Goal: Task Accomplishment & Management: Complete application form

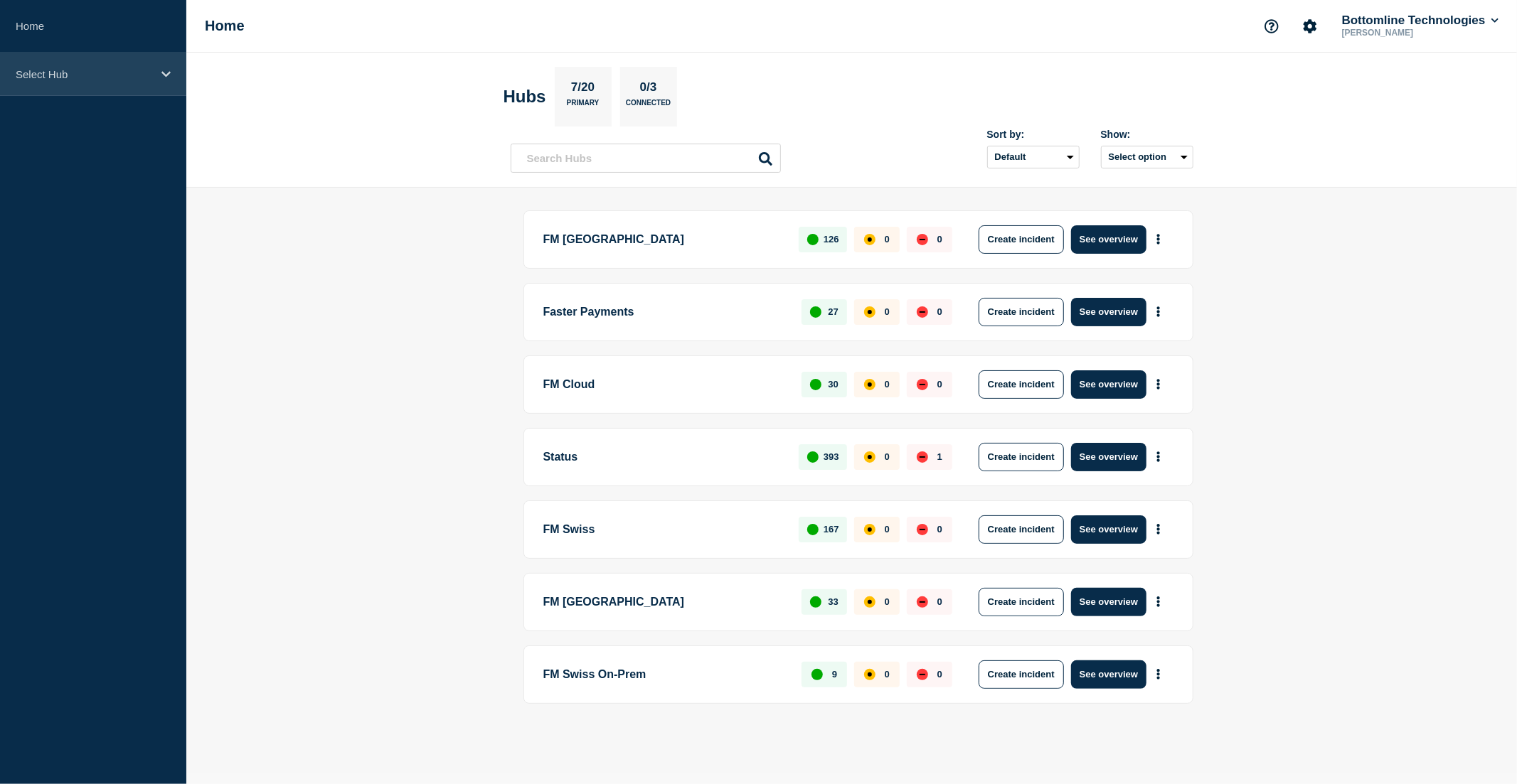
click at [121, 69] on p "Select Hub" at bounding box center [84, 74] width 137 height 12
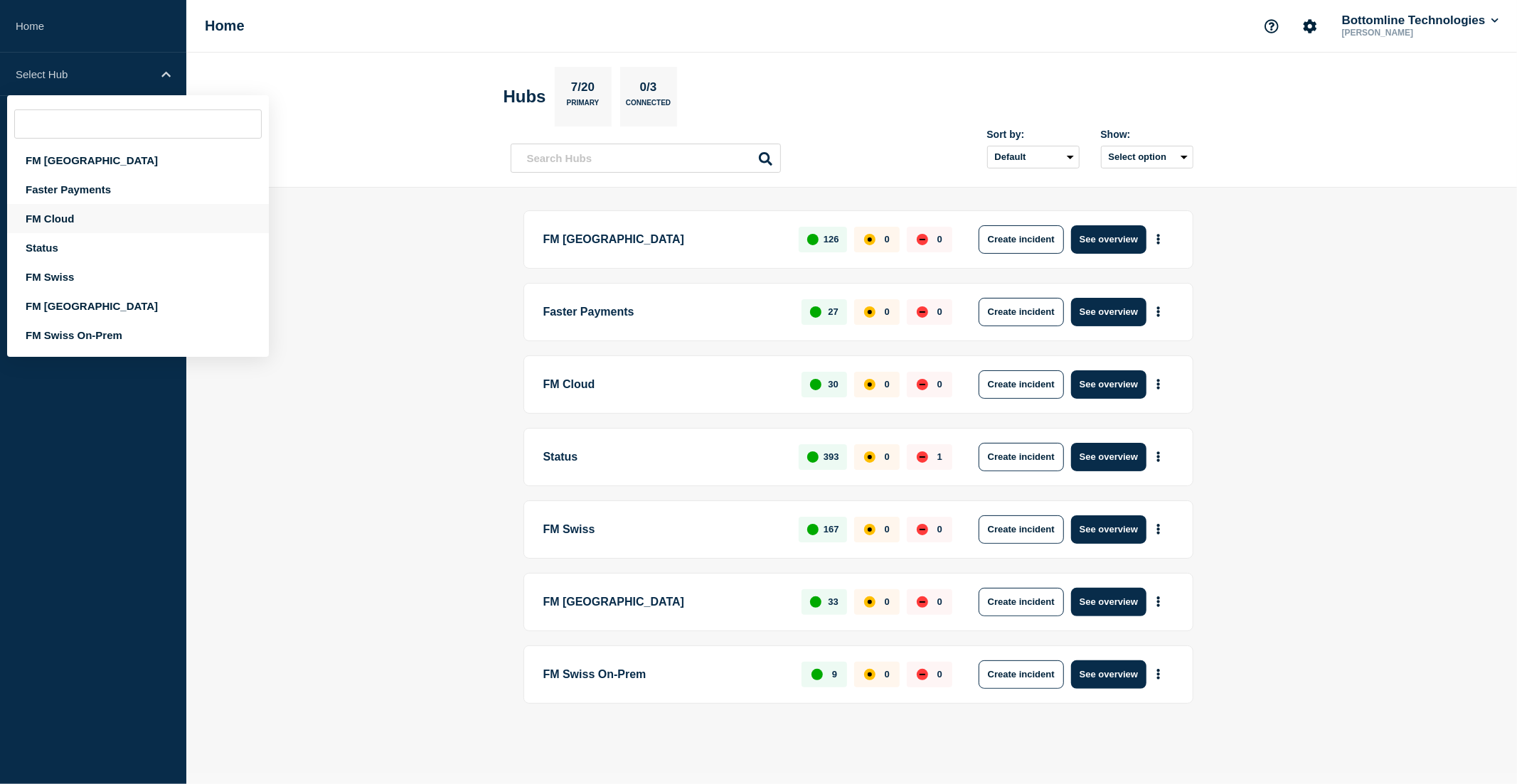
click at [94, 224] on div "FM Cloud" at bounding box center [138, 218] width 262 height 29
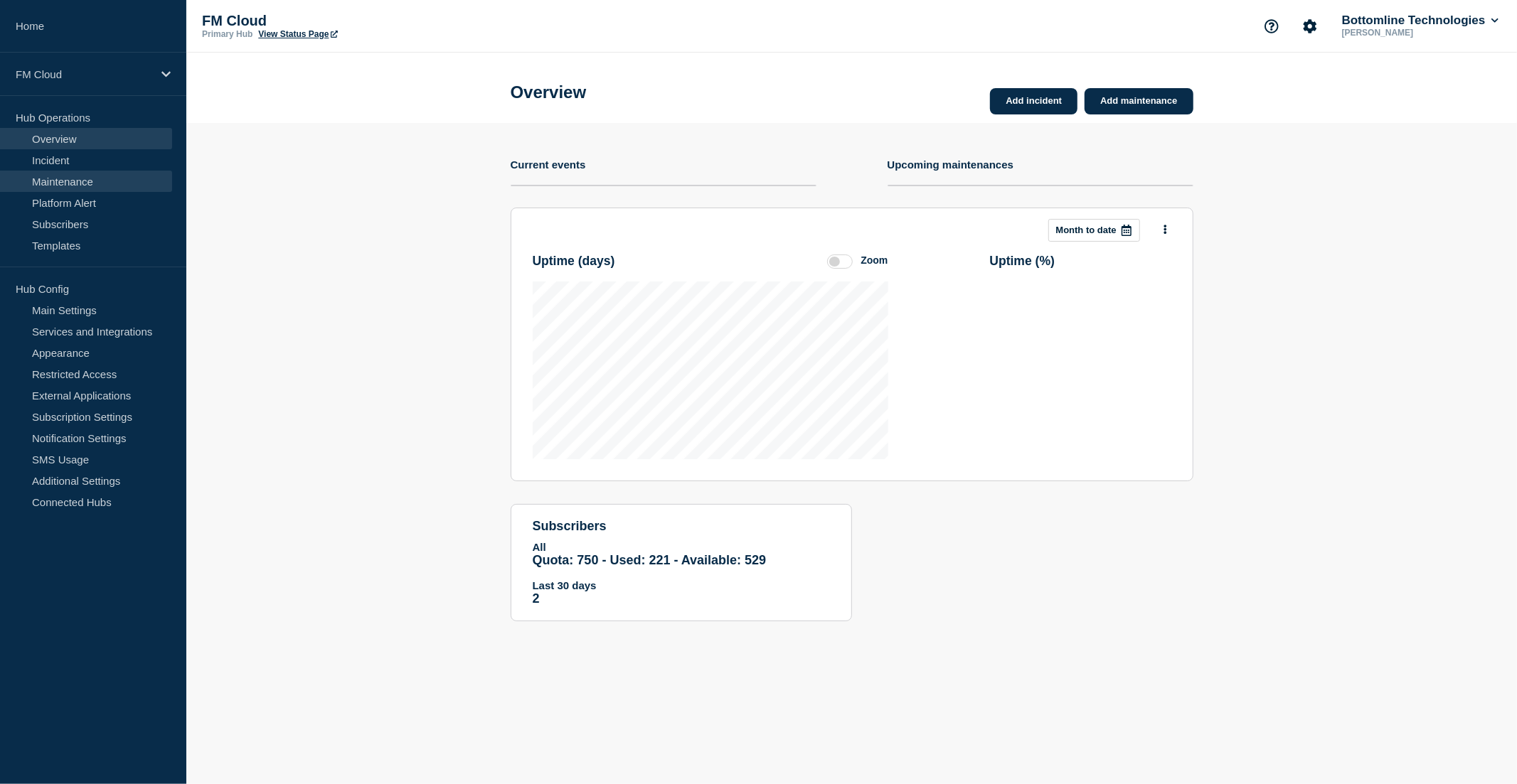
click at [84, 177] on link "Maintenance" at bounding box center [86, 182] width 172 height 21
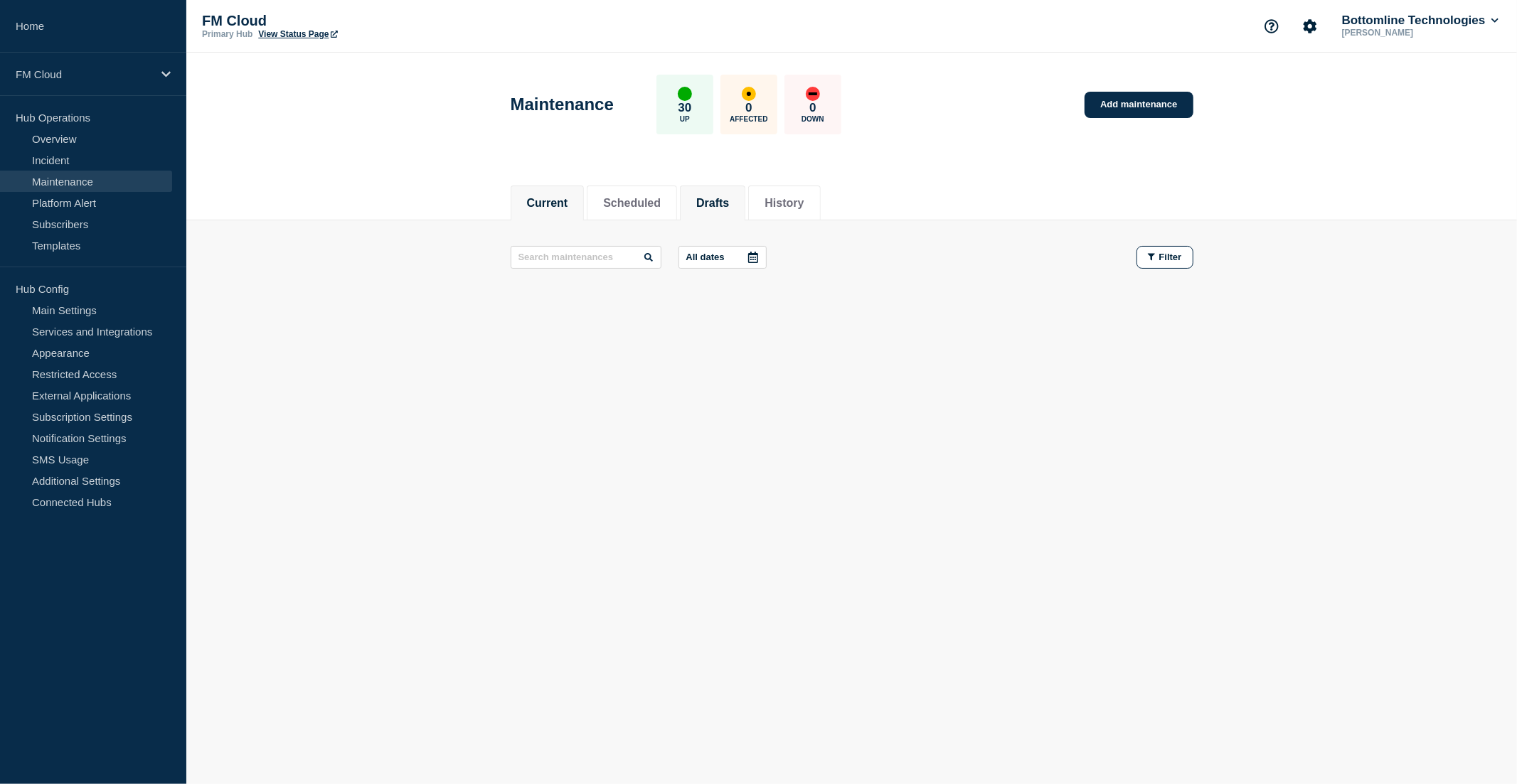
click at [722, 197] on button "Drafts" at bounding box center [713, 203] width 33 height 13
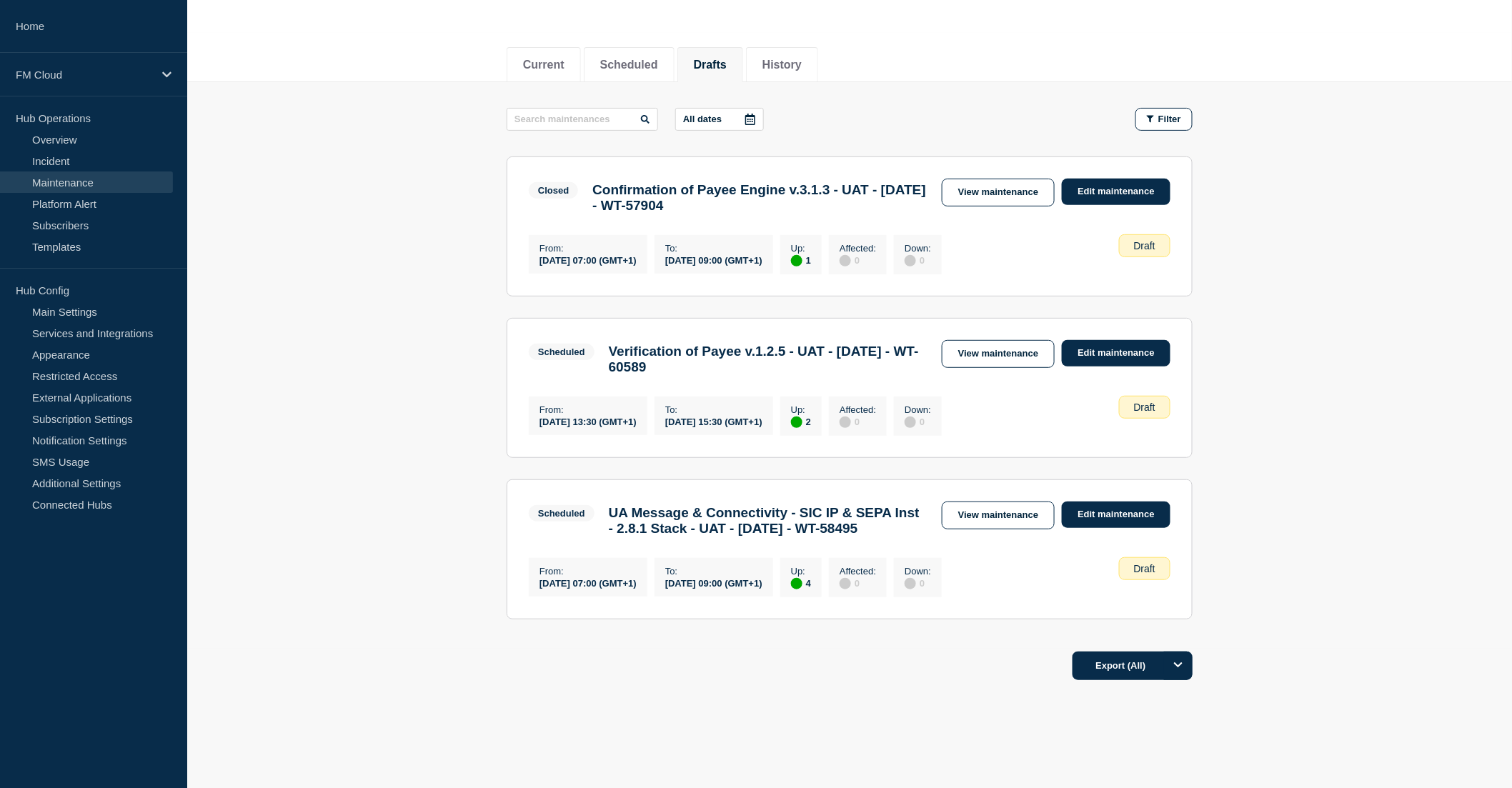
scroll to position [205, 0]
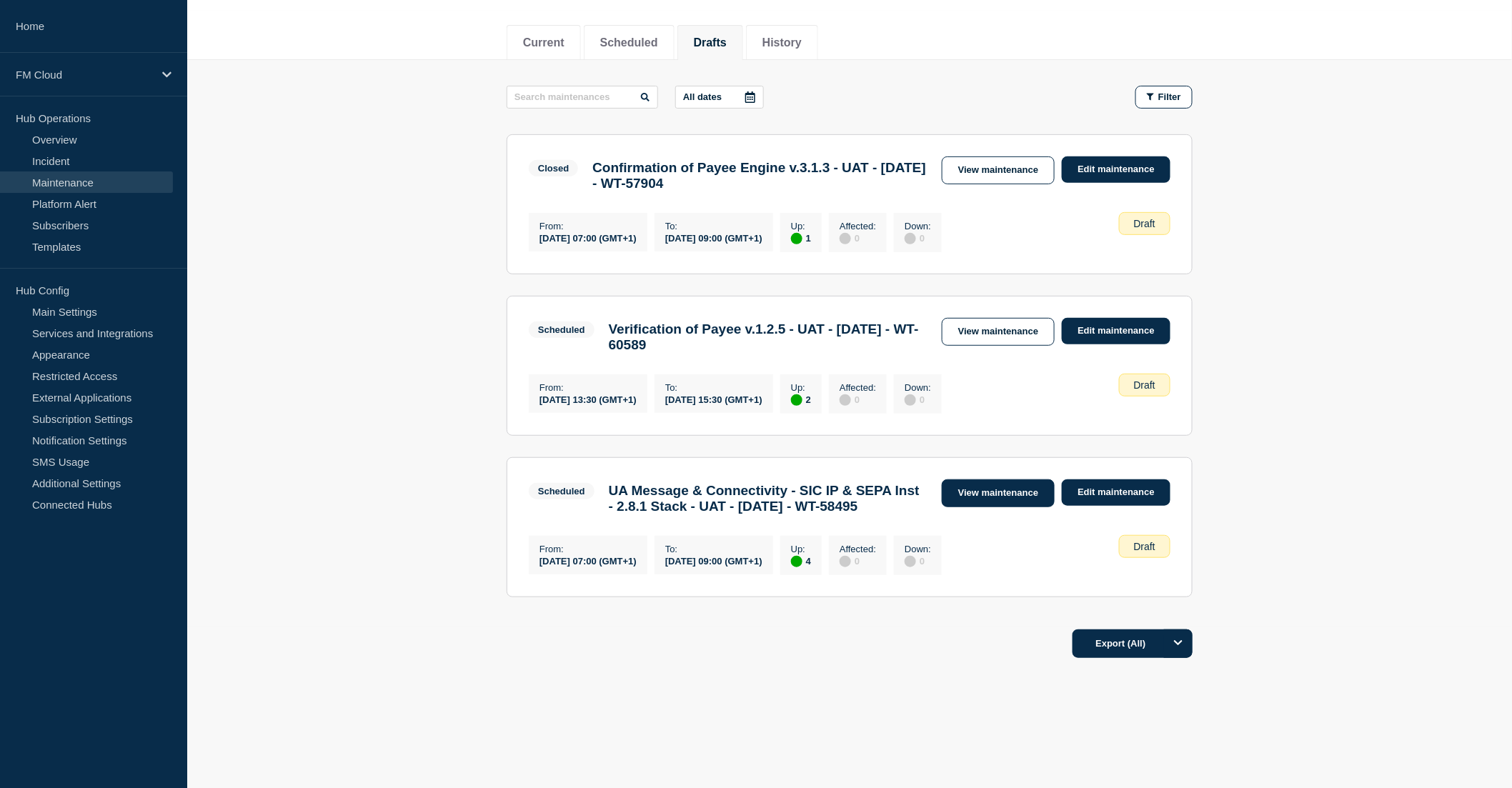
click at [991, 480] on link "View maintenance" at bounding box center [998, 493] width 113 height 28
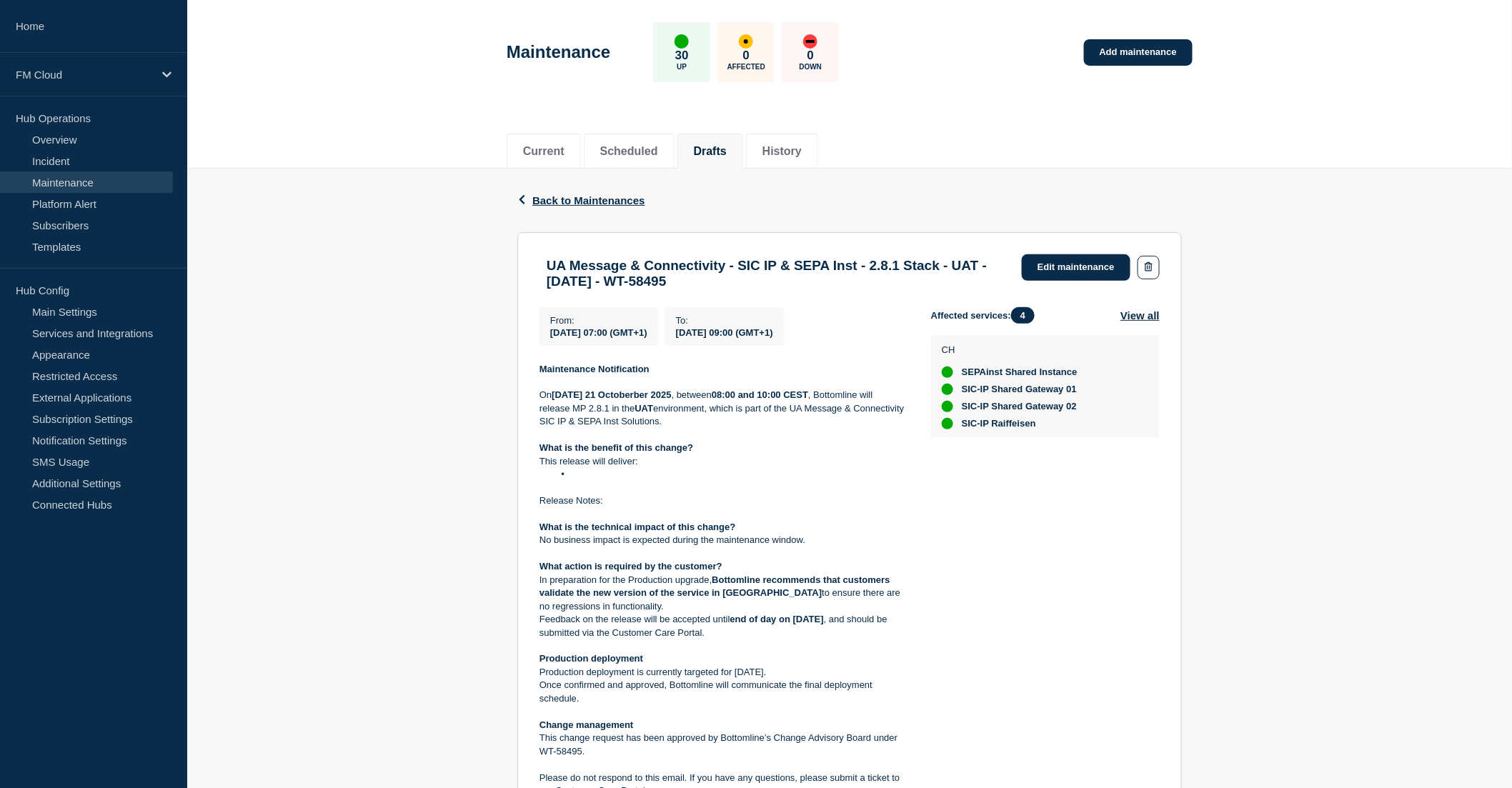
scroll to position [79, 0]
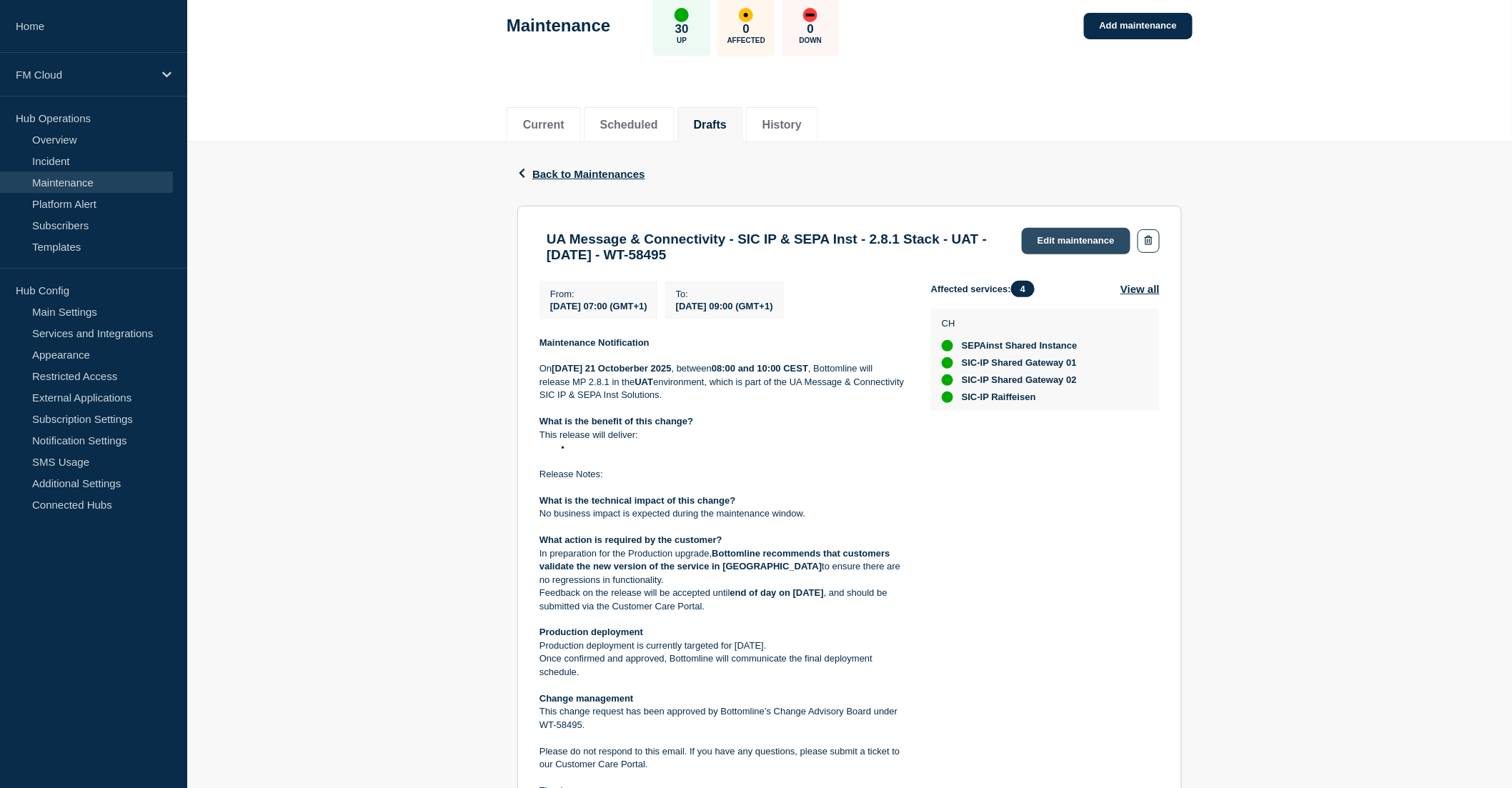
click at [1070, 244] on link "Edit maintenance" at bounding box center [1076, 241] width 109 height 27
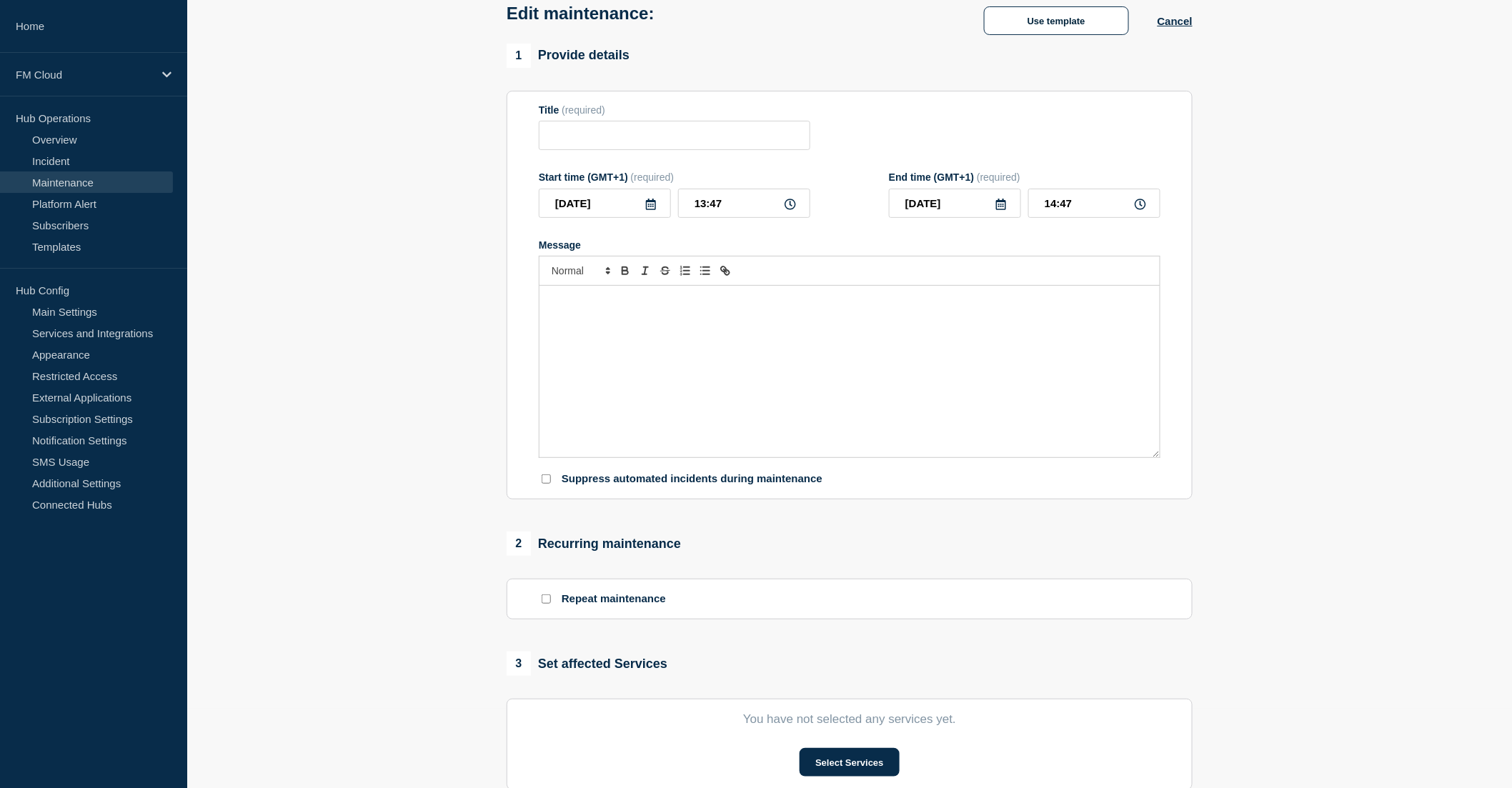
type input "UA Message & Connectivity - SIC IP & SEPA Inst - 2.8.1 Stack - UAT - [DATE] - W…"
type input "[DATE]"
type input "07:00"
type input "[DATE]"
type input "09:00"
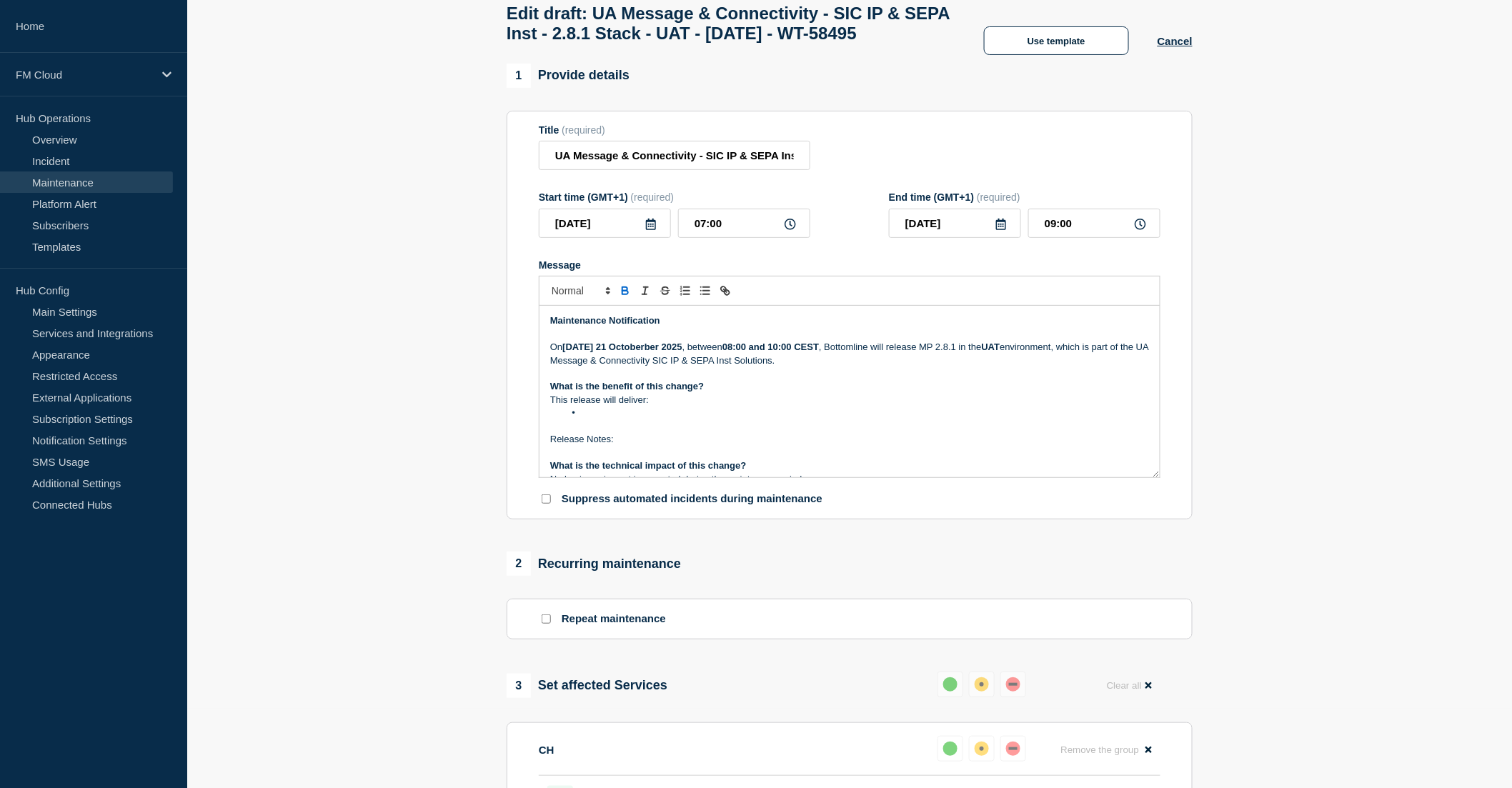
click at [635, 419] on li "Message" at bounding box center [857, 413] width 585 height 13
click at [643, 446] on p "Release Notes:" at bounding box center [849, 439] width 599 height 13
click at [725, 295] on icon "Toggle link" at bounding box center [727, 293] width 5 height 5
click at [727, 292] on line "Toggle link" at bounding box center [725, 291] width 3 height 3
click at [656, 446] on p "Release Notes:" at bounding box center [849, 439] width 599 height 13
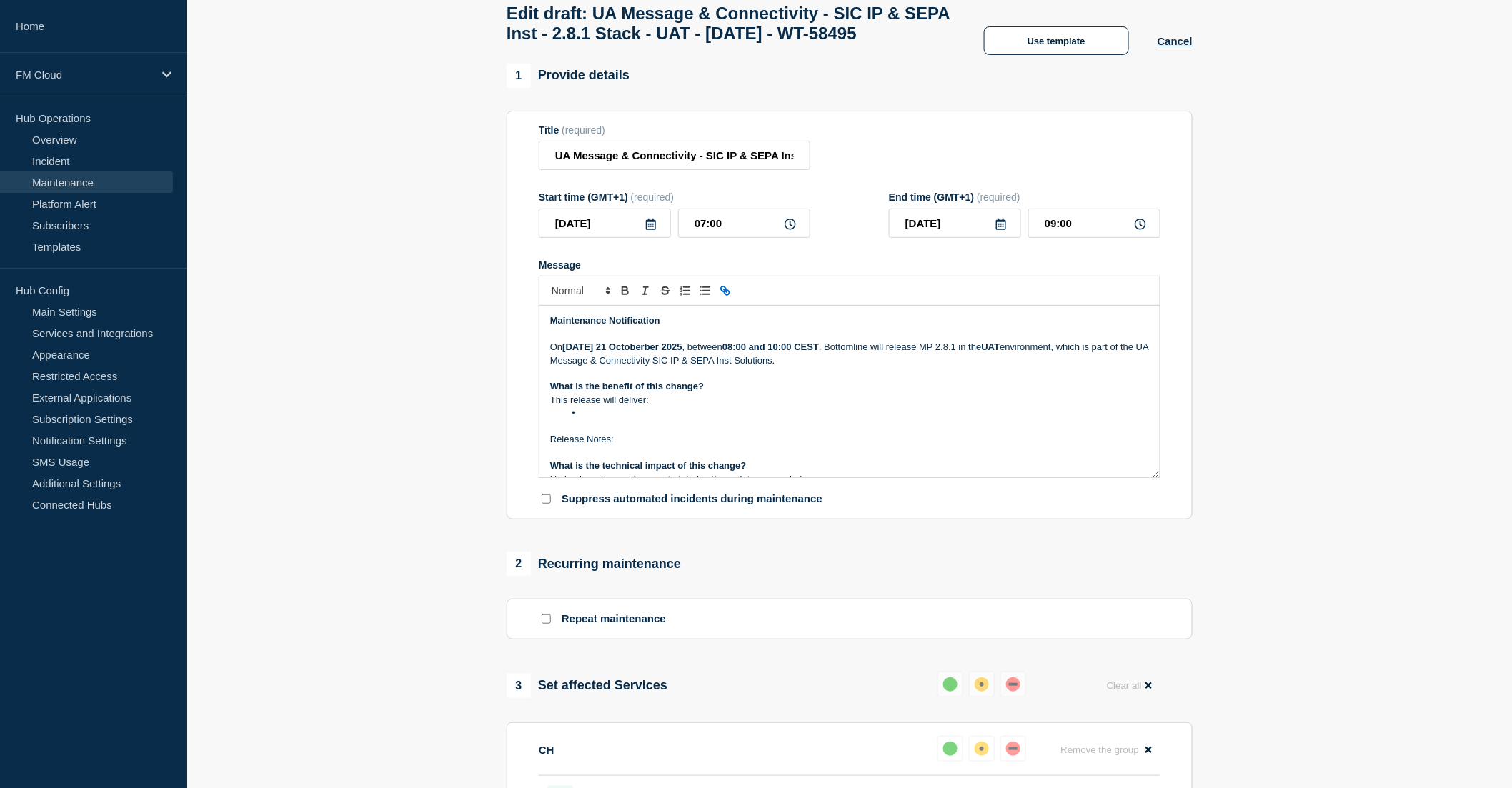
click at [723, 297] on icon "Toggle link" at bounding box center [725, 291] width 13 height 13
click at [724, 292] on icon "Toggle link" at bounding box center [723, 289] width 5 height 5
click at [646, 446] on p "Release Notes:" at bounding box center [849, 439] width 599 height 13
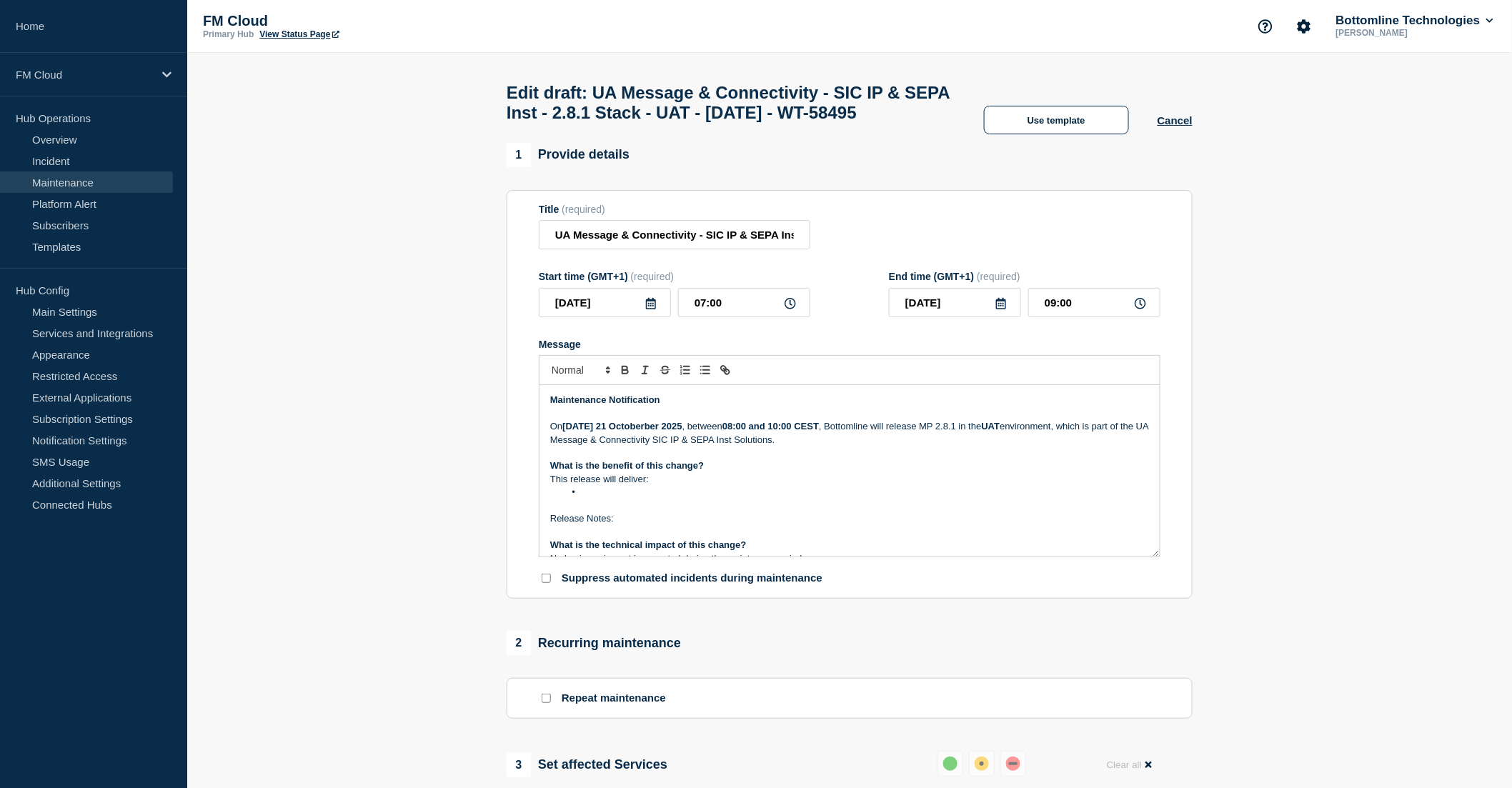
click at [691, 486] on p "This release will deliver:" at bounding box center [849, 480] width 599 height 13
click at [633, 499] on li "Message" at bounding box center [857, 492] width 585 height 13
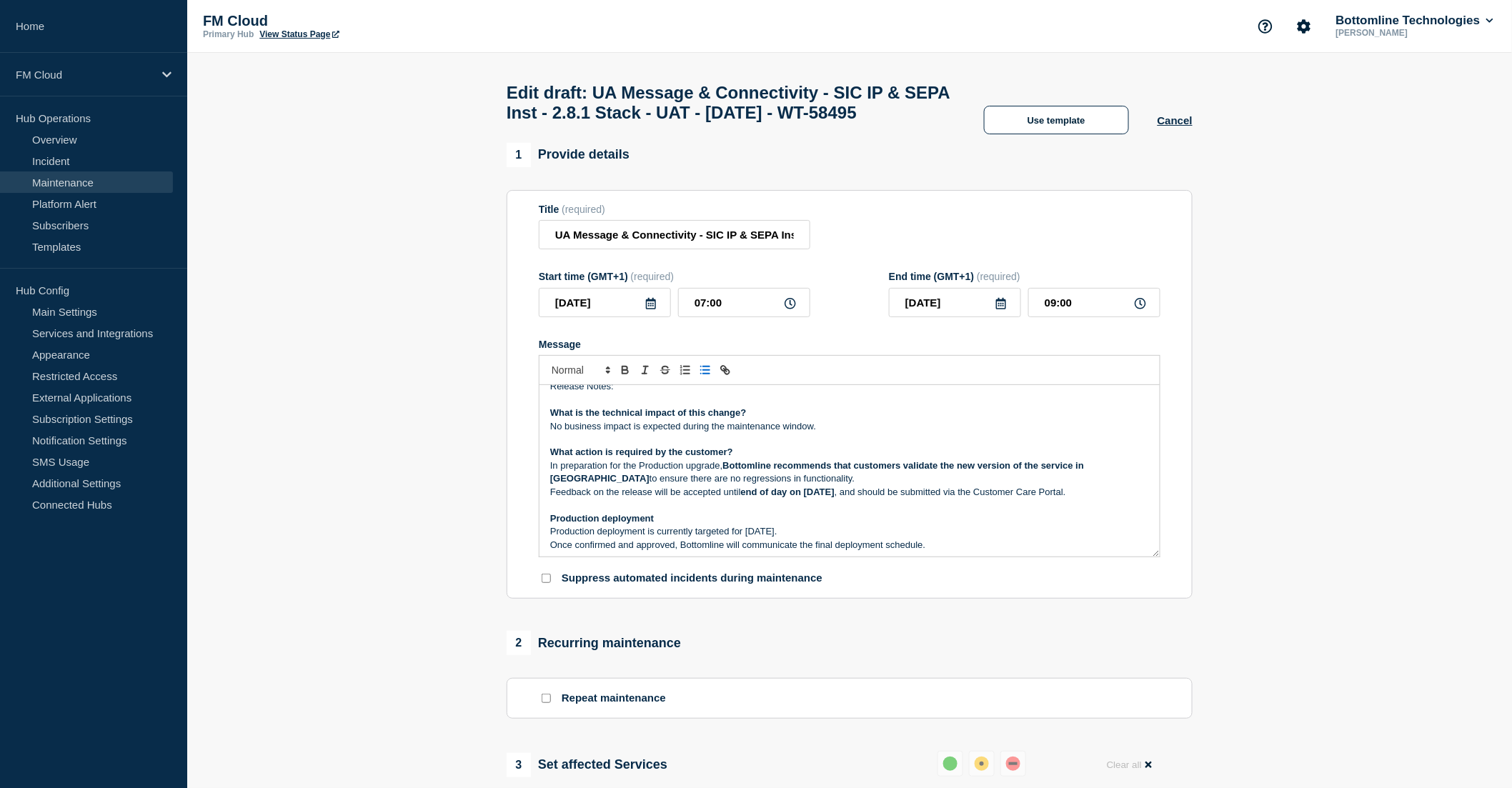
scroll to position [79, 0]
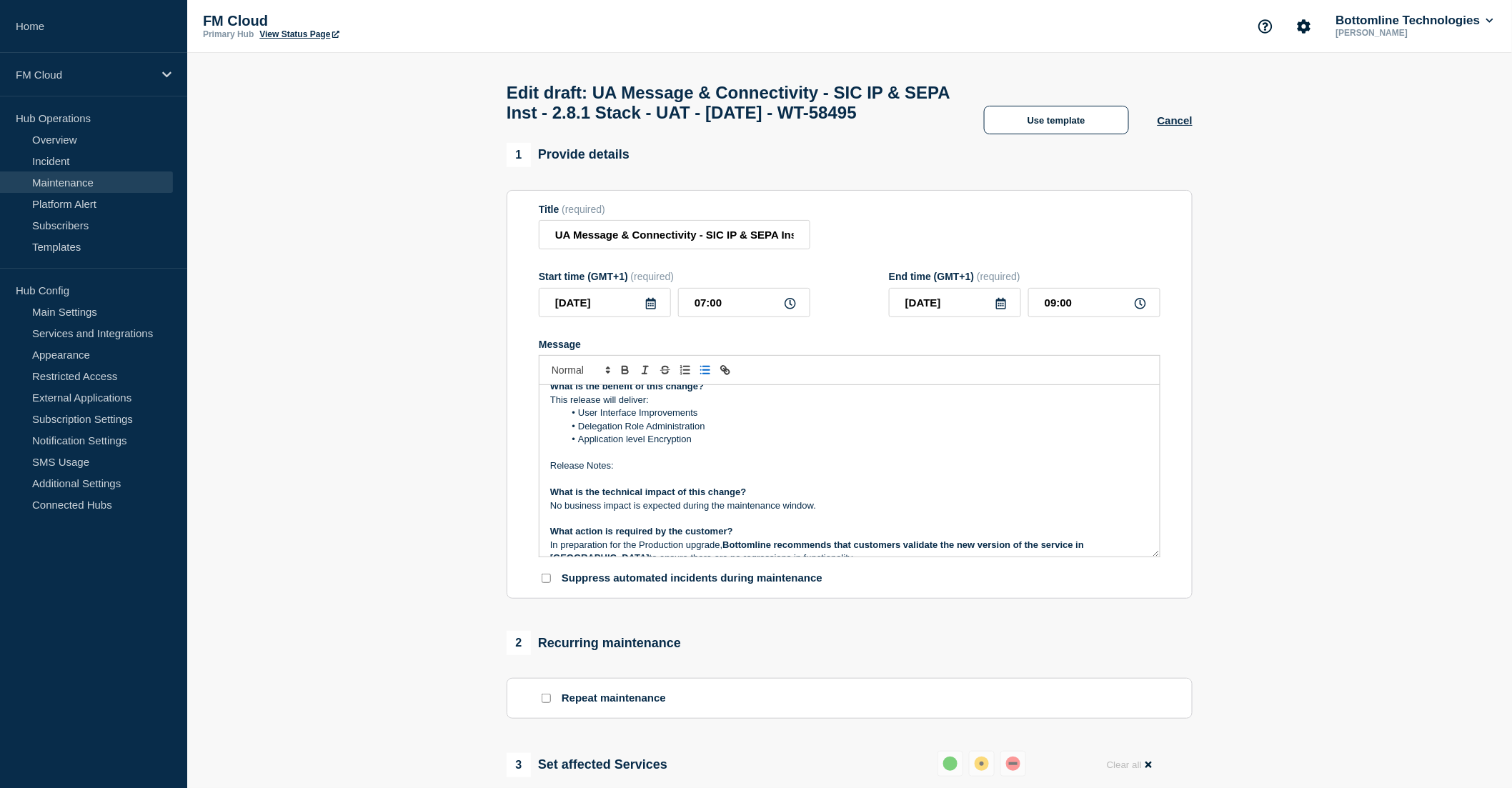
click at [654, 459] on p "Message" at bounding box center [849, 453] width 599 height 13
click at [654, 472] on p "Release Notes:" at bounding box center [849, 466] width 599 height 13
click at [717, 379] on button "Toggle link" at bounding box center [725, 370] width 20 height 17
click at [628, 472] on p "Release Notes: eewew" at bounding box center [849, 466] width 599 height 13
drag, startPoint x: 628, startPoint y: 496, endPoint x: 636, endPoint y: 495, distance: 8.1
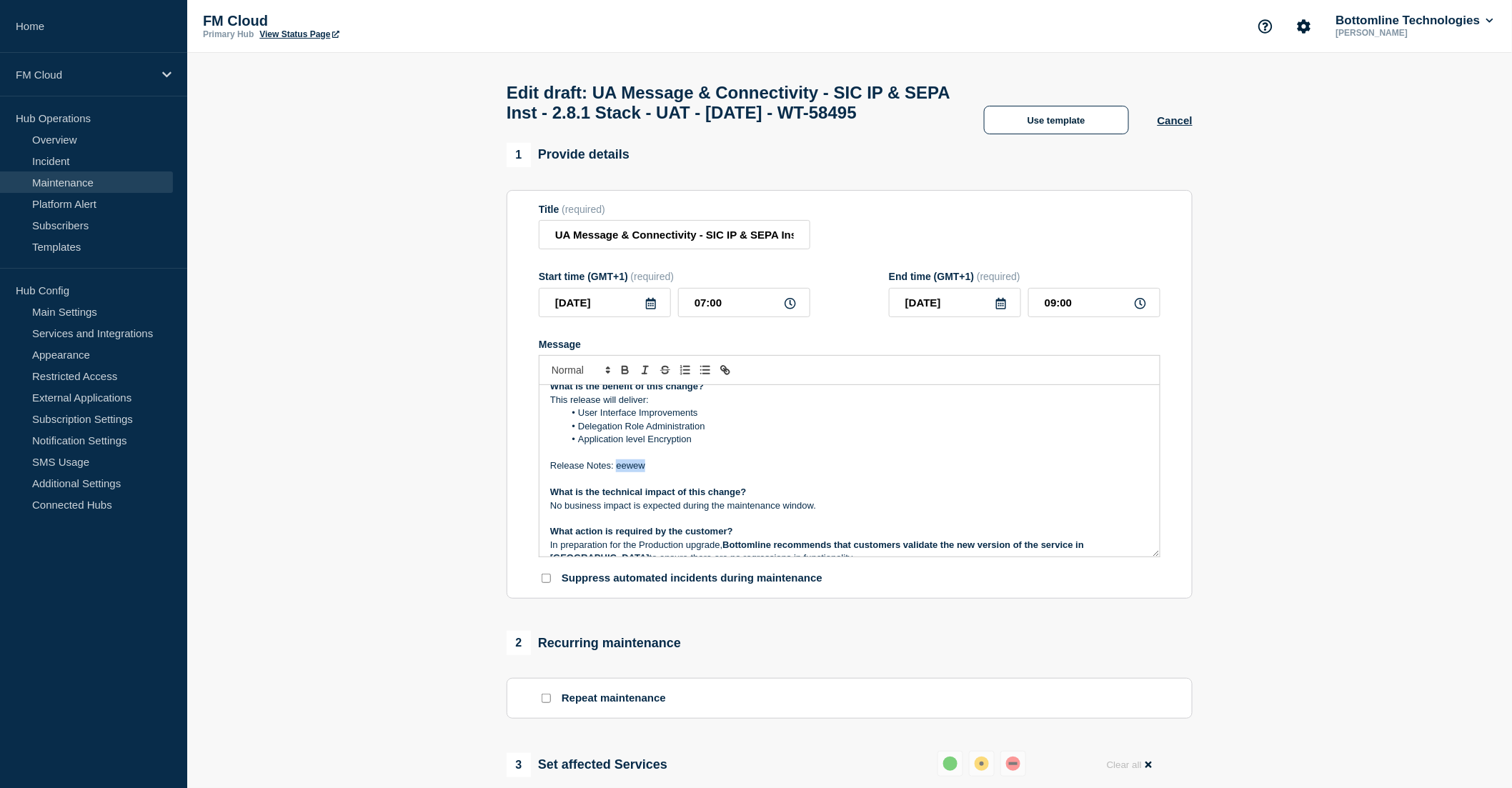
click at [628, 472] on p "Release Notes: eewew" at bounding box center [849, 466] width 599 height 13
click at [637, 472] on p "Release Notes: eewew" at bounding box center [849, 466] width 599 height 13
click at [636, 472] on p "Release Notes: eewew" at bounding box center [849, 466] width 599 height 13
drag, startPoint x: 751, startPoint y: 501, endPoint x: 618, endPoint y: 496, distance: 133.1
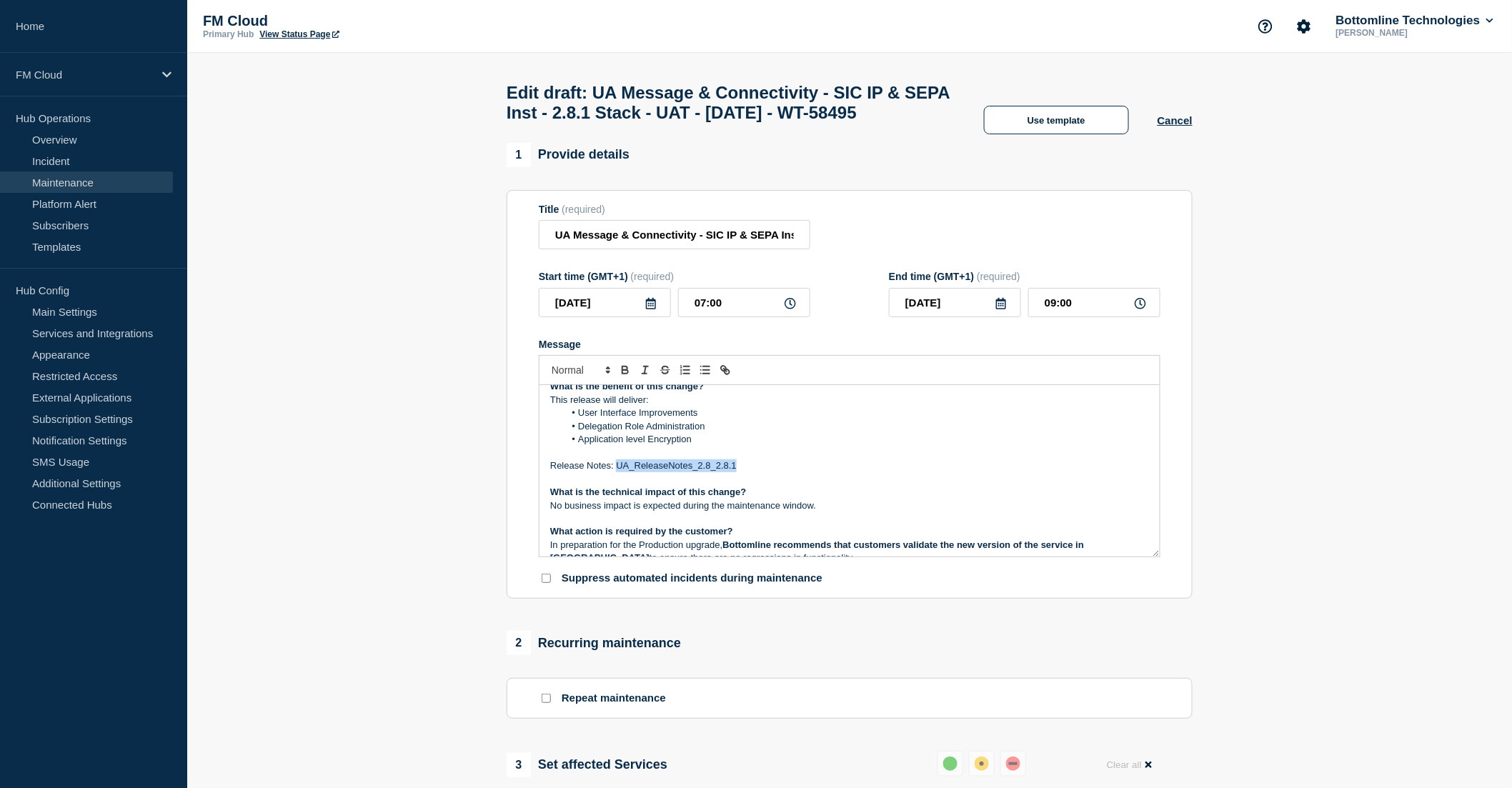
click at [618, 472] on p "Release Notes: UA_ReleaseNotes_2.8_2.8.1" at bounding box center [849, 466] width 599 height 13
click at [723, 371] on icon "Toggle link" at bounding box center [723, 368] width 5 height 5
type input "UA_ReleaseNotes_2.8_2.8.1"
paste input "[URL][DOMAIN_NAME]"
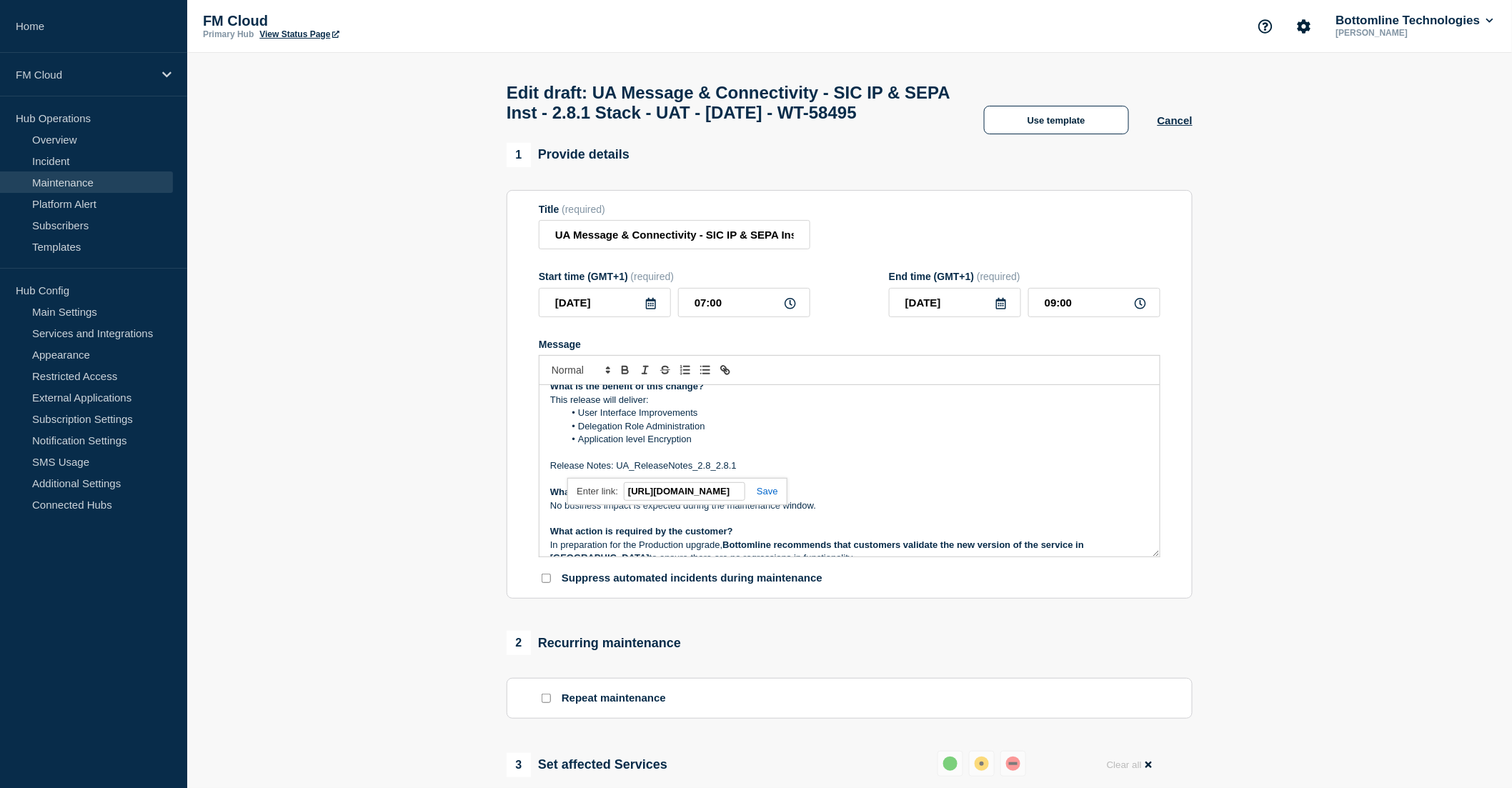
type input "[URL][DOMAIN_NAME]"
click at [766, 497] on link at bounding box center [762, 491] width 33 height 11
click at [759, 472] on p "Release Notes: UA_ReleaseNotes_2.8_2.8.1" at bounding box center [849, 466] width 599 height 13
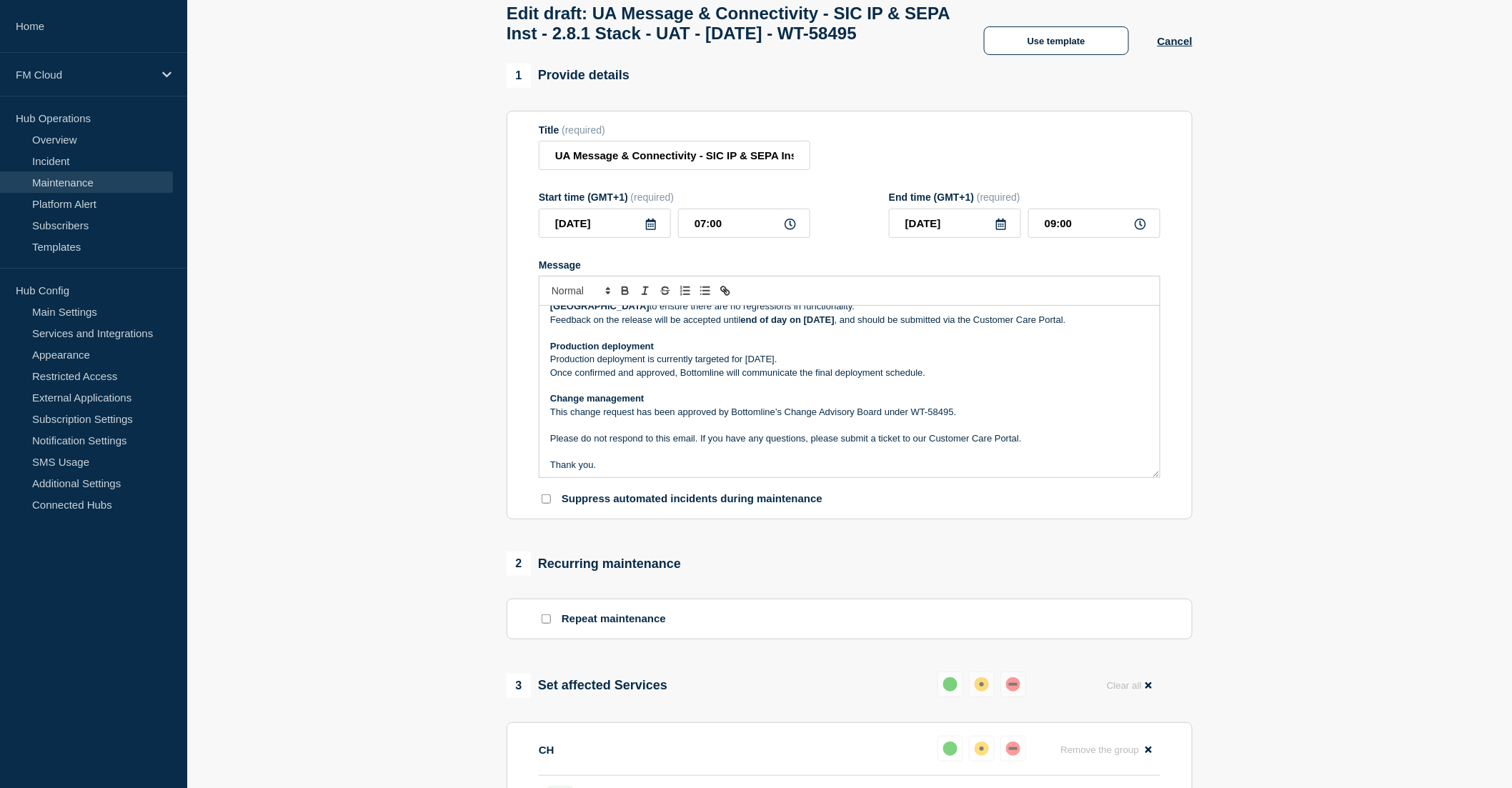
scroll to position [214, 0]
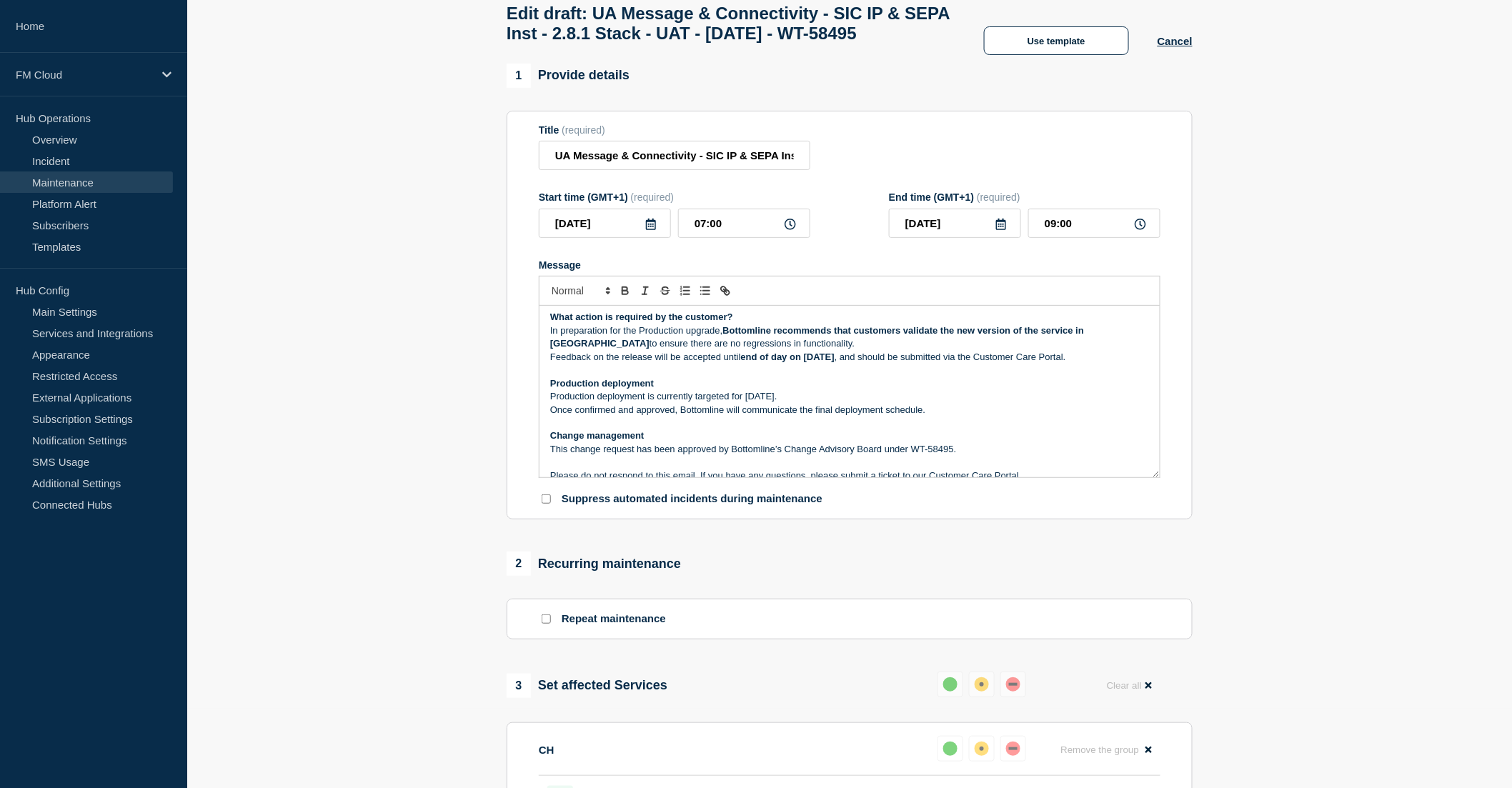
click at [826, 362] on strong "end of day on [DATE]" at bounding box center [788, 357] width 93 height 11
click at [823, 403] on p "Production deployment is currently targeted for [DATE]." at bounding box center [849, 397] width 599 height 13
click at [874, 403] on p "Production deployment is currently targeted for [DATE]." at bounding box center [849, 397] width 599 height 13
click at [355, 436] on section "1 Provide details Title (required) UA Message & Connectivity - SIC IP & SEPA In…" at bounding box center [849, 665] width 1325 height 1204
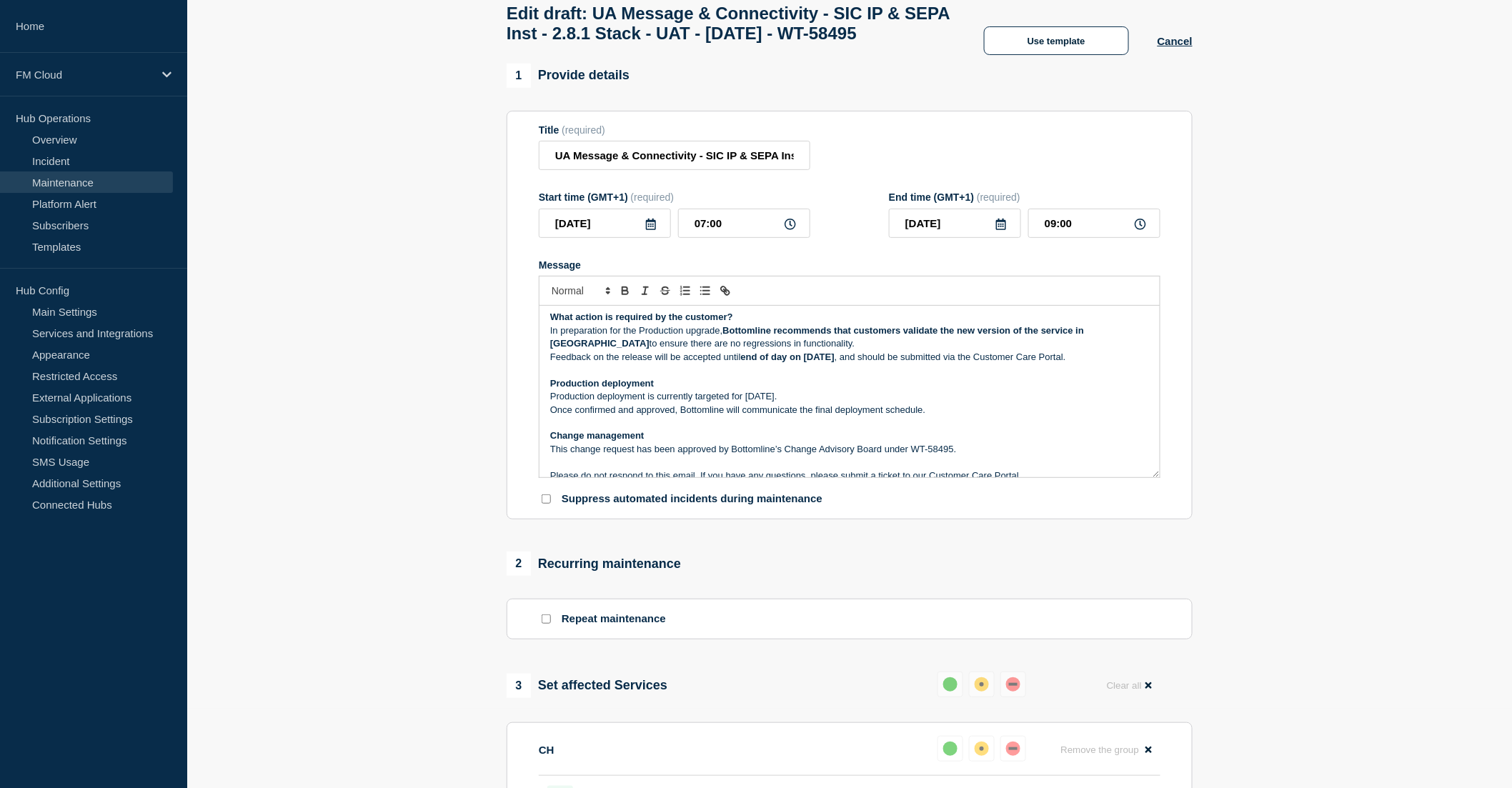
click at [354, 301] on section "1 Provide details Title (required) UA Message & Connectivity - SIC IP & SEPA In…" at bounding box center [849, 665] width 1325 height 1204
click at [400, 337] on section "1 Provide details Title (required) UA Message & Connectivity - SIC IP & SEPA In…" at bounding box center [849, 665] width 1325 height 1204
click at [948, 416] on p "Once confirmed and approved, Bottomline will communicate the final deployment s…" at bounding box center [849, 411] width 599 height 13
click at [939, 403] on p "Production deployment is currently targeted for [DATE]." at bounding box center [849, 397] width 599 height 13
click at [869, 403] on p "Production deployment is currently targeted for [DATE]." at bounding box center [849, 397] width 599 height 13
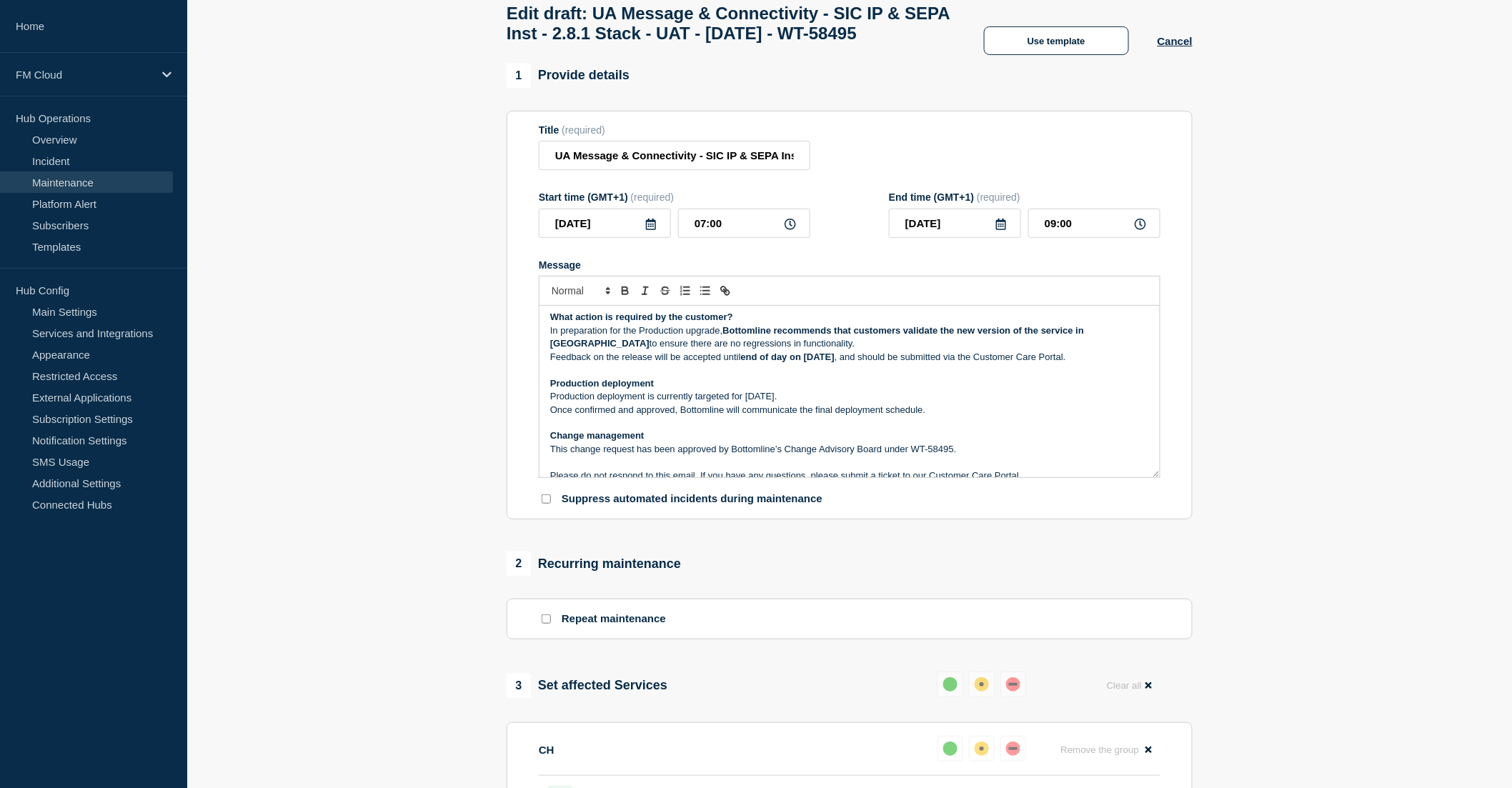
drag, startPoint x: 808, startPoint y: 388, endPoint x: 892, endPoint y: 389, distance: 84.0
click at [835, 362] on strong "end of day on [DATE]" at bounding box center [788, 357] width 93 height 11
click at [874, 403] on p "Production deployment is currently targeted for [DATE]." at bounding box center [849, 397] width 599 height 13
click at [866, 403] on p "Production deployment is currently targeted for [DATE]." at bounding box center [849, 397] width 599 height 13
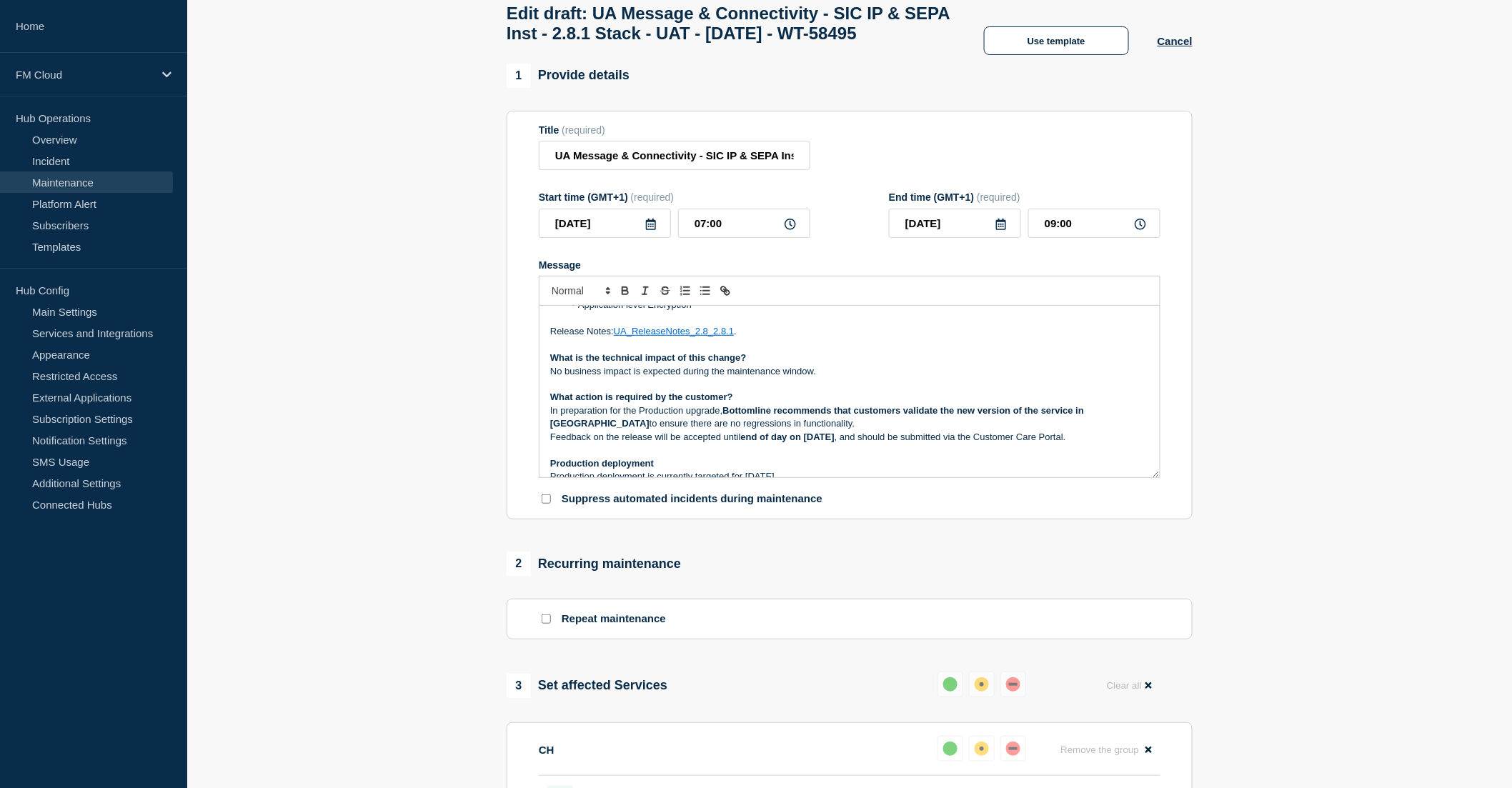
scroll to position [0, 0]
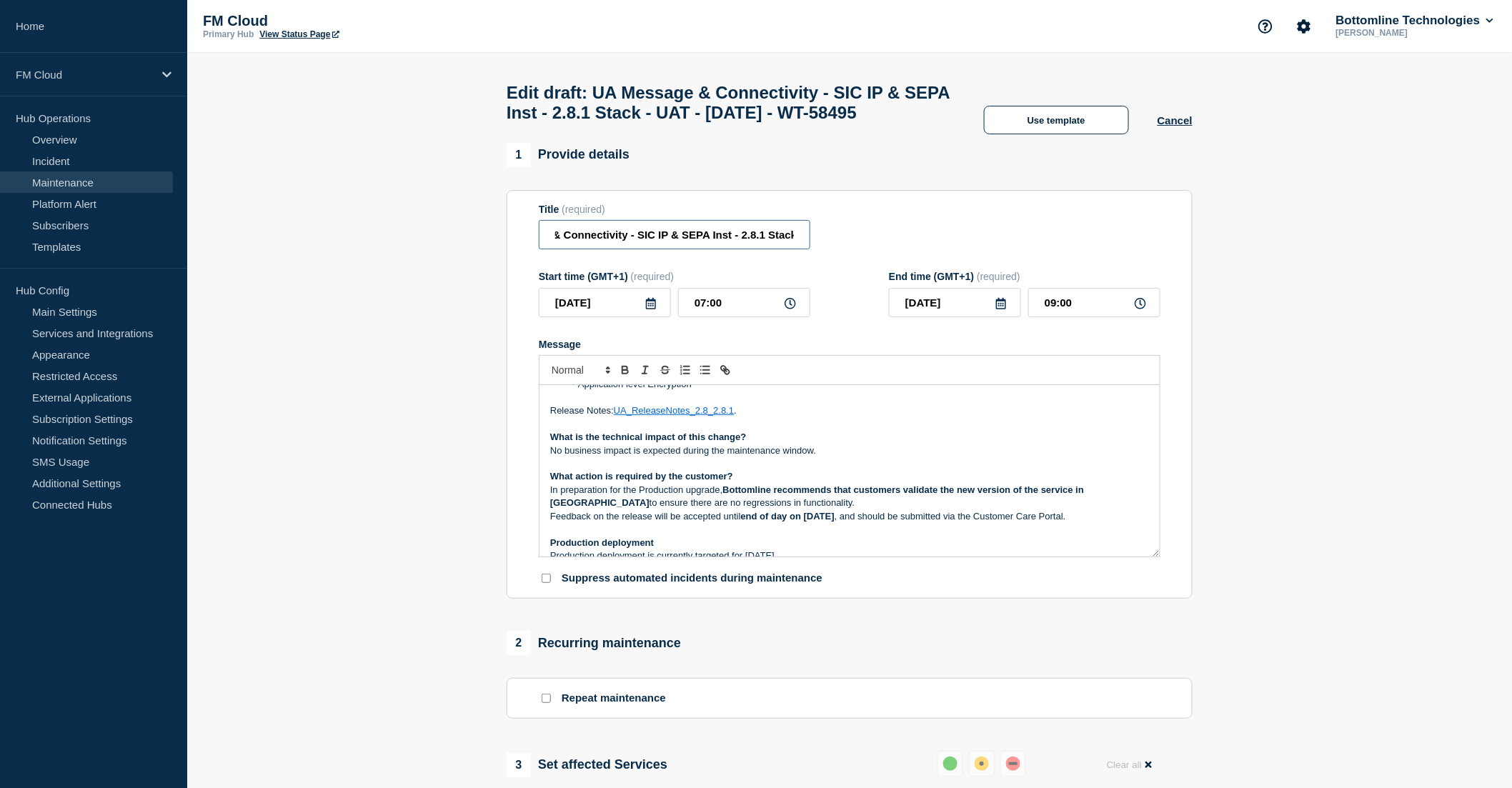
drag, startPoint x: 736, startPoint y: 267, endPoint x: 783, endPoint y: 268, distance: 47.0
click at [783, 249] on input "UA Message & Connectivity - SIC IP & SEPA Inst - 2.8.1 Stack - UAT - [DATE] - W…" at bounding box center [674, 234] width 272 height 29
click at [769, 249] on input "UA Message & Connectivity - SIC IP & SEPA Inst - 2.8.1 Stack - UAT - [DATE] - W…" at bounding box center [674, 234] width 272 height 29
click at [711, 249] on input "UA Message & Connectivity - SIC IP & SEPA Inst - 2.8.1 Stack - UAT - [DATE] - W…" at bounding box center [674, 234] width 272 height 29
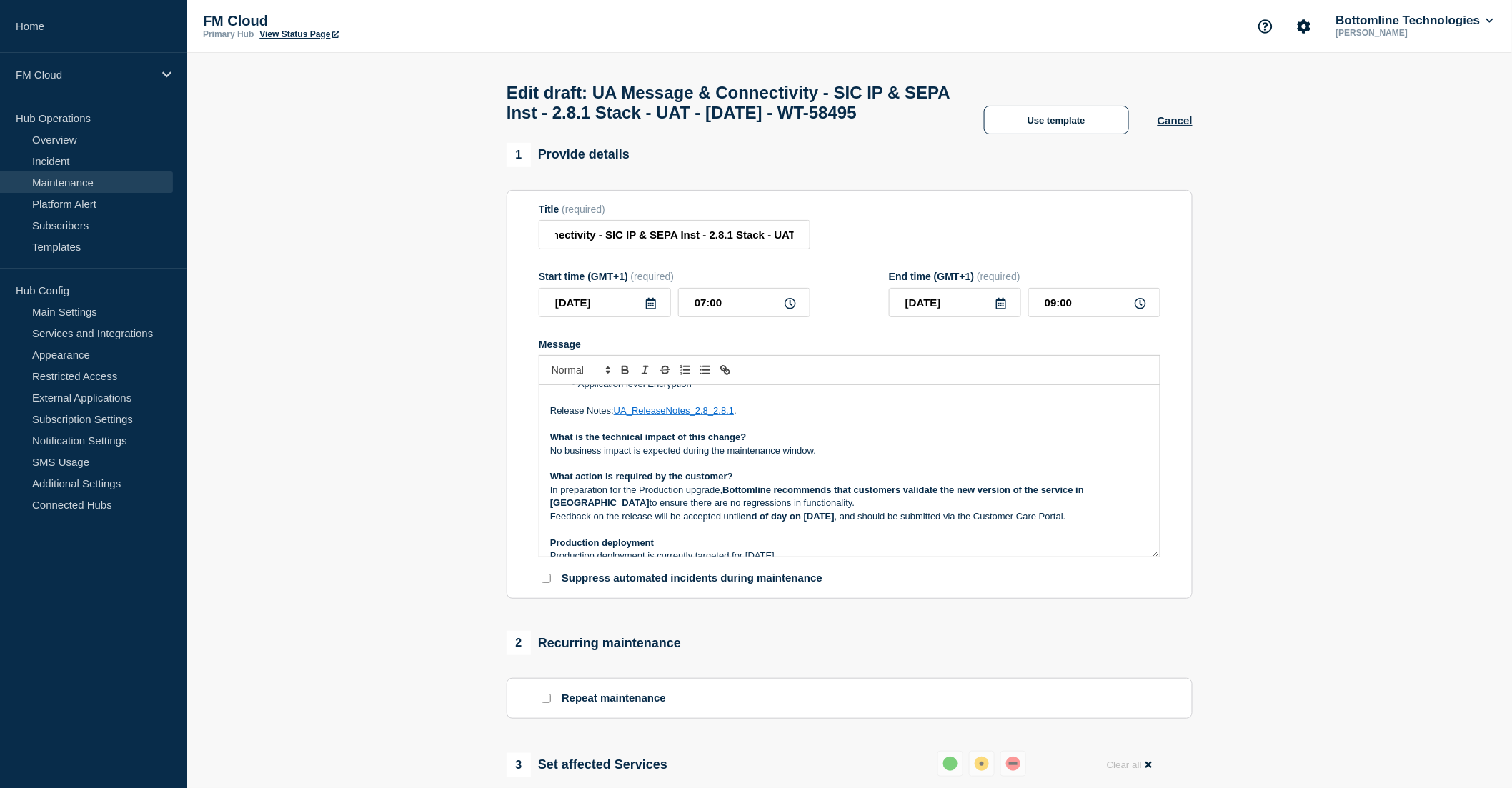
click at [793, 457] on p "No business impact is expected during the maintenance window." at bounding box center [849, 451] width 599 height 13
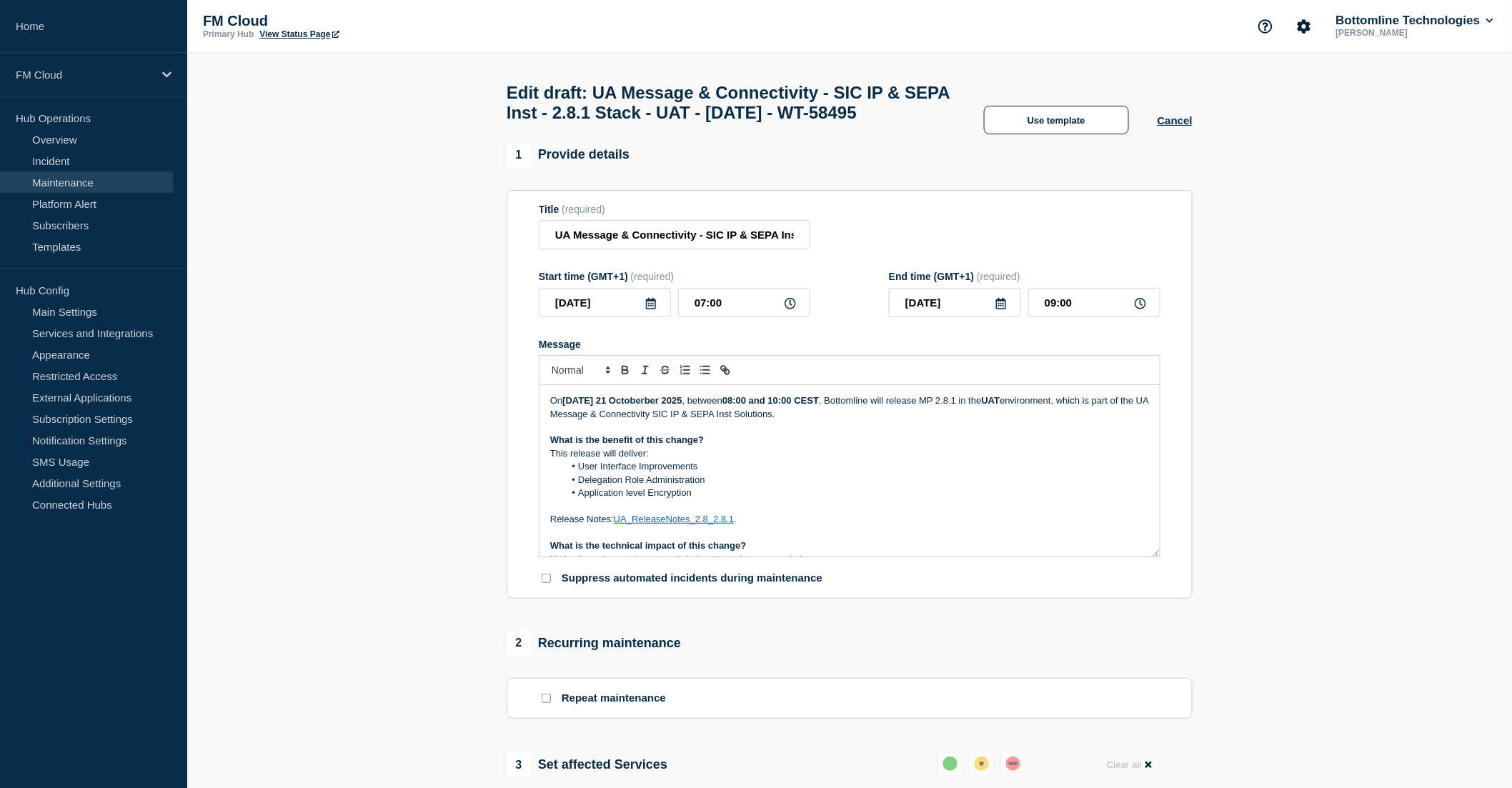
scroll to position [0, 0]
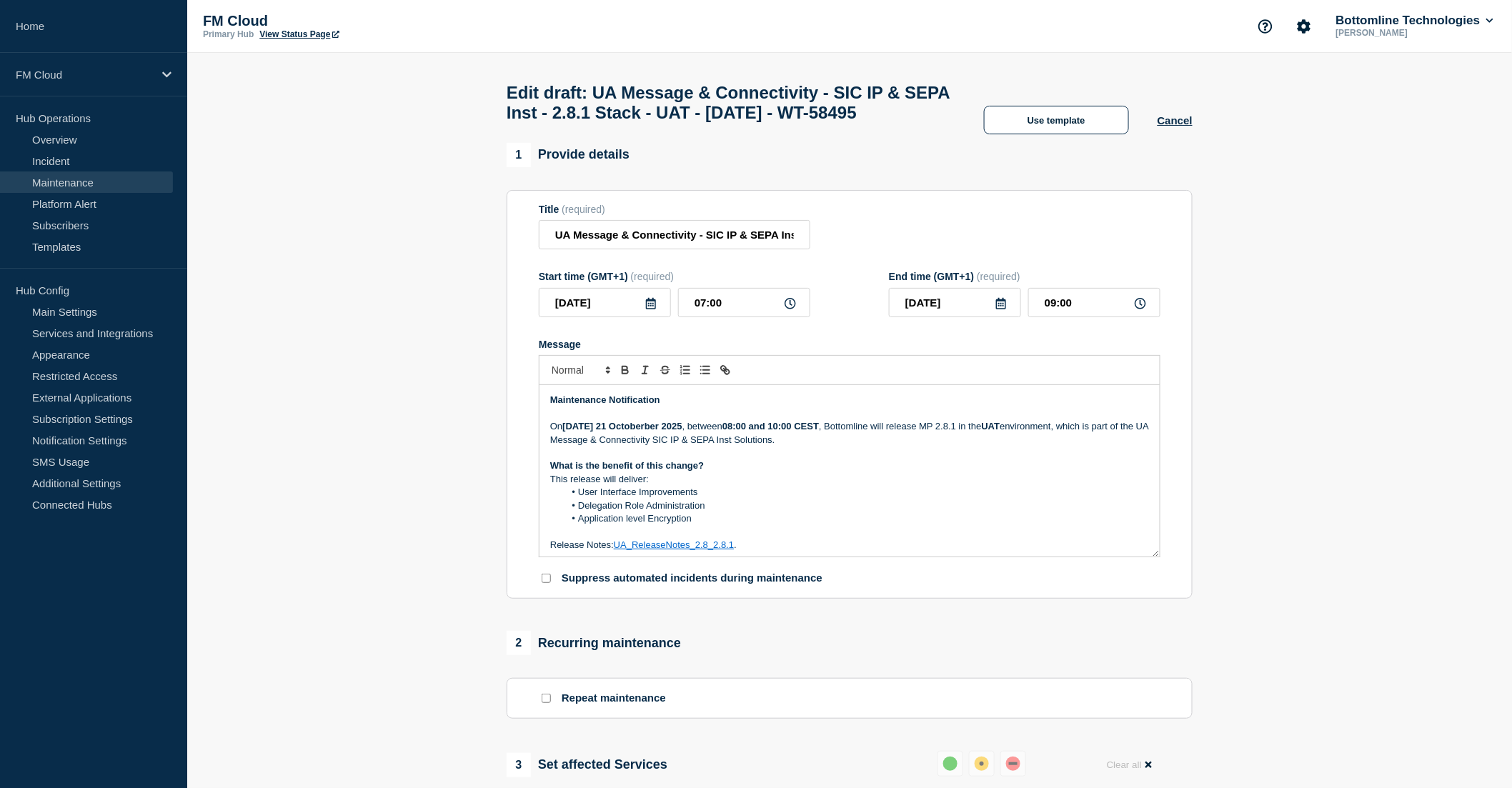
click at [947, 446] on p "[DATE] 21 Octoberber 2025 , between 08:00 and 10:00 CEST , Bottomline will rele…" at bounding box center [849, 433] width 599 height 27
click at [912, 446] on p "[DATE] 21 Octoberber 2025 , between 08:00 and 10:00 CEST , Bottomline will rele…" at bounding box center [849, 433] width 599 height 27
drag, startPoint x: 569, startPoint y: 470, endPoint x: 802, endPoint y: 474, distance: 233.0
click at [802, 446] on p "[DATE] 21 Octoberber 2025 , between 08:00 and 10:00 CEST , Bottomline will upda…" at bounding box center [849, 433] width 599 height 27
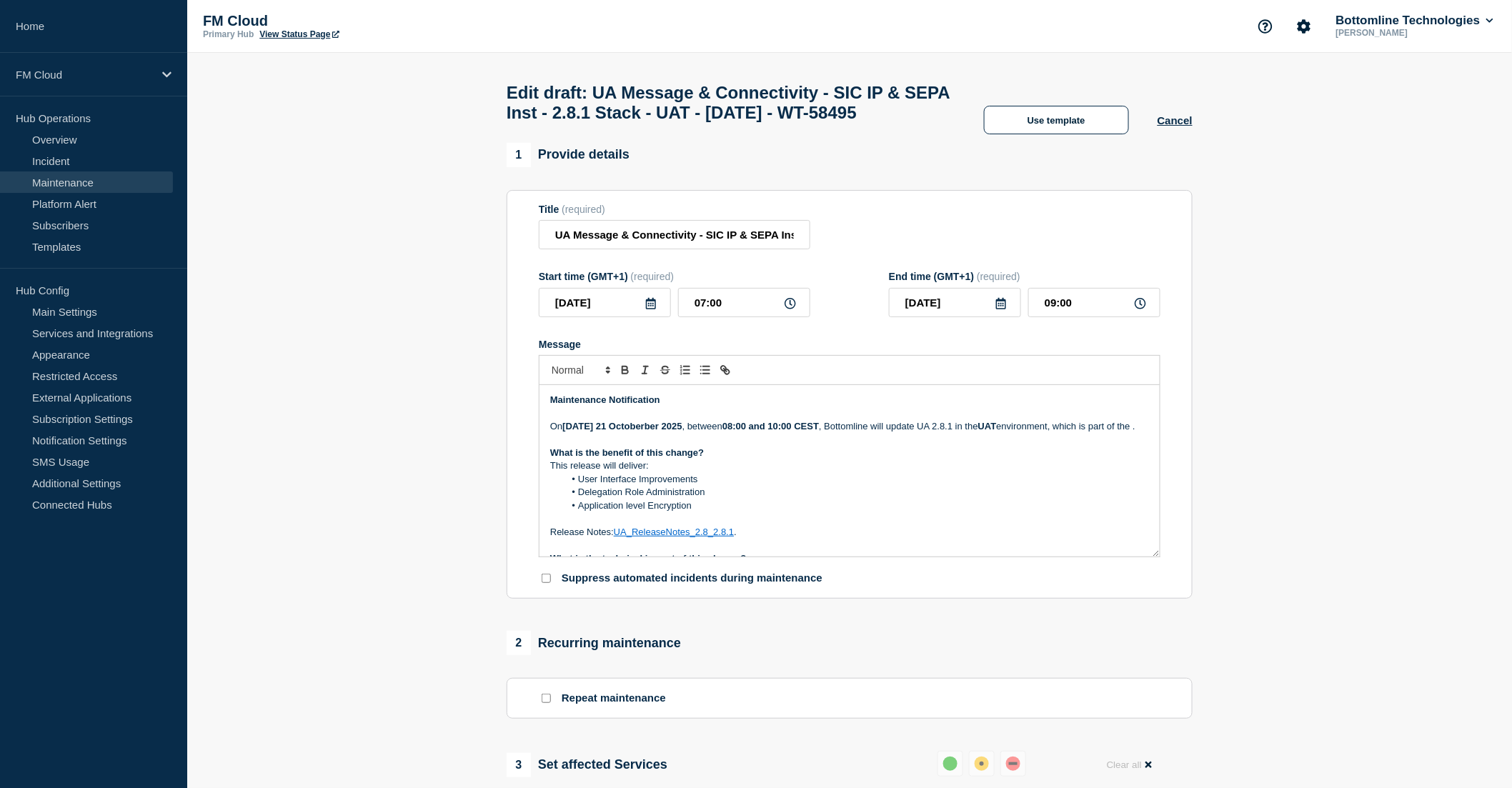
click at [934, 433] on p "[DATE] 21 Octoberber 2025 , between 08:00 and 10:00 CEST , Bottomline will upda…" at bounding box center [849, 426] width 599 height 13
click at [703, 446] on p "[DATE] 21 Octoberber 2025 , between 08:00 and 10:00 CEST , Bottomline will upda…" at bounding box center [849, 433] width 599 height 27
click at [668, 431] on strong "[DATE] 21 Octoberber 2025" at bounding box center [622, 426] width 119 height 11
click at [824, 486] on p "This release will deliver:" at bounding box center [849, 480] width 599 height 13
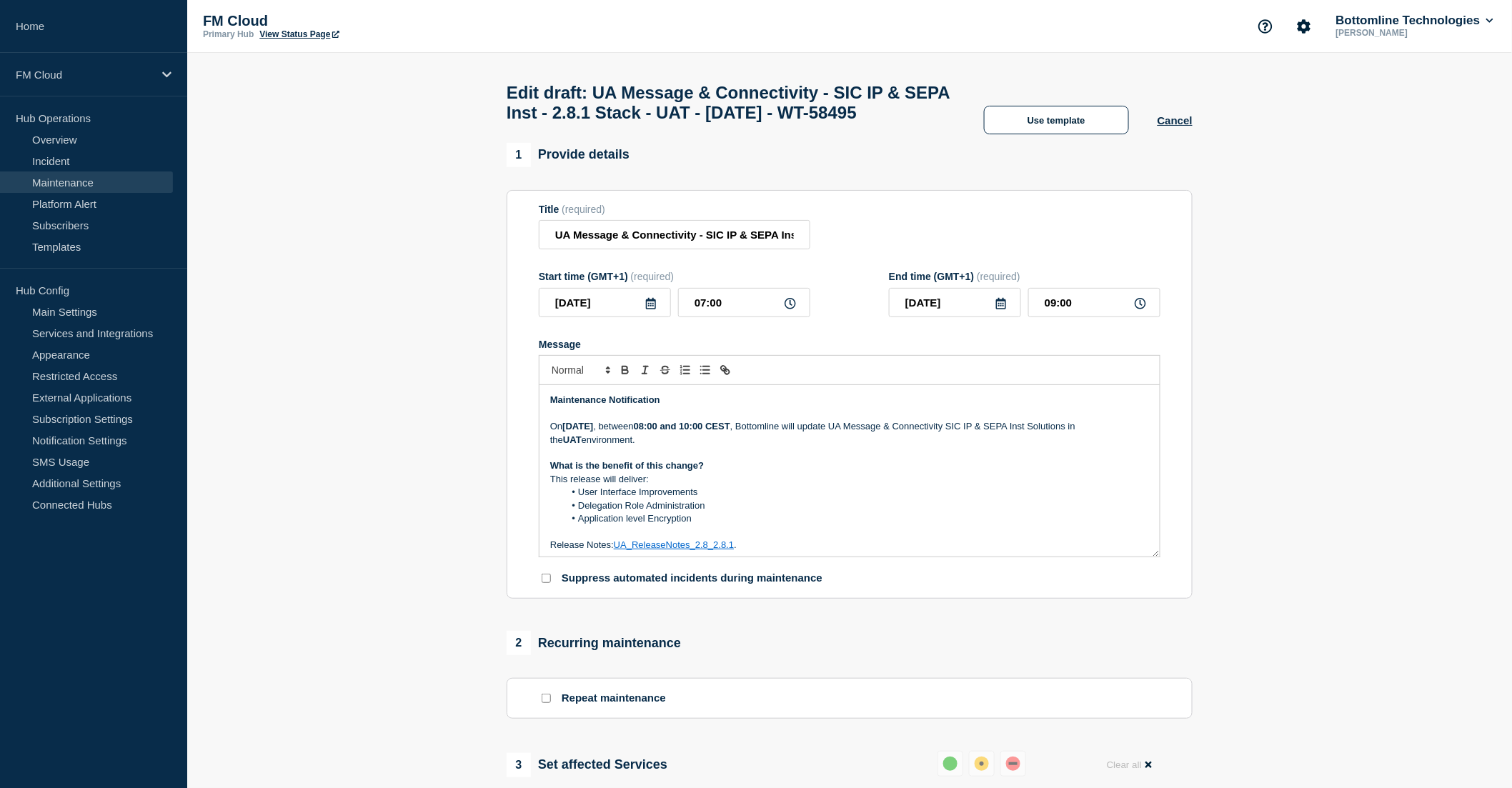
click at [652, 309] on icon at bounding box center [651, 303] width 12 height 12
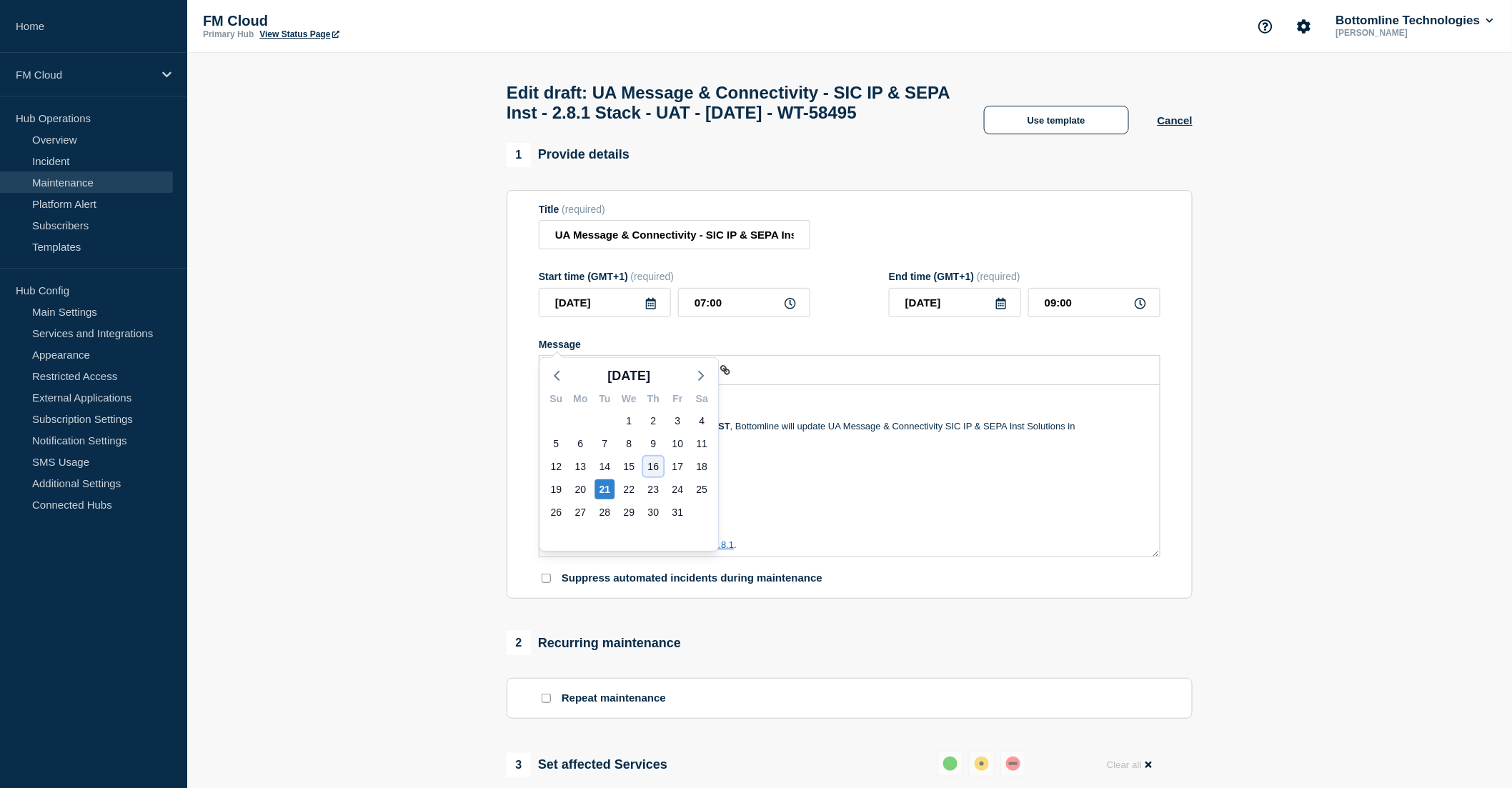
click at [654, 461] on div "16" at bounding box center [653, 467] width 20 height 20
type input "[DATE]"
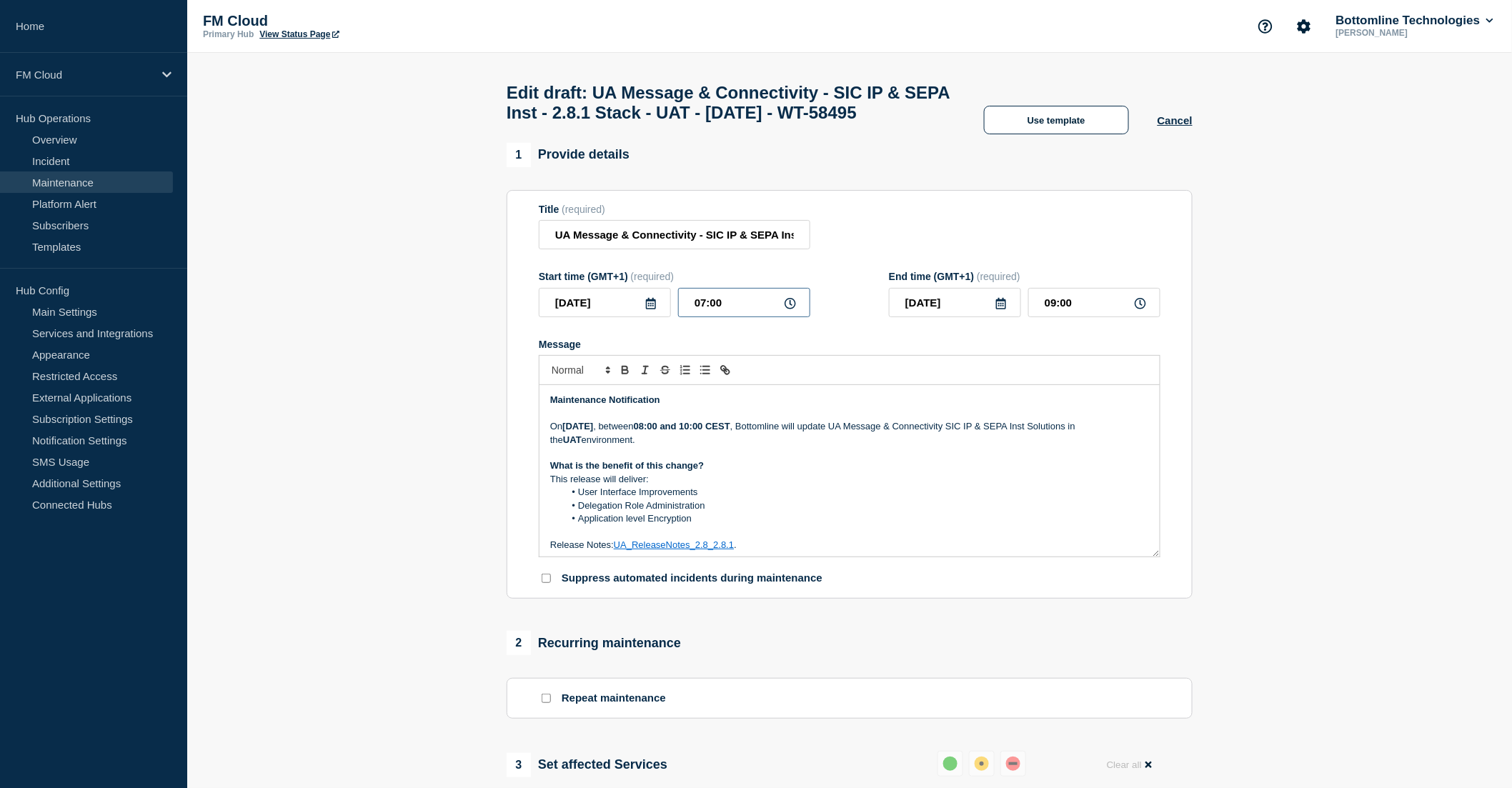
drag, startPoint x: 737, startPoint y: 331, endPoint x: 666, endPoint y: 332, distance: 71.0
click at [666, 317] on div "[DATE] 07:00" at bounding box center [674, 303] width 272 height 29
type input "14:00"
type input "16:00"
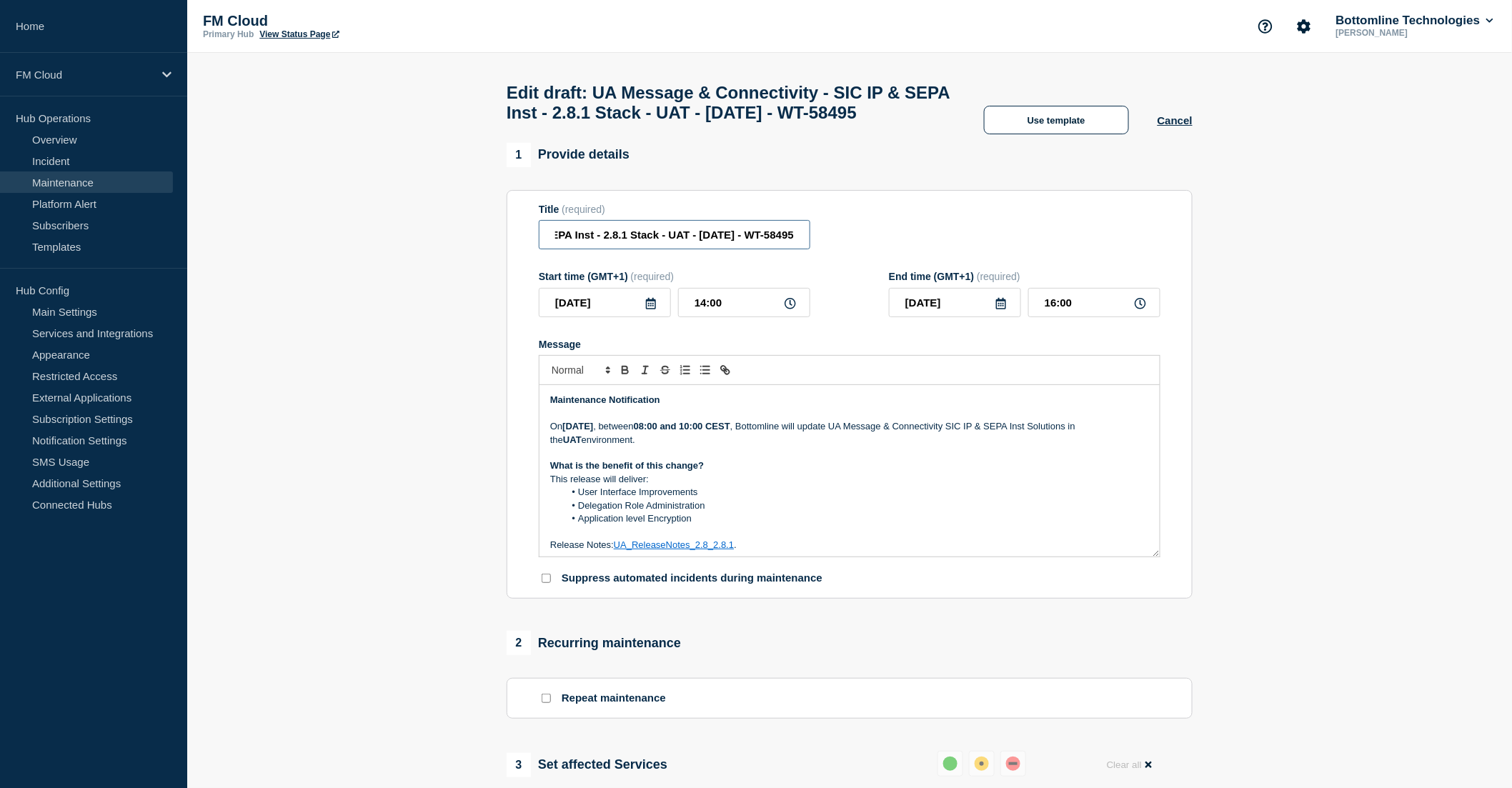
drag, startPoint x: 759, startPoint y: 267, endPoint x: 804, endPoint y: 267, distance: 45.0
click at [804, 249] on input "UA Message & Connectivity - SIC IP & SEPA Inst - 2.8.1 Stack - UAT - [DATE] - W…" at bounding box center [674, 234] width 272 height 29
click at [738, 249] on input "UA Message & Connectivity - SIC IP & SEPA Inst - 2.8.1 Stack - UAT - [DATE] - W…" at bounding box center [674, 234] width 272 height 29
drag, startPoint x: 684, startPoint y: 267, endPoint x: 670, endPoint y: 269, distance: 14.1
click at [670, 249] on input "UA Message & Connectivity - SIC IP & SEPA Inst - 2.8.1 Stack - UAT - [DATE] - W…" at bounding box center [674, 234] width 272 height 29
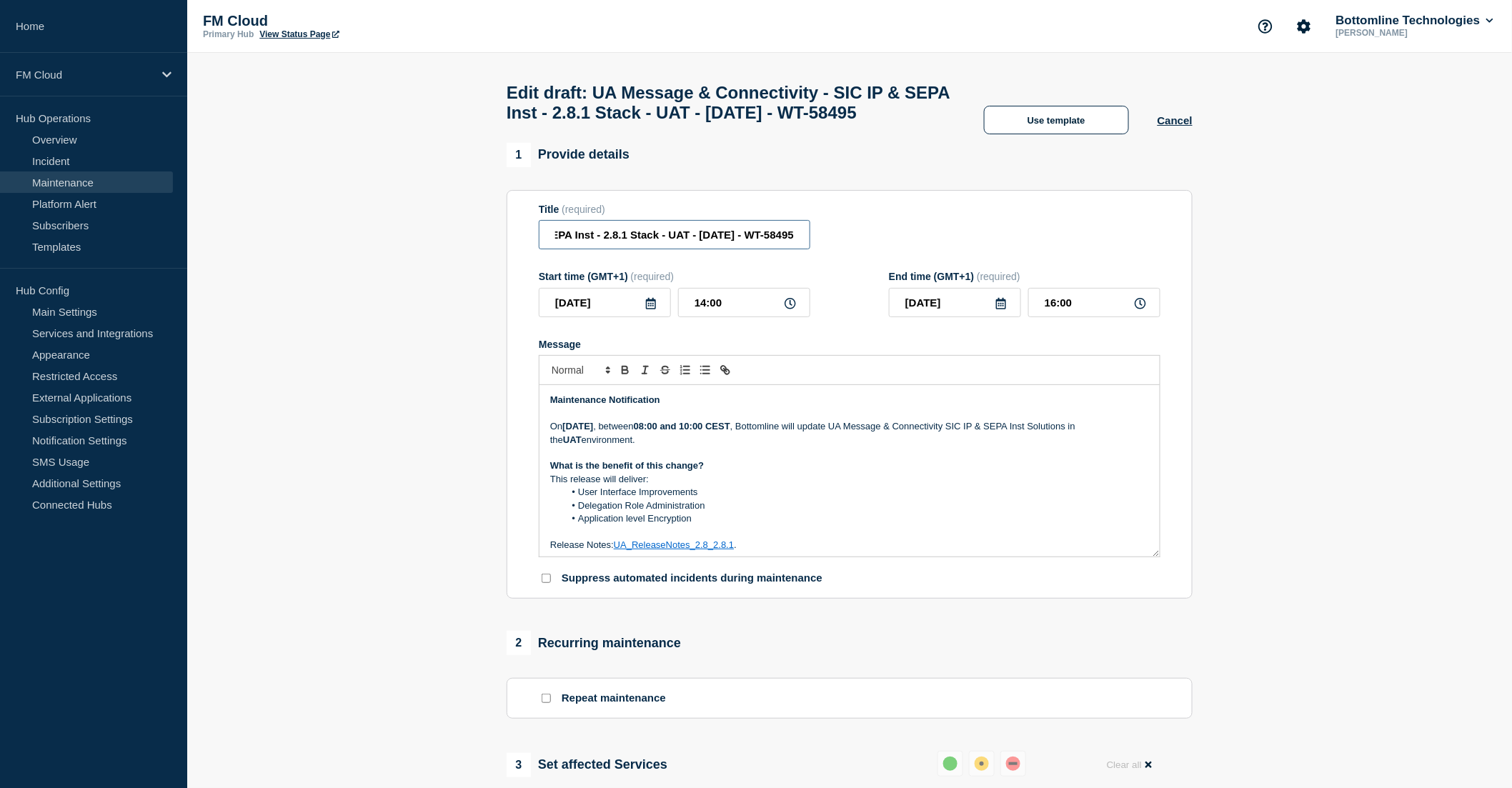
scroll to position [0, 226]
type input "UA Message & Connectivity - SIC IP & SEPA Inst - 2.8.1 Stack - UAT - [DATE] - W…"
click at [900, 499] on li "User Interface Improvements" at bounding box center [857, 492] width 585 height 13
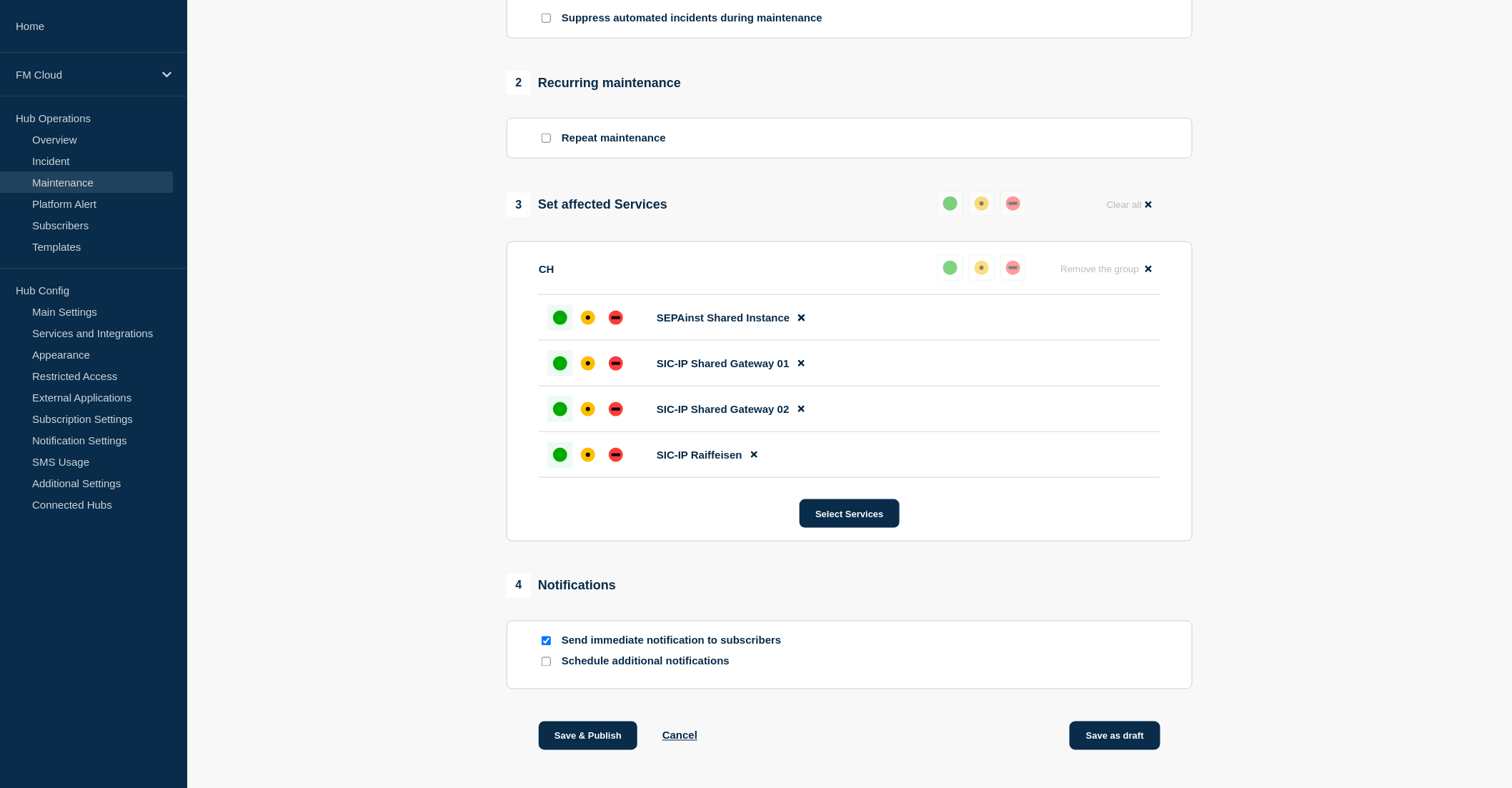
scroll to position [651, 0]
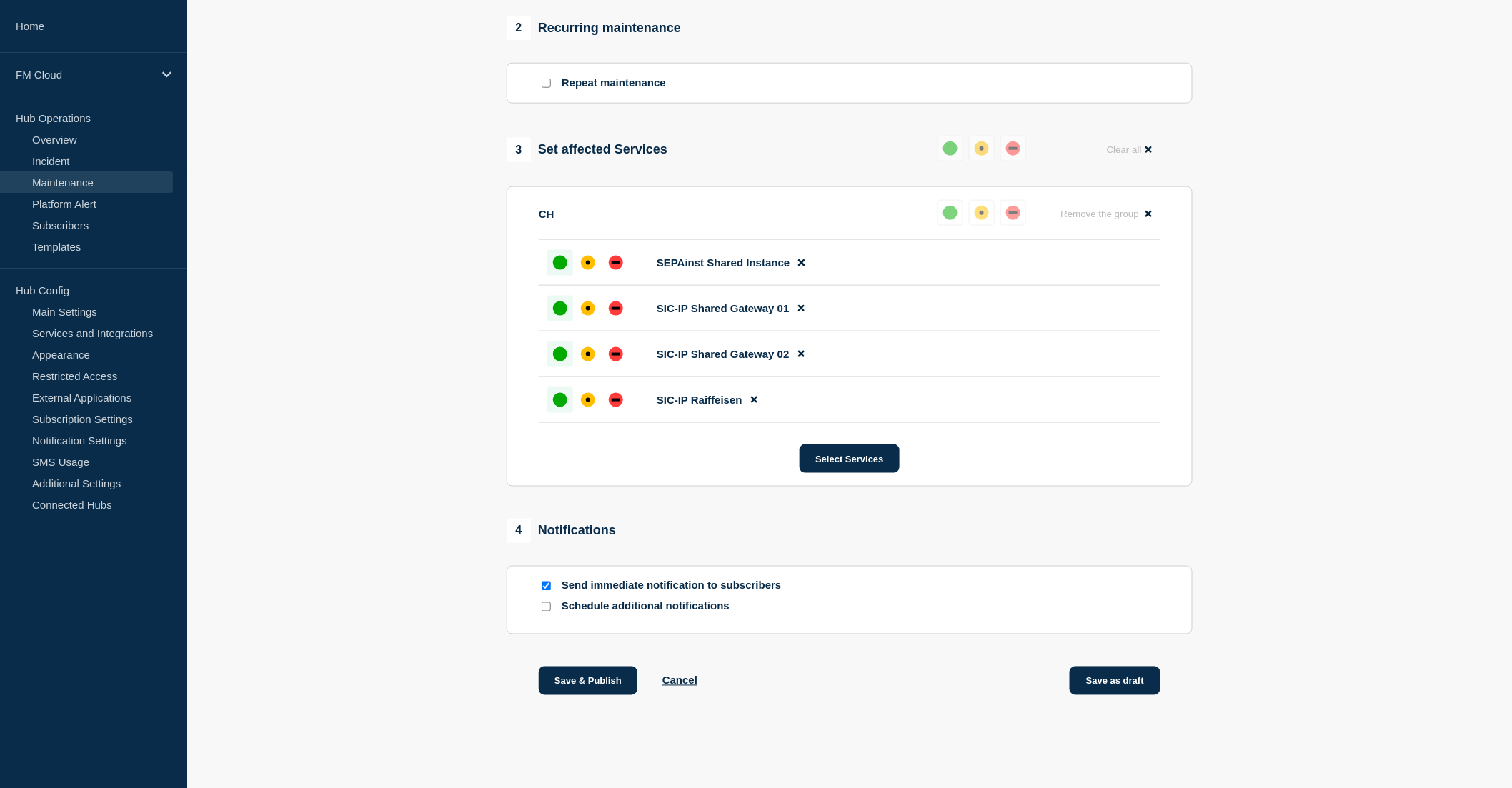
click at [1115, 679] on button "Save as draft" at bounding box center [1115, 681] width 91 height 29
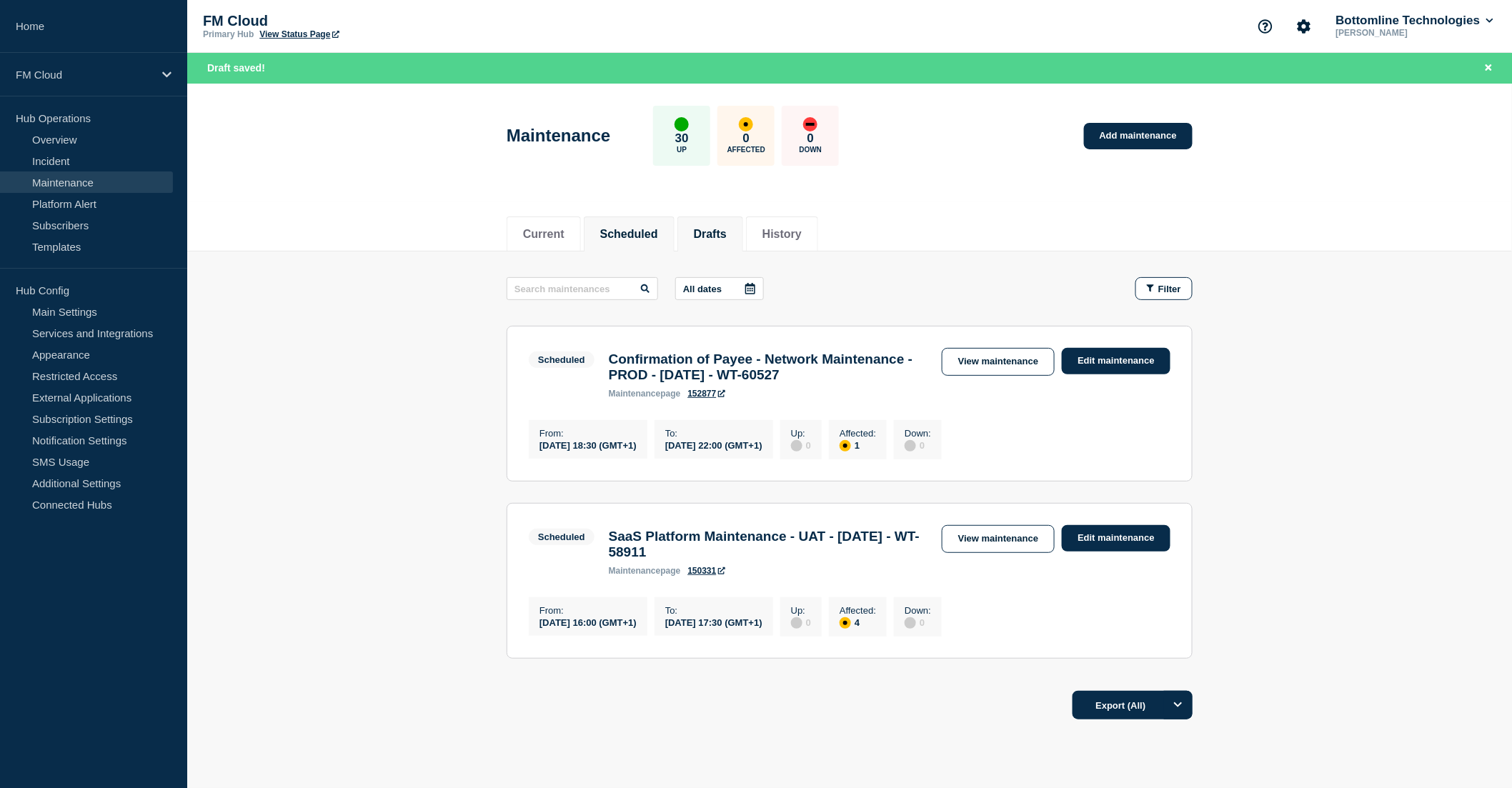
click at [727, 230] on button "Drafts" at bounding box center [710, 234] width 33 height 13
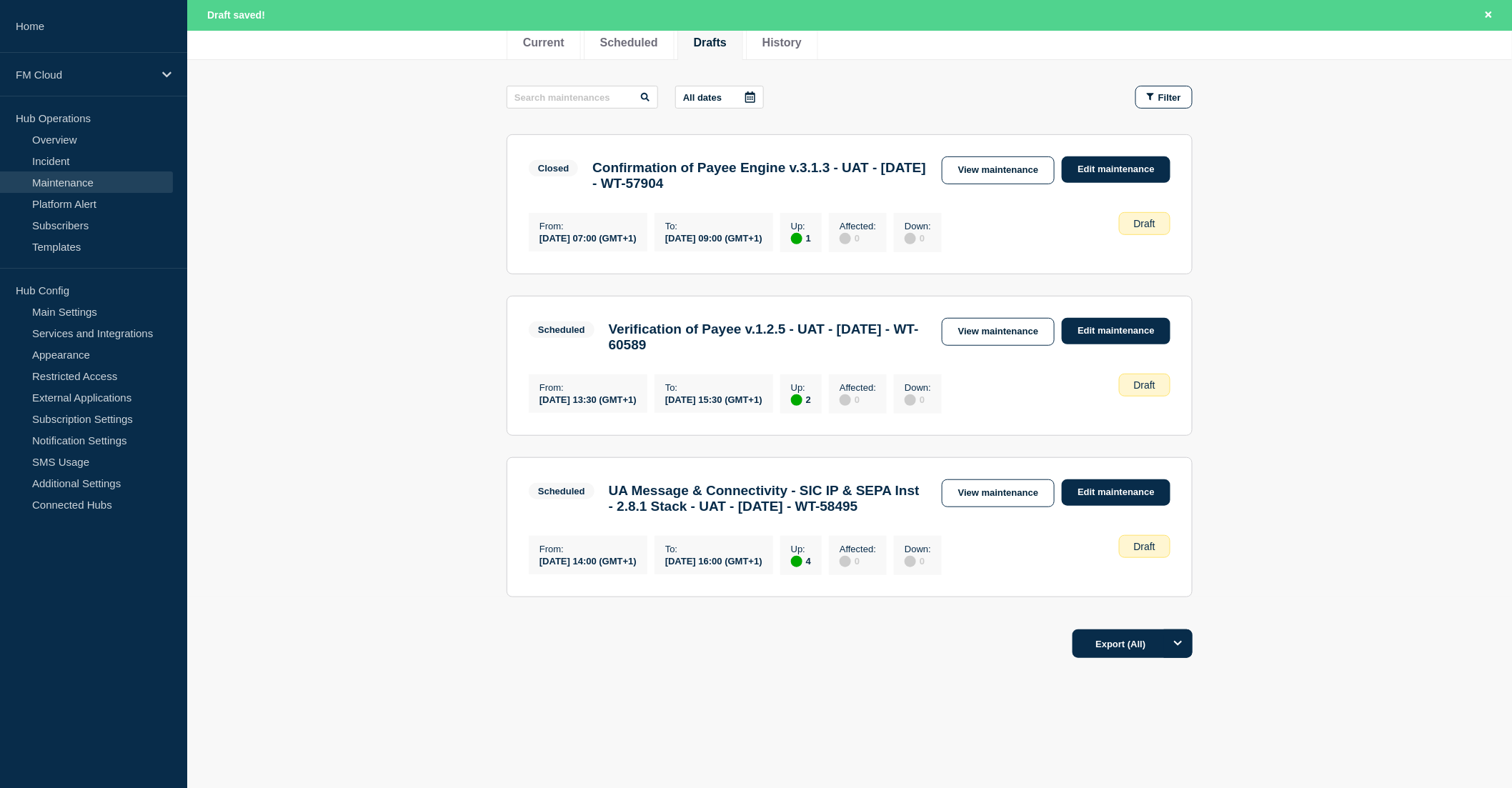
scroll to position [236, 0]
click at [984, 480] on link "View maintenance" at bounding box center [998, 493] width 113 height 28
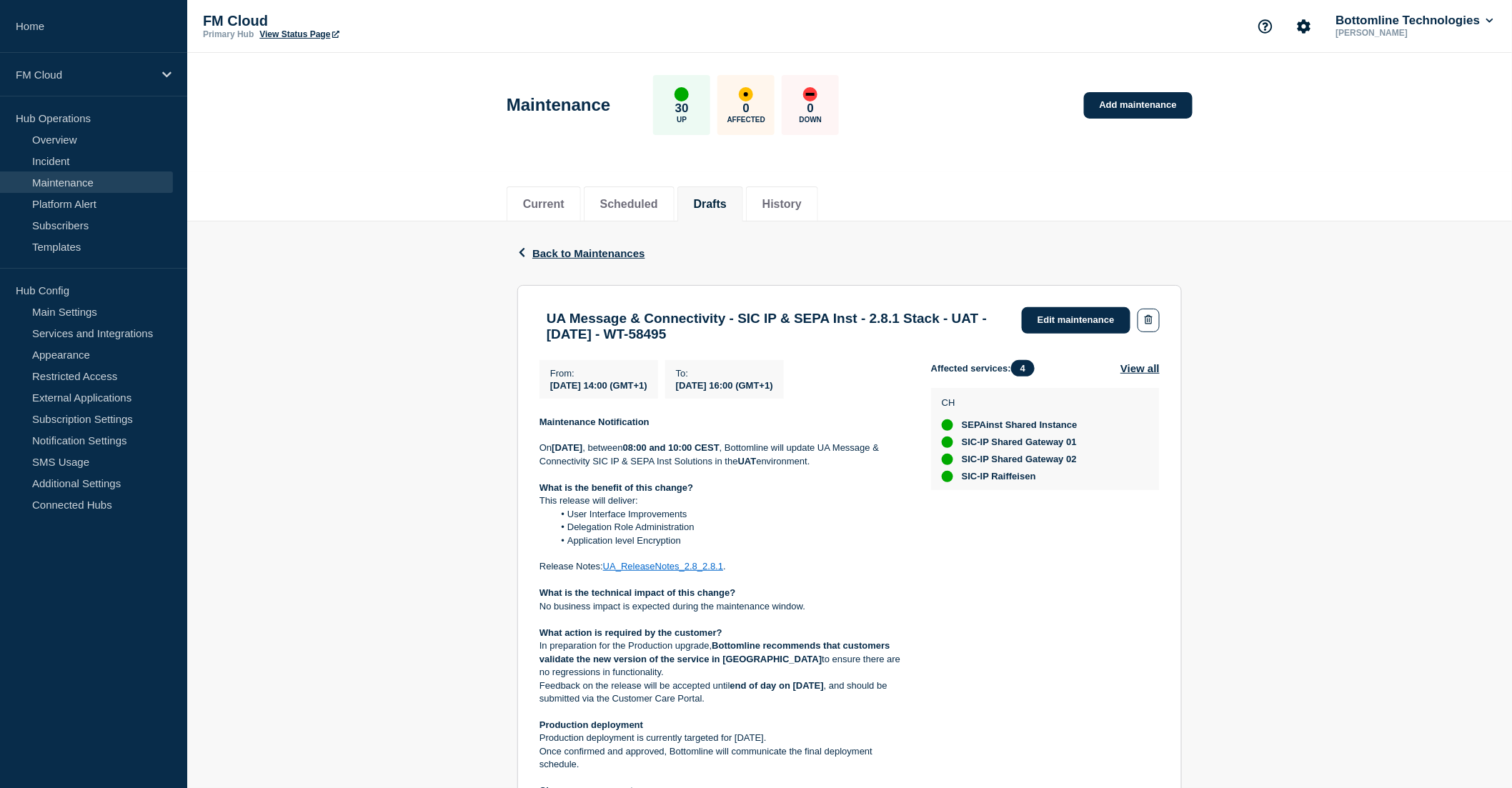
scroll to position [79, 0]
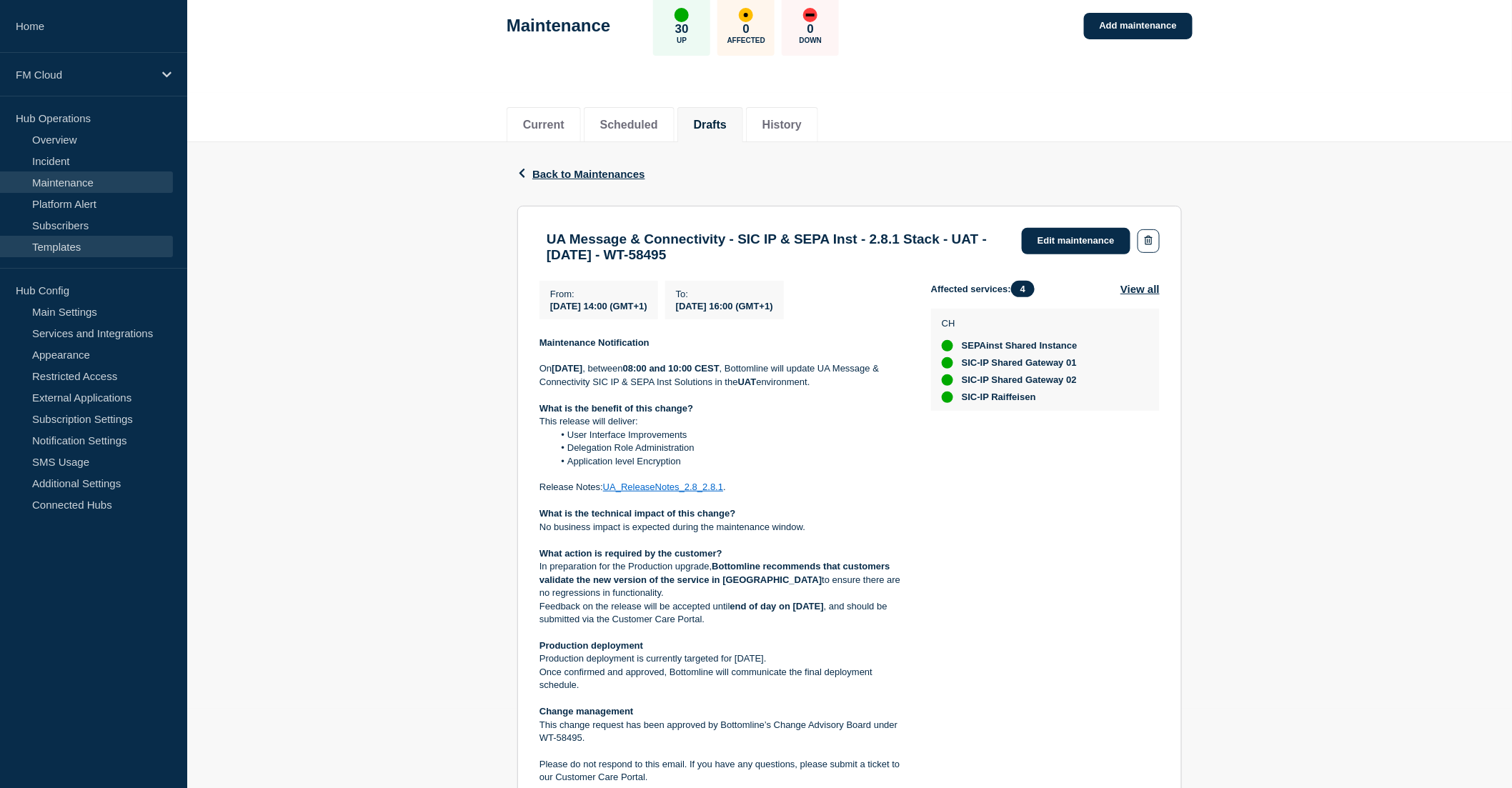
click at [47, 246] on link "Templates" at bounding box center [86, 247] width 173 height 22
click at [1071, 245] on link "Edit maintenance" at bounding box center [1076, 241] width 109 height 27
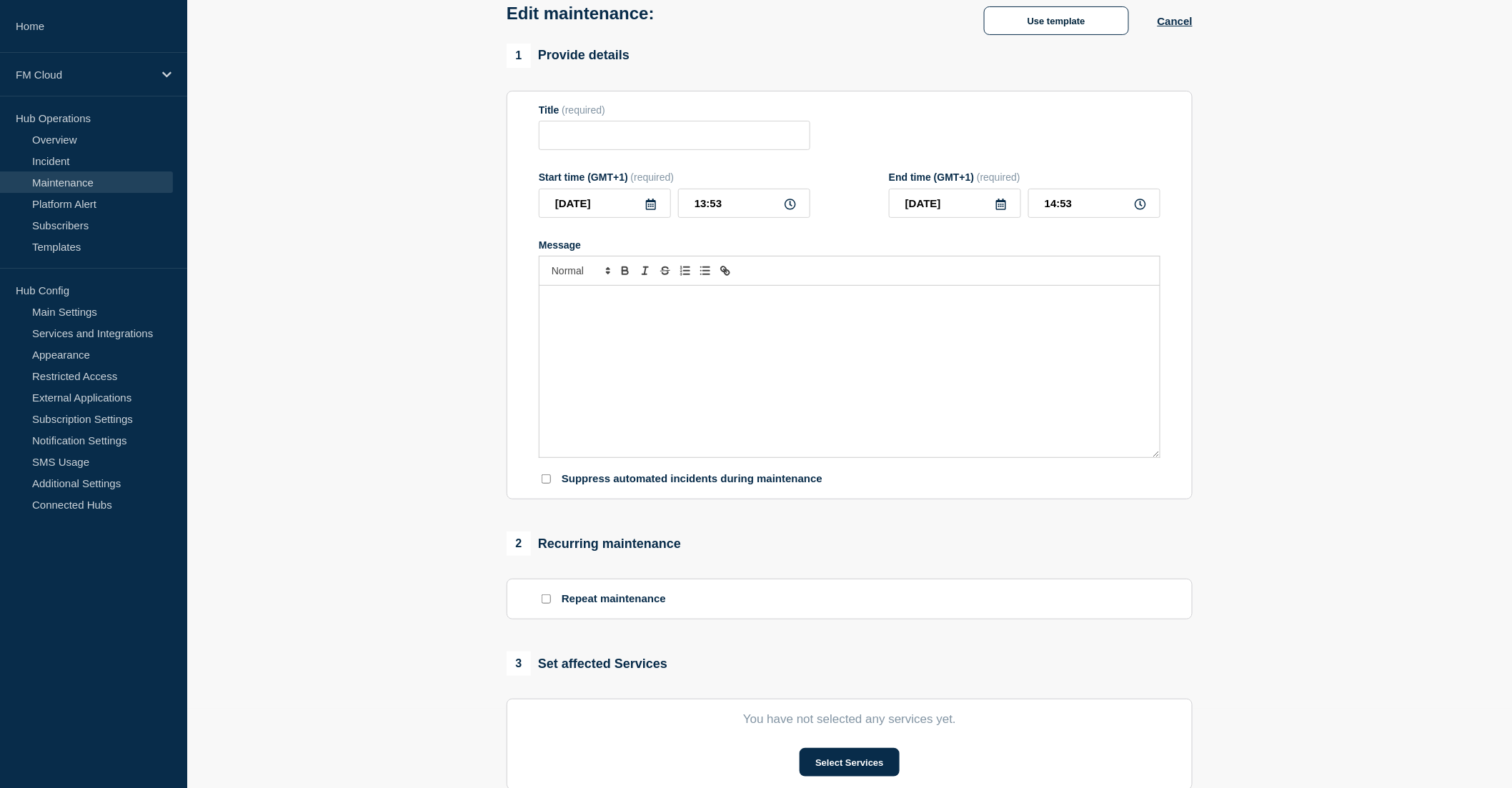
type input "UA Message & Connectivity - SIC IP & SEPA Inst - 2.8.1 Stack - UAT - [DATE] - W…"
type input "[DATE]"
type input "14:00"
type input "[DATE]"
type input "16:00"
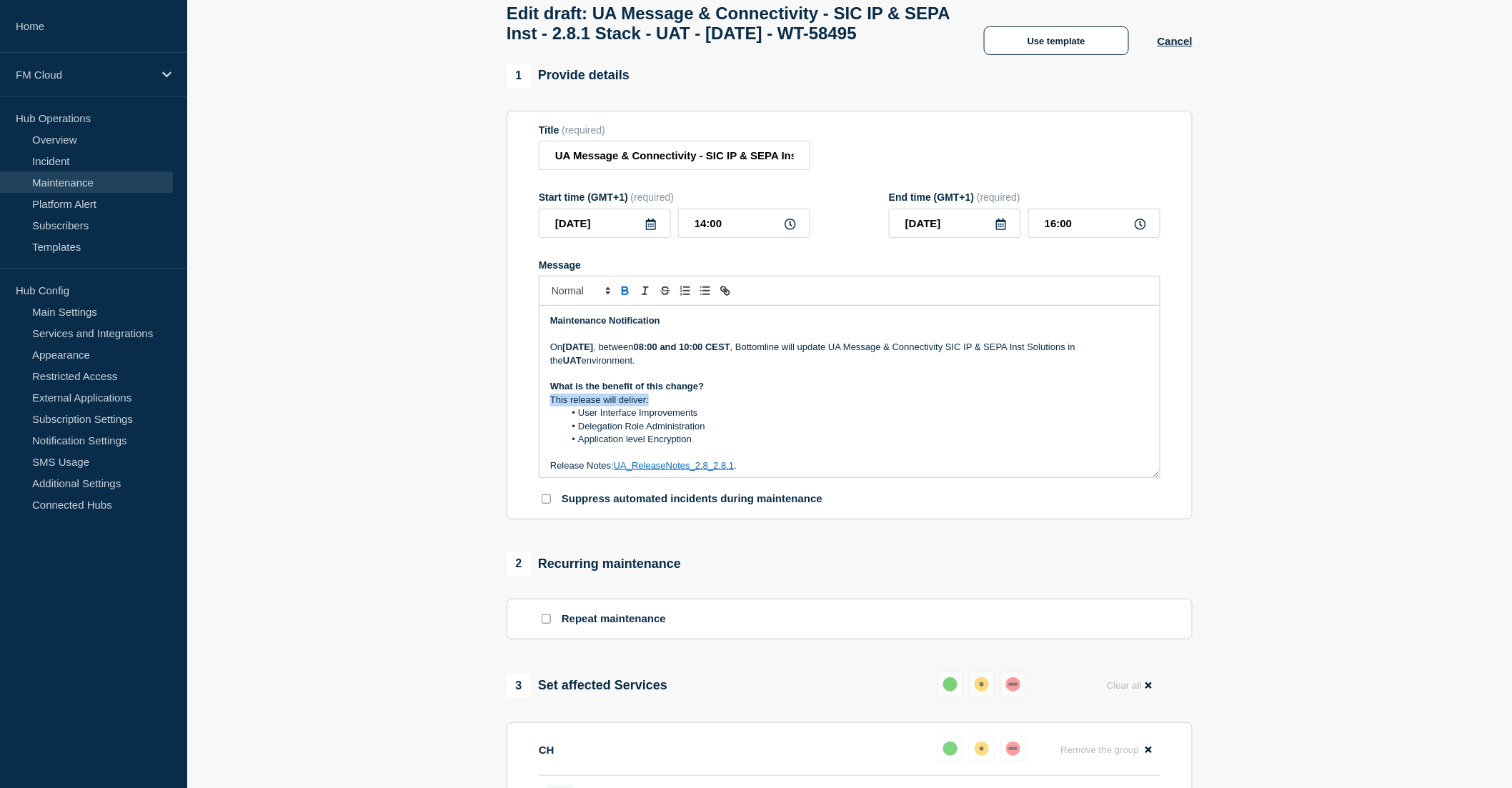
drag, startPoint x: 546, startPoint y: 431, endPoint x: 681, endPoint y: 426, distance: 135.1
click at [681, 426] on div "Maintenance Notification [DATE][DATE] , between 08:00 and 10:00 CEST , Bottomli…" at bounding box center [849, 391] width 620 height 172
drag, startPoint x: 720, startPoint y: 432, endPoint x: 758, endPoint y: 430, distance: 38.1
click at [758, 407] on p "This release includes new functionalities <and/or> bug fixes:" at bounding box center [849, 400] width 599 height 13
click at [710, 419] on li "User Interface Improvements" at bounding box center [857, 413] width 585 height 13
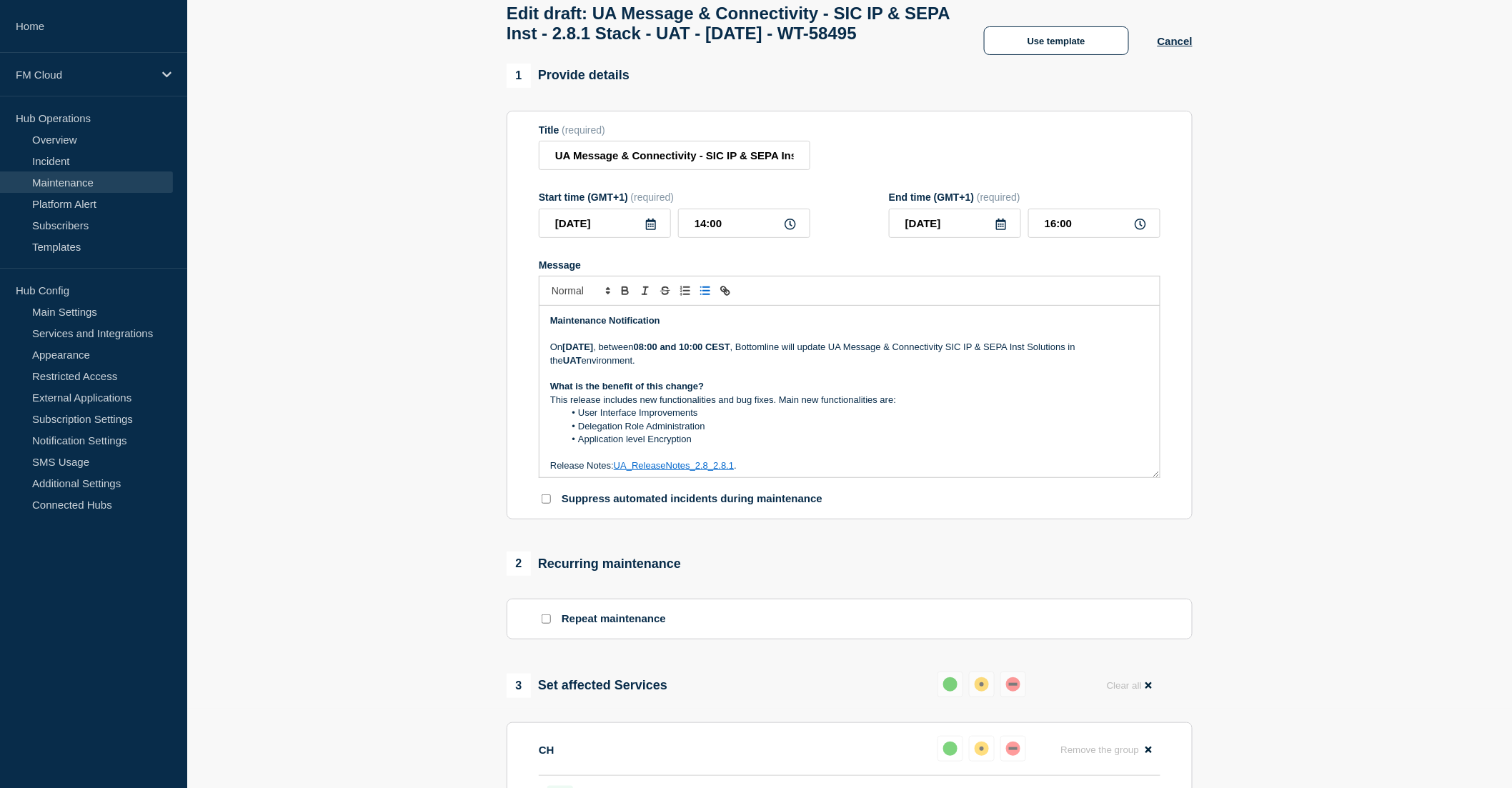
click at [718, 433] on li "Delegation Role Administration" at bounding box center [857, 426] width 585 height 13
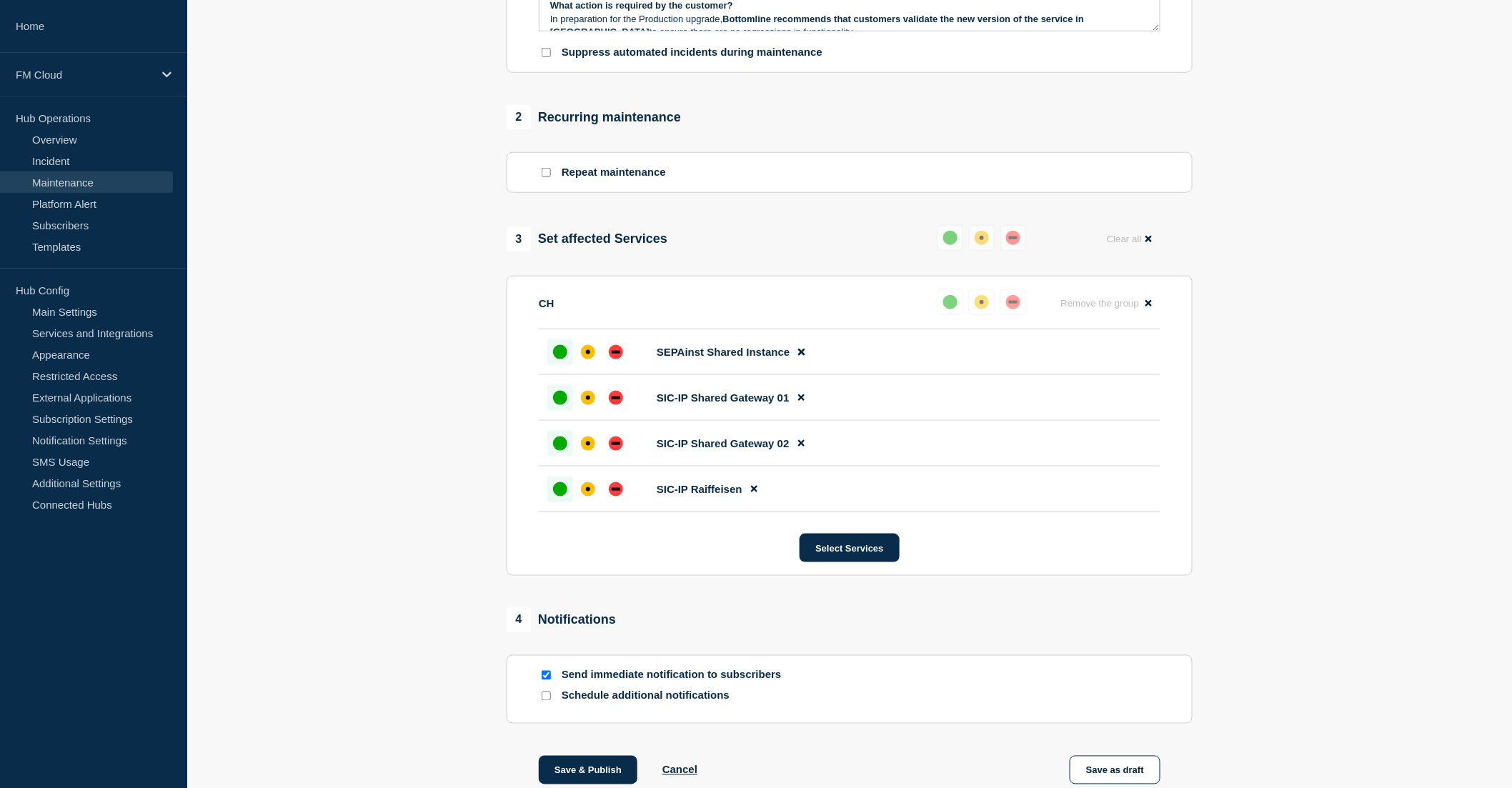
scroll to position [651, 0]
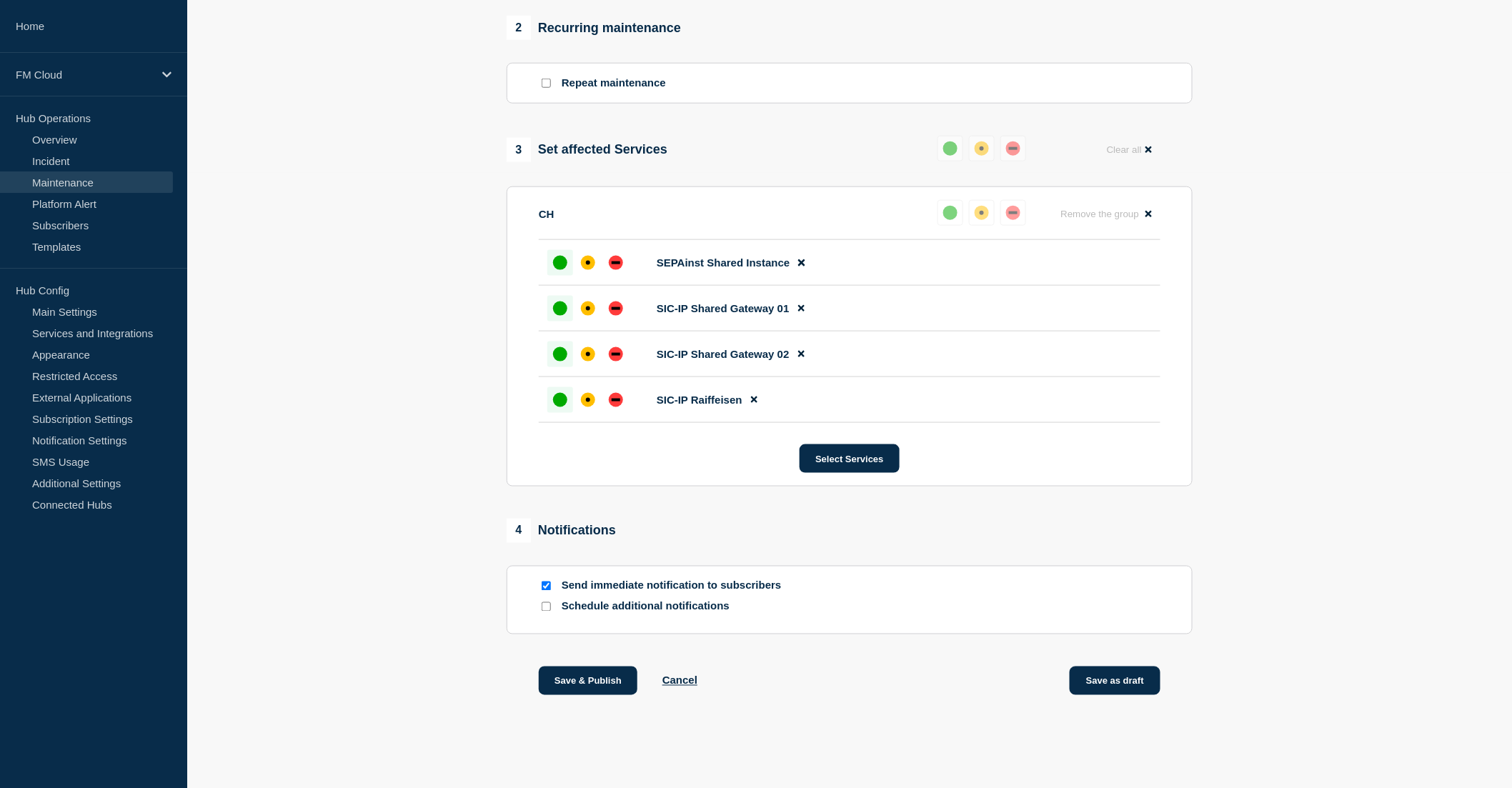
click at [1108, 680] on button "Save as draft" at bounding box center [1115, 681] width 91 height 29
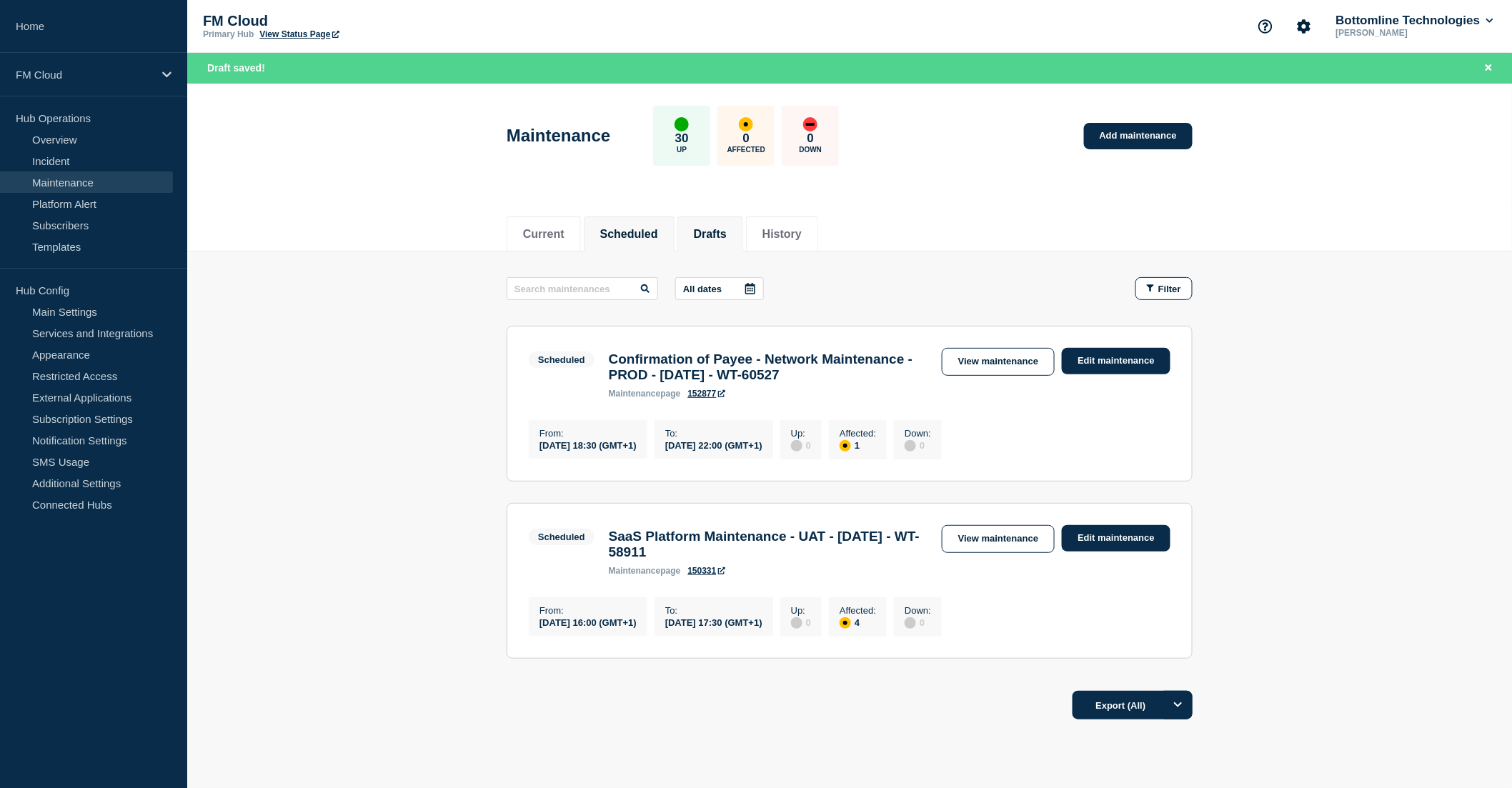
click at [727, 236] on button "Drafts" at bounding box center [710, 234] width 33 height 13
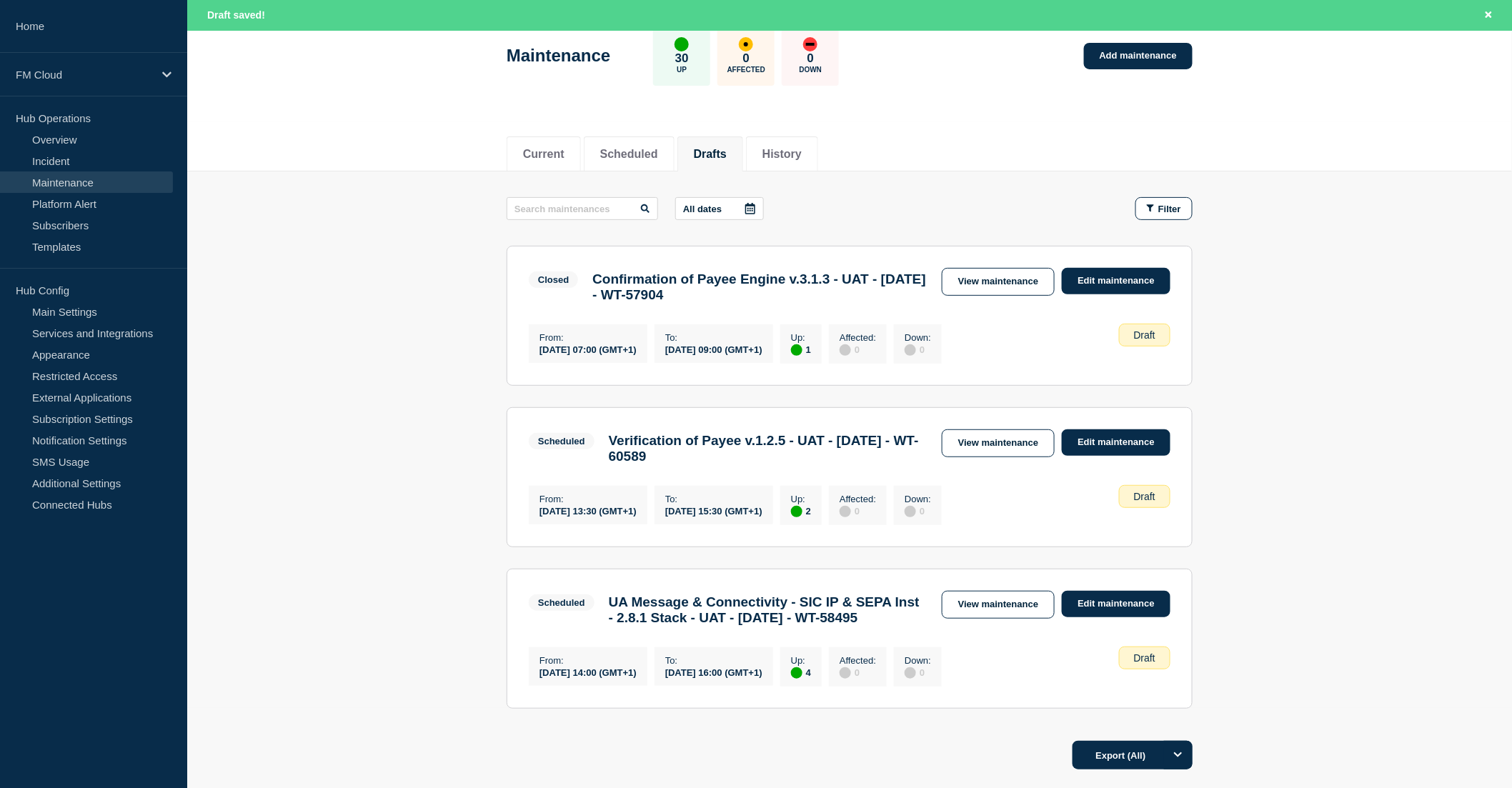
scroll to position [159, 0]
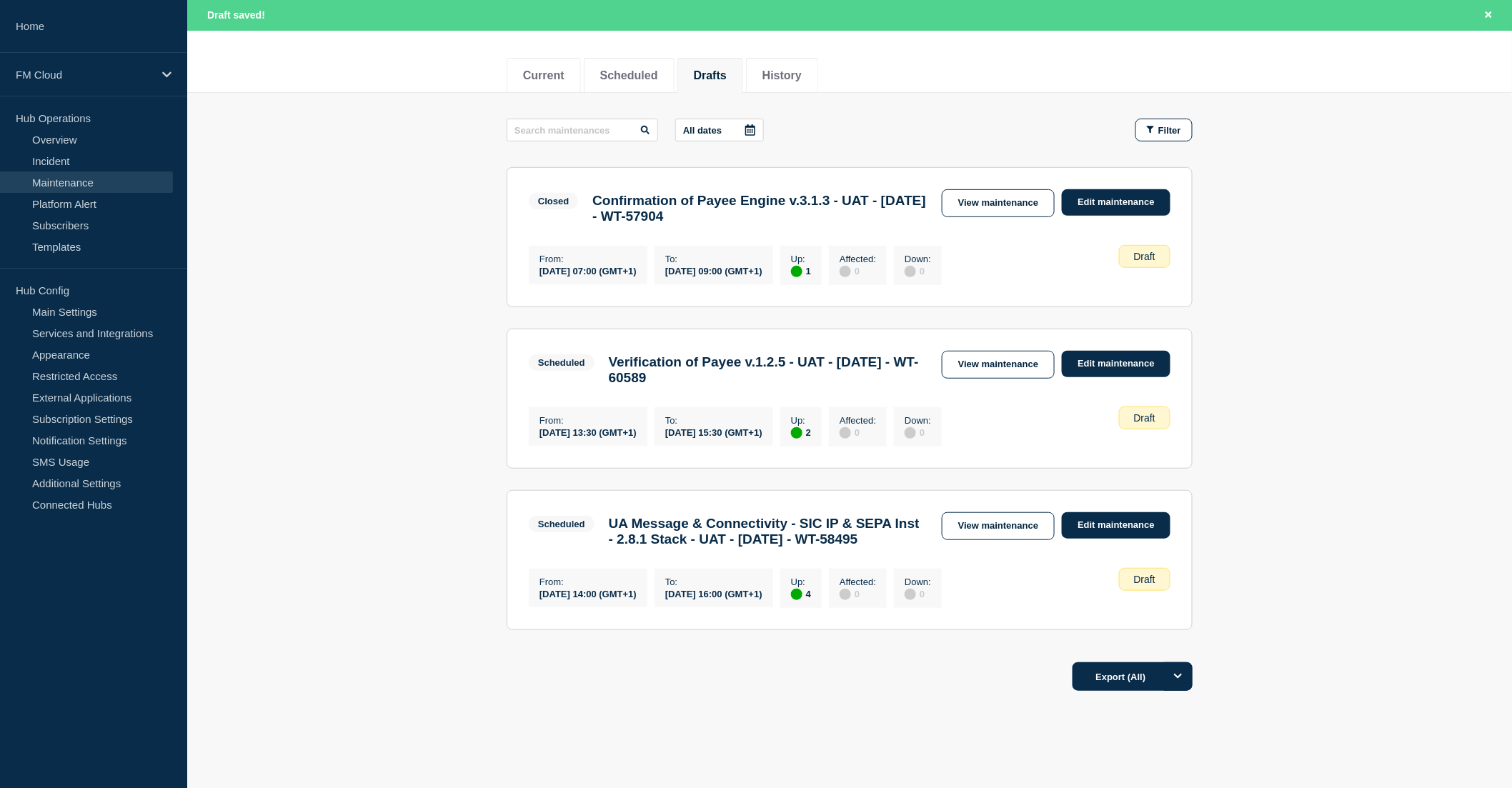
click at [1018, 540] on link "View maintenance" at bounding box center [998, 526] width 113 height 28
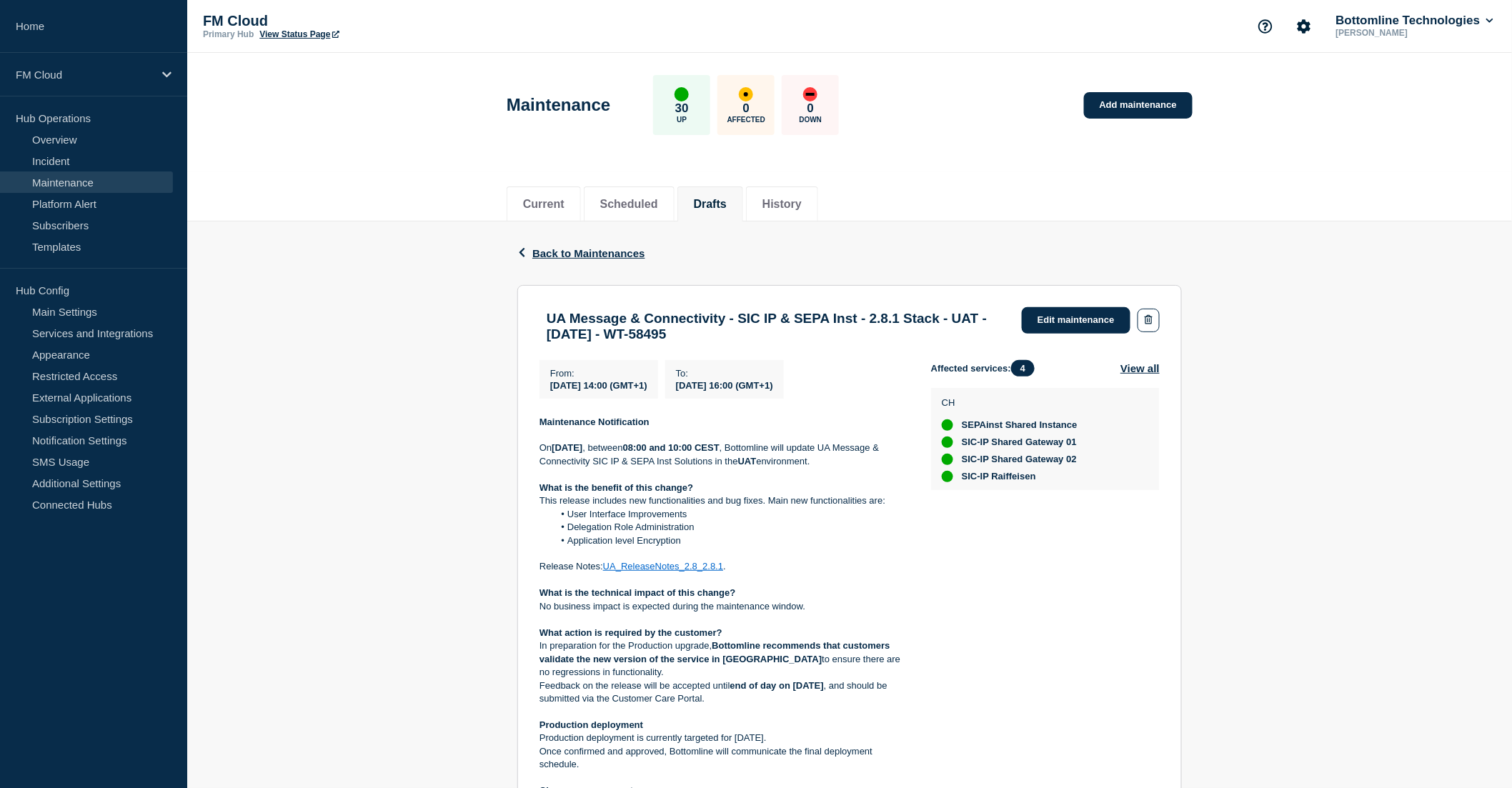
click at [686, 572] on link "UA_ReleaseNotes_2.8_2.8.1" at bounding box center [663, 566] width 120 height 11
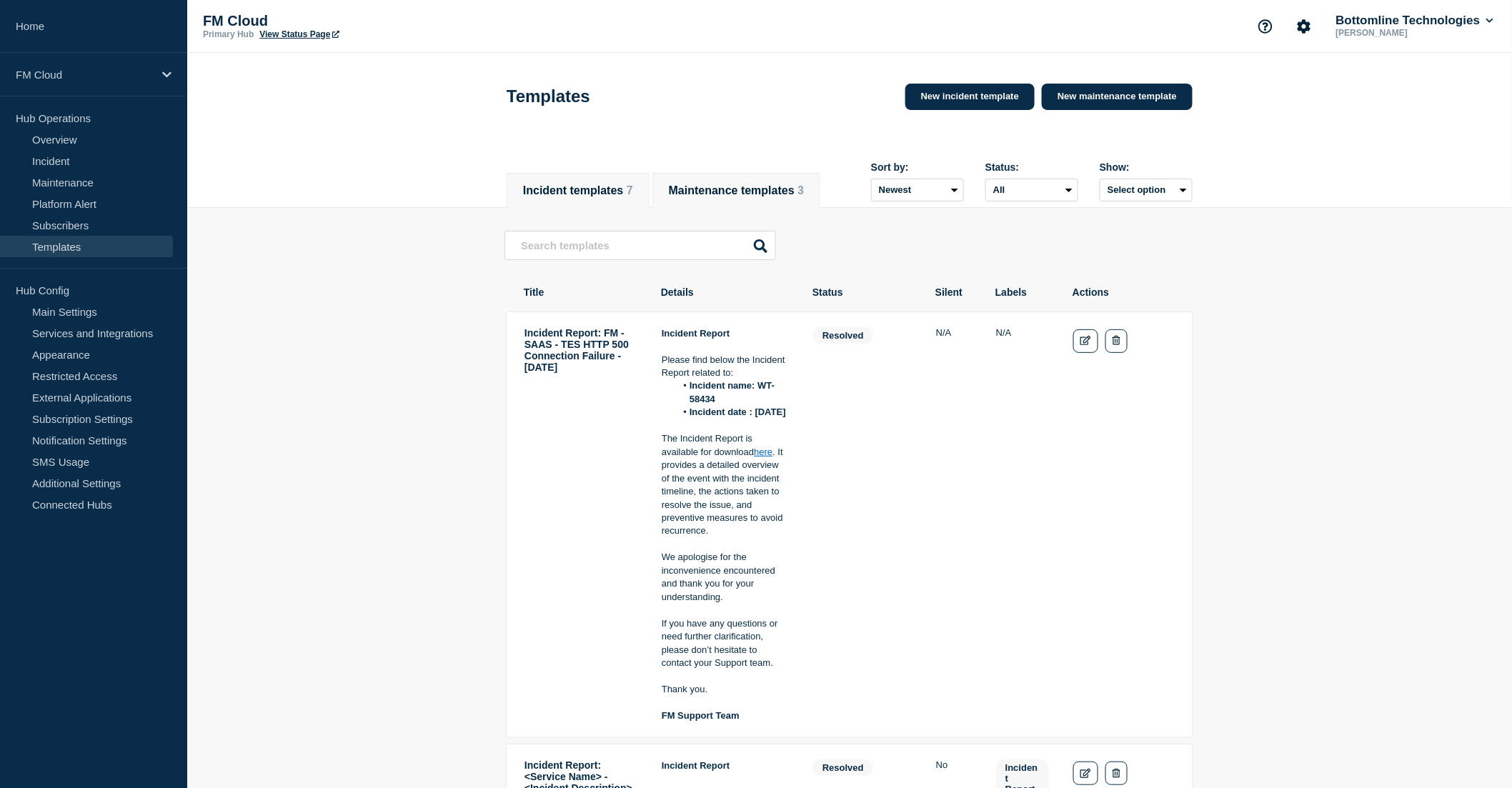
click at [729, 187] on button "Maintenance templates 3" at bounding box center [736, 191] width 135 height 13
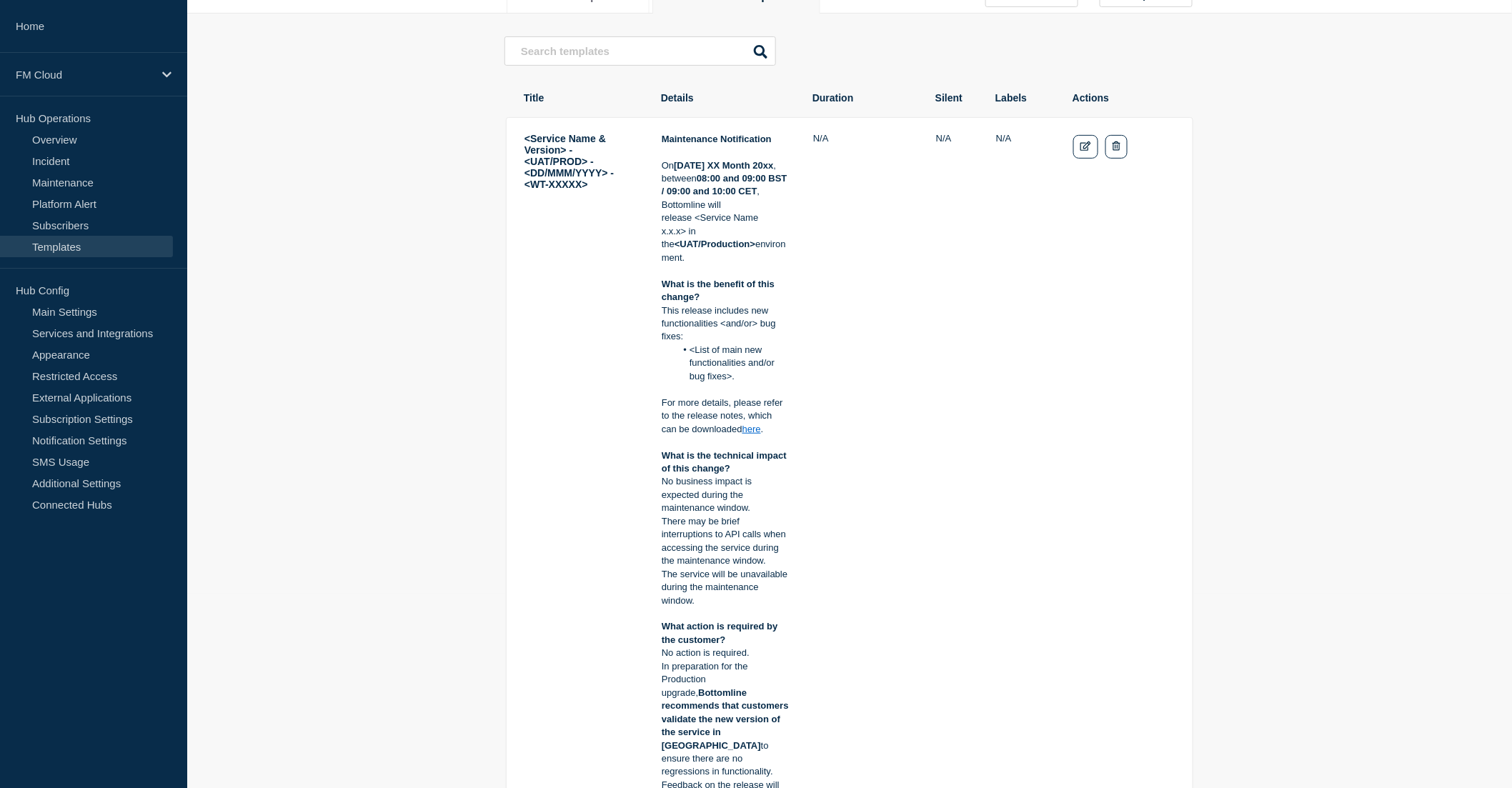
scroll to position [238, 0]
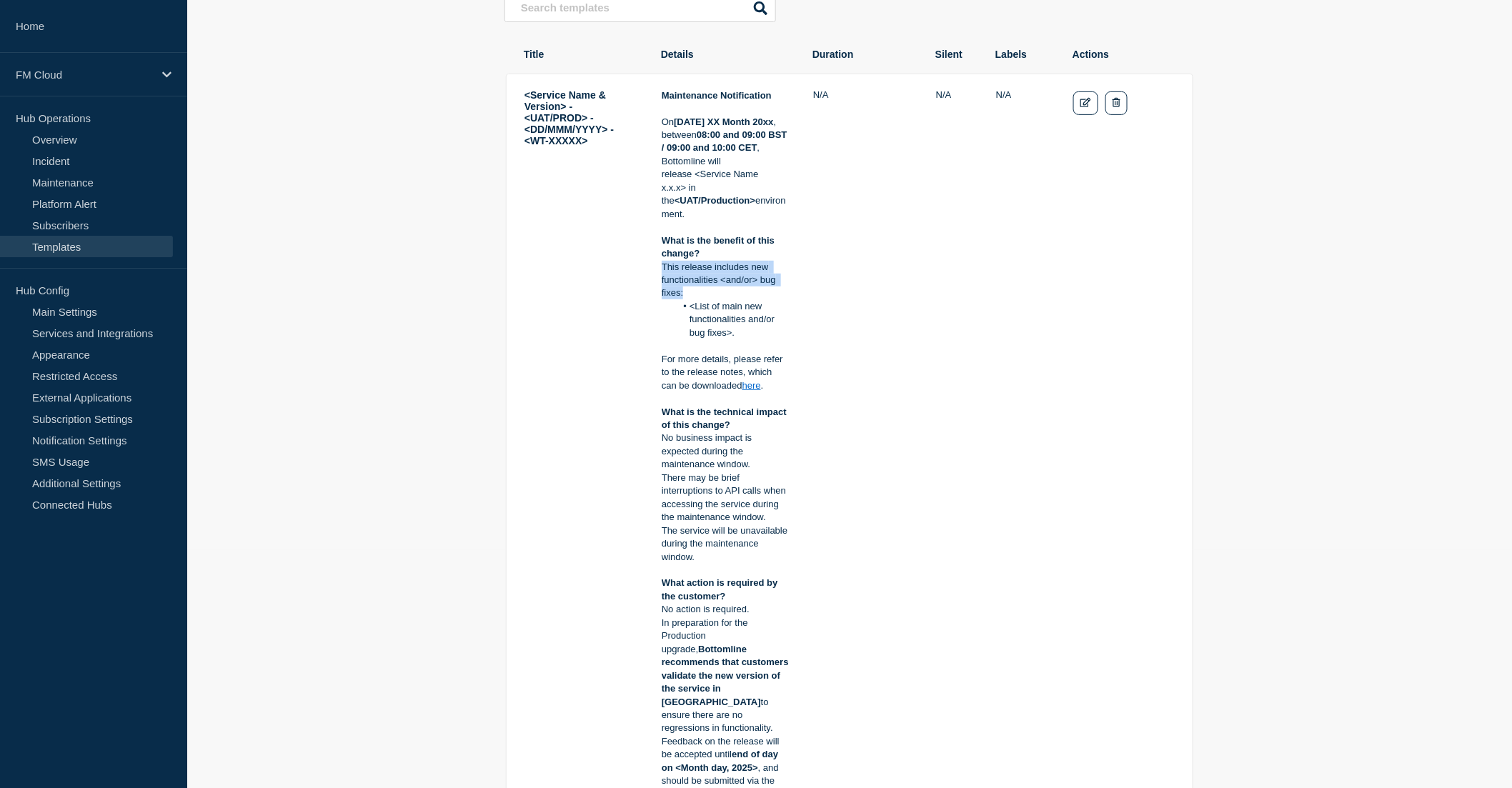
drag, startPoint x: 661, startPoint y: 267, endPoint x: 698, endPoint y: 291, distance: 44.1
click at [698, 291] on p "This release includes new functionalities <and/or> bug fixes:" at bounding box center [725, 280] width 127 height 40
copy p "This release includes new functionalities <and/or> bug fixes:"
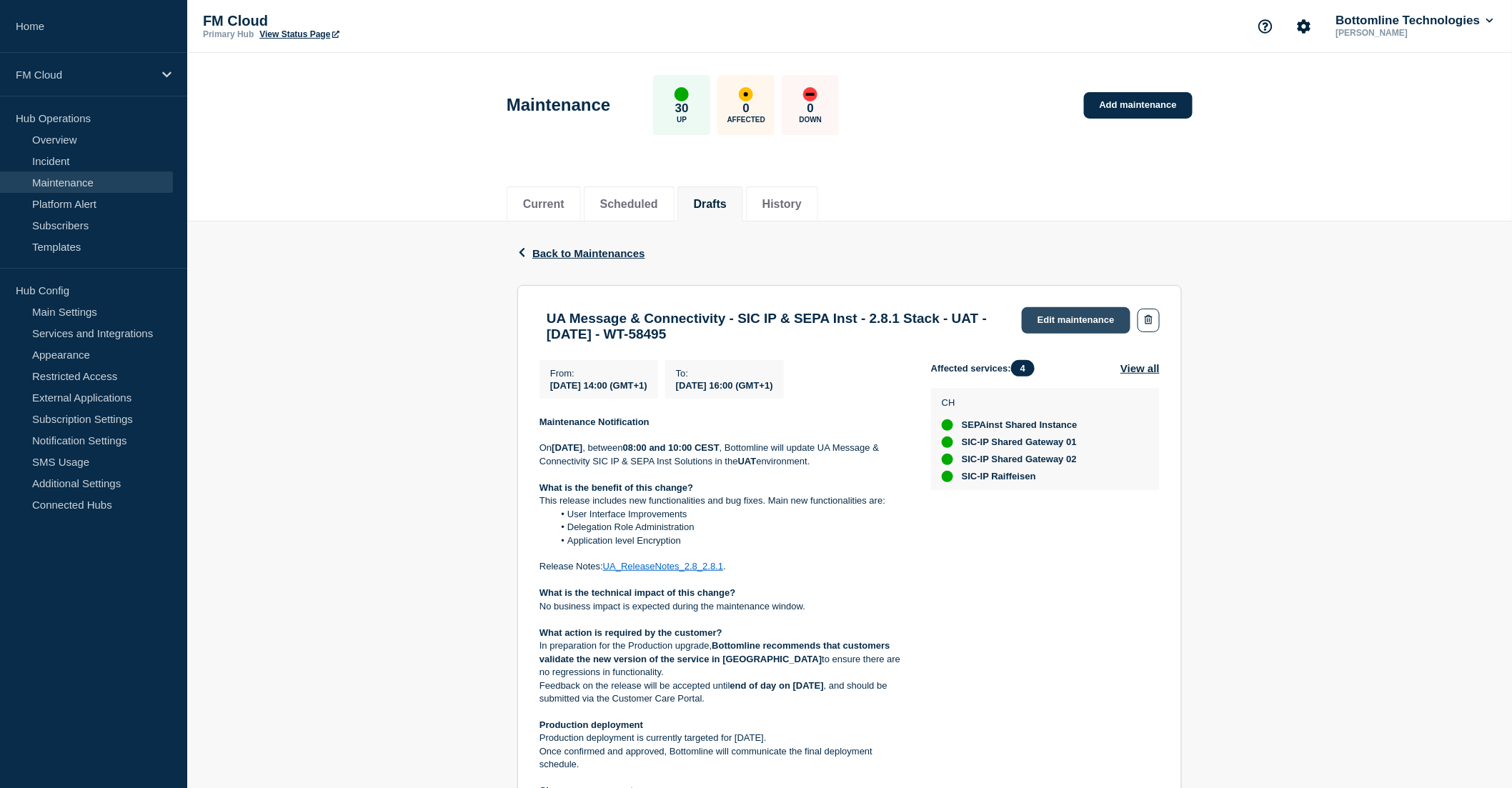
click at [1102, 308] on link "Edit maintenance" at bounding box center [1076, 320] width 109 height 27
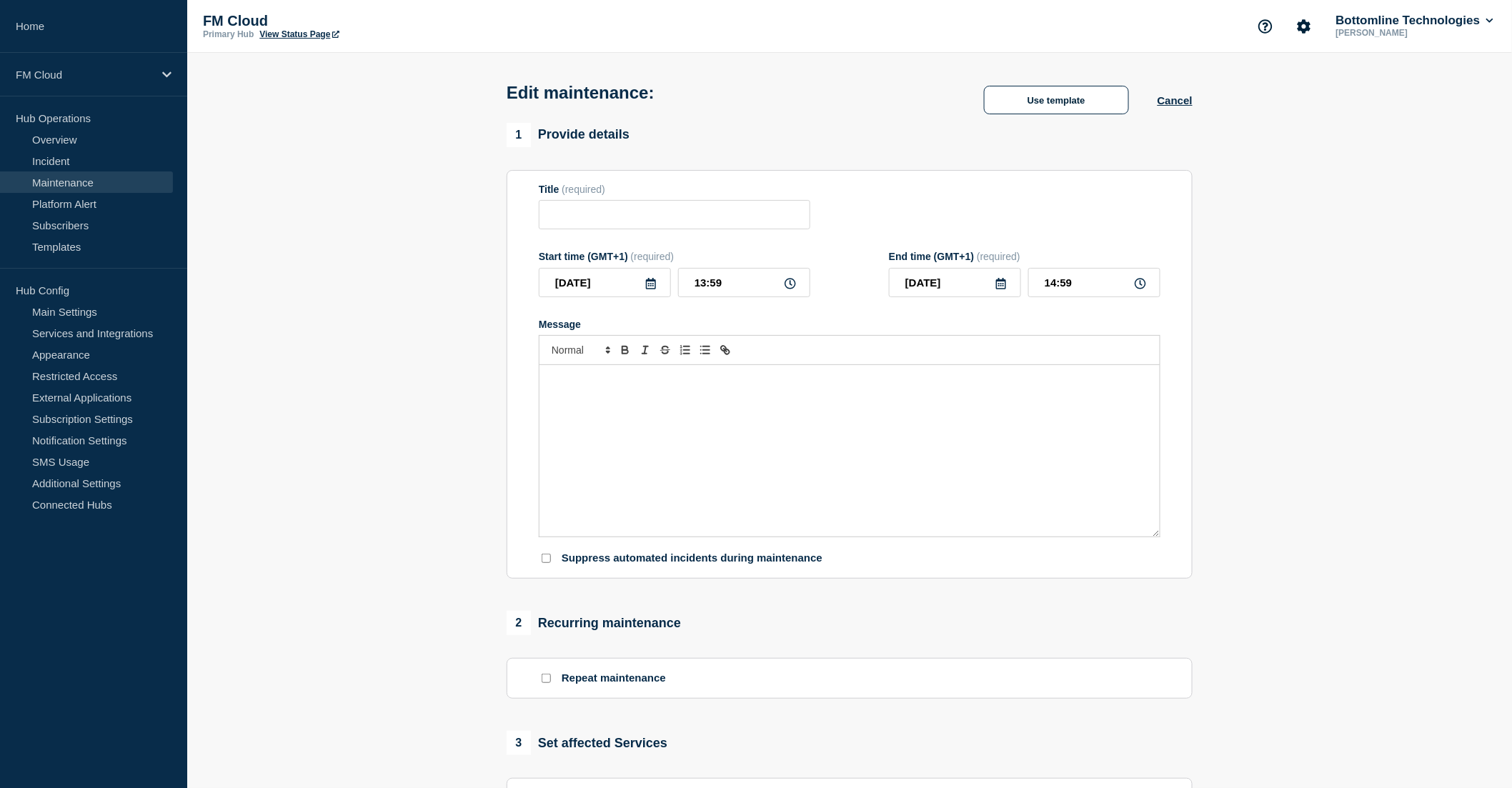
type input "UA Message & Connectivity - SIC IP & SEPA Inst - 2.8.1 Stack - UAT - [DATE] - W…"
type input "[DATE]"
type input "14:00"
type input "[DATE]"
type input "16:00"
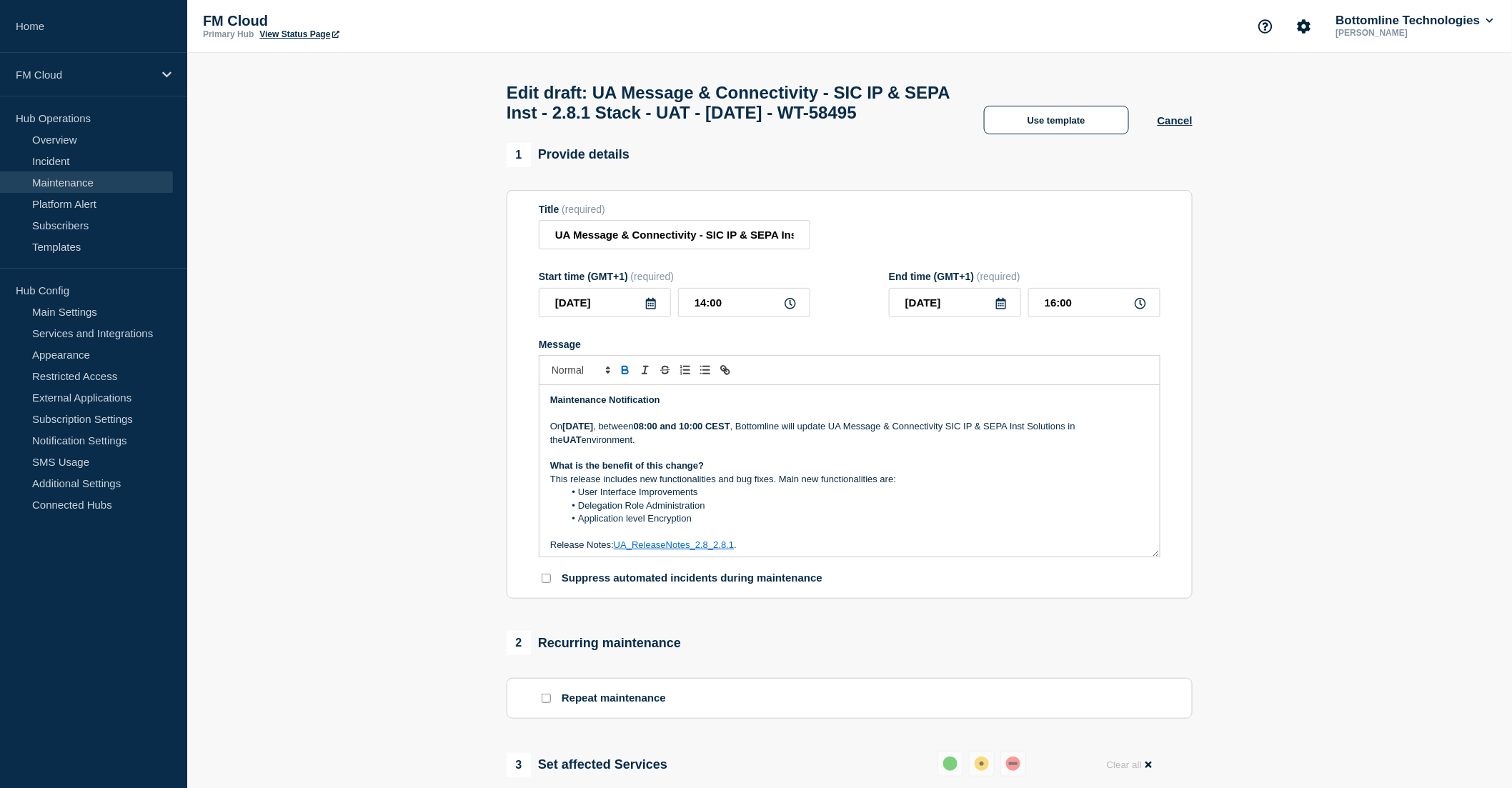
click at [728, 431] on strong "08:00 and 10:00 CEST" at bounding box center [682, 426] width 96 height 11
drag, startPoint x: 720, startPoint y: 459, endPoint x: 730, endPoint y: 459, distance: 10.0
click at [730, 446] on p "On Tuesday 21 October 2025 , between 15 :00 and 17:00 CEST , Bottomline will up…" at bounding box center [849, 433] width 599 height 27
click at [746, 446] on p "On Tuesday 21 October 2025 , between 15:00 and 17:00 CEST , Bottomline will upd…" at bounding box center [849, 433] width 599 height 27
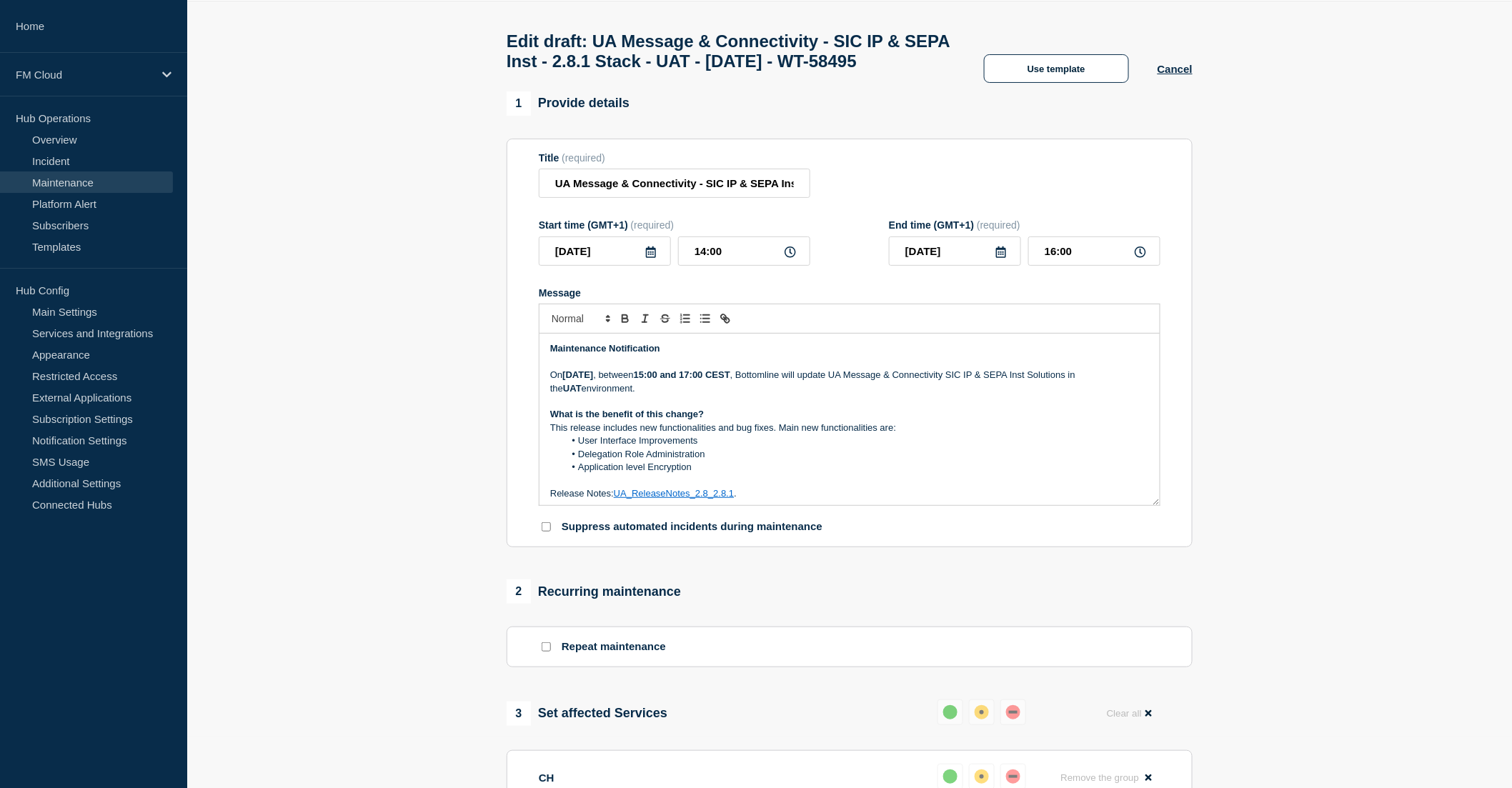
scroll to position [79, 0]
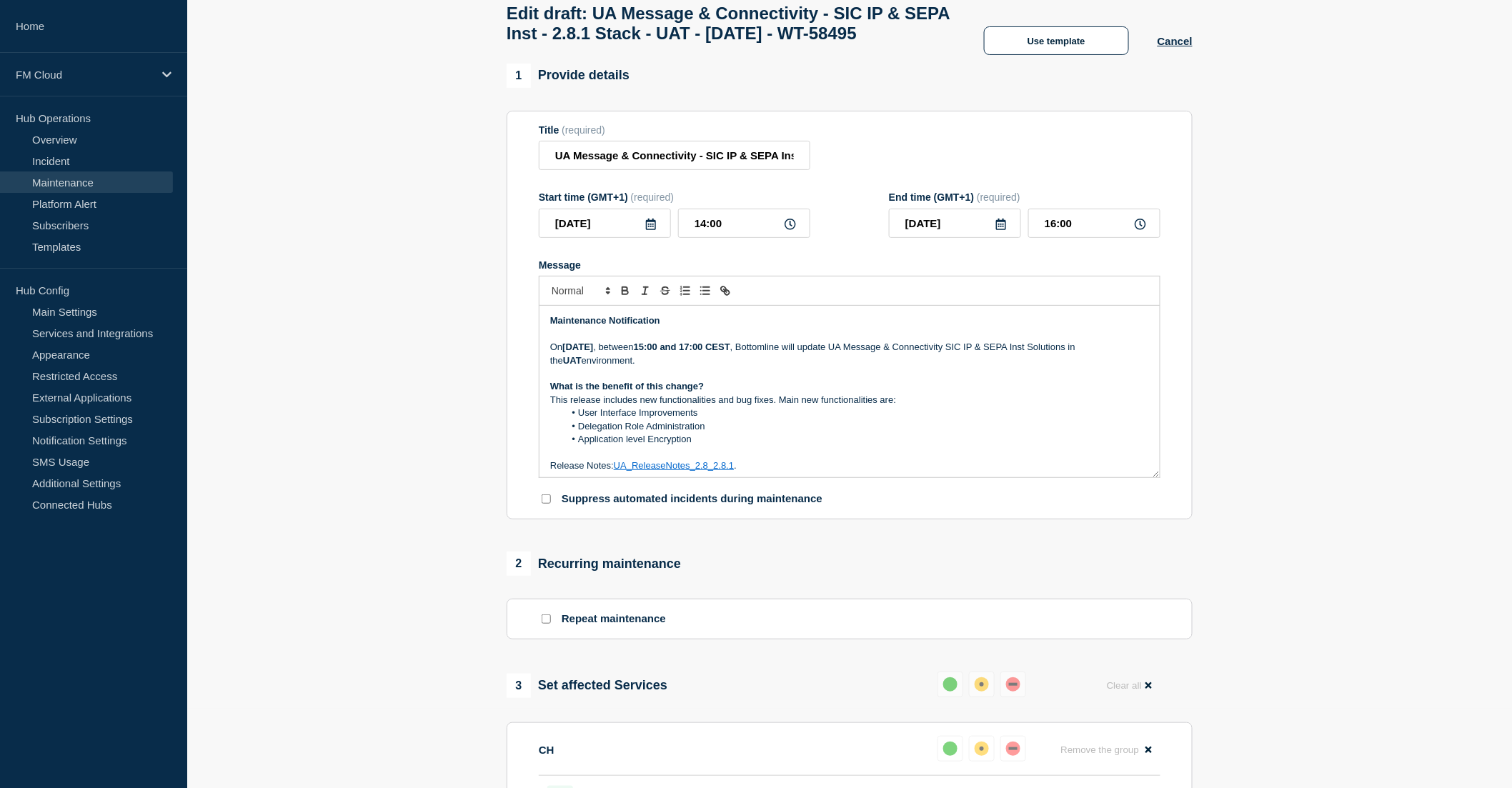
click at [730, 352] on strong "15:00 and 17:00 CEST" at bounding box center [682, 347] width 96 height 11
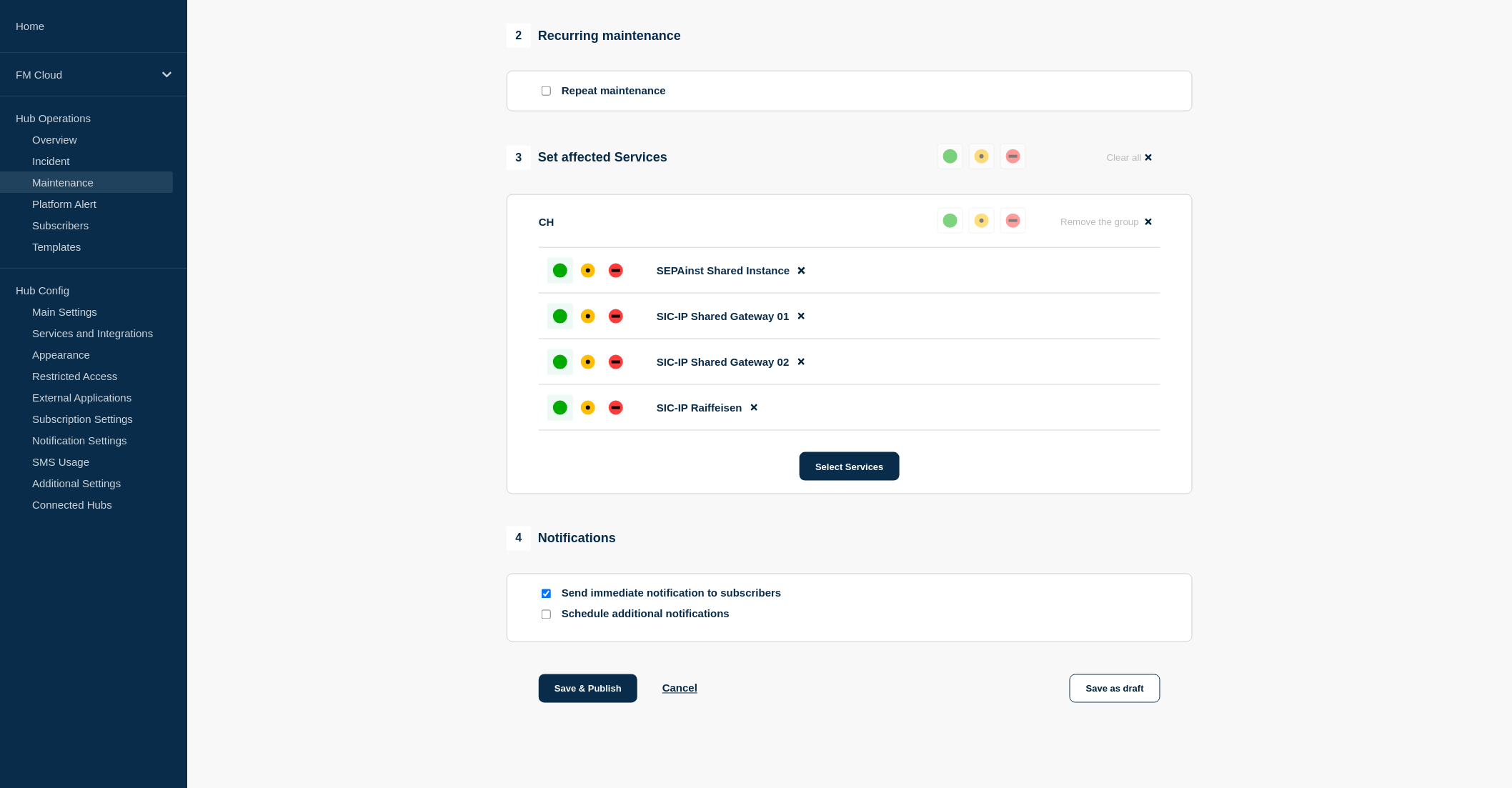
scroll to position [651, 0]
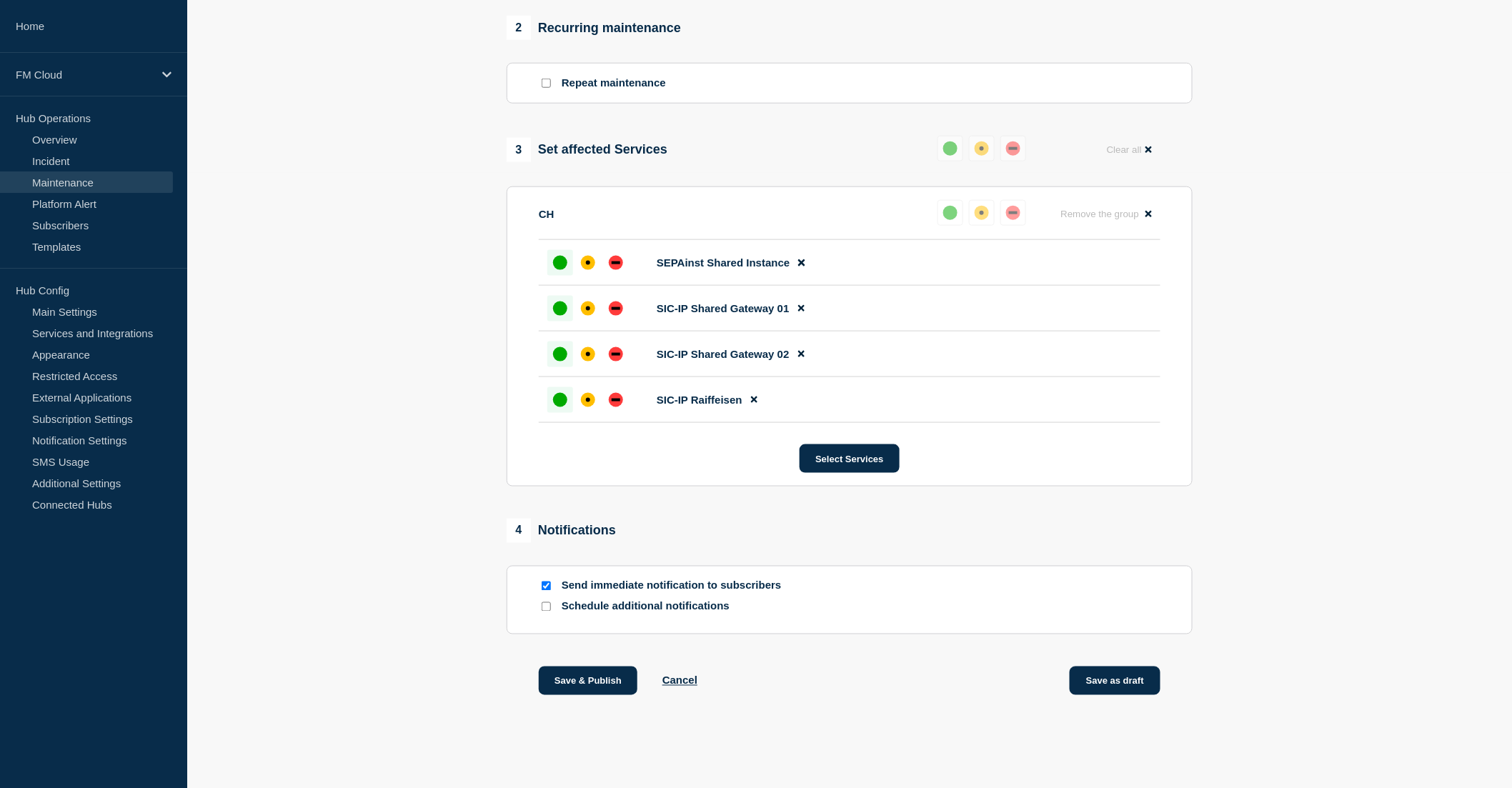
click at [1114, 676] on button "Save as draft" at bounding box center [1115, 681] width 91 height 29
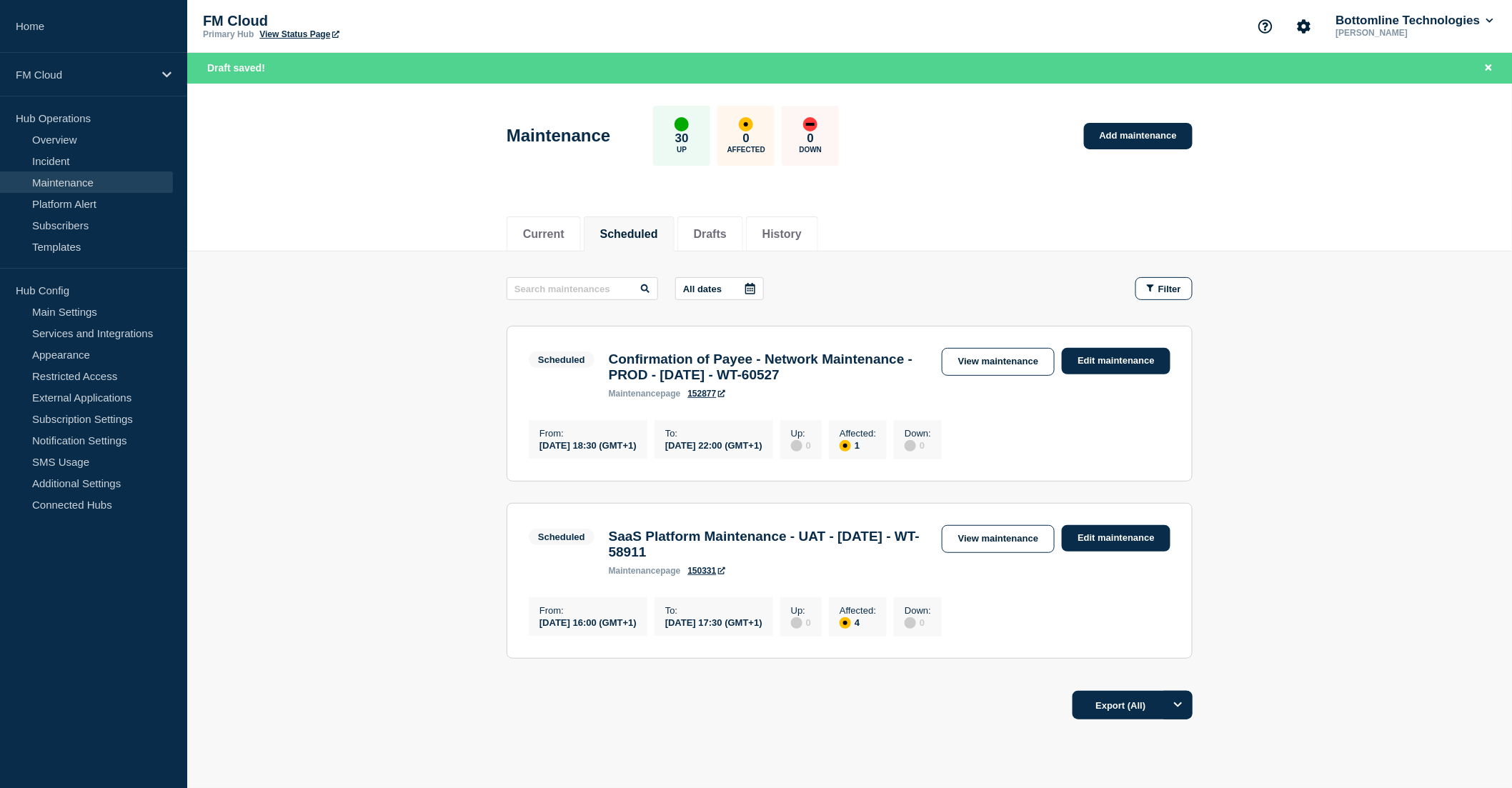
click at [340, 186] on header "Maintenance 30 Up 0 Affected 0 Down Add maintenance" at bounding box center [849, 143] width 1325 height 119
click at [389, 231] on div "Current Scheduled Drafts History" at bounding box center [849, 226] width 1325 height 50
click at [728, 221] on li "Drafts" at bounding box center [710, 234] width 65 height 35
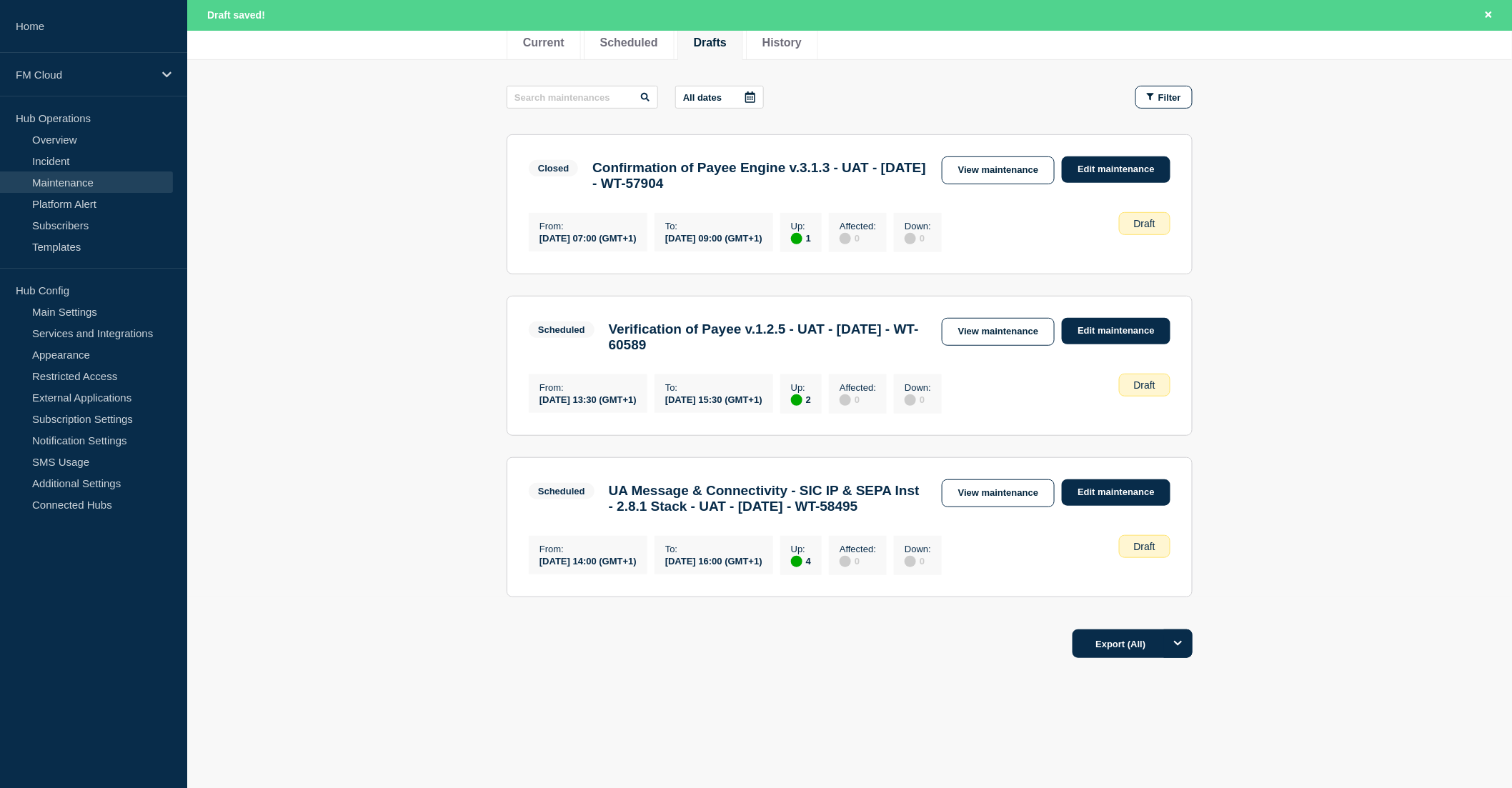
scroll to position [236, 0]
click at [1004, 480] on link "View maintenance" at bounding box center [998, 493] width 113 height 28
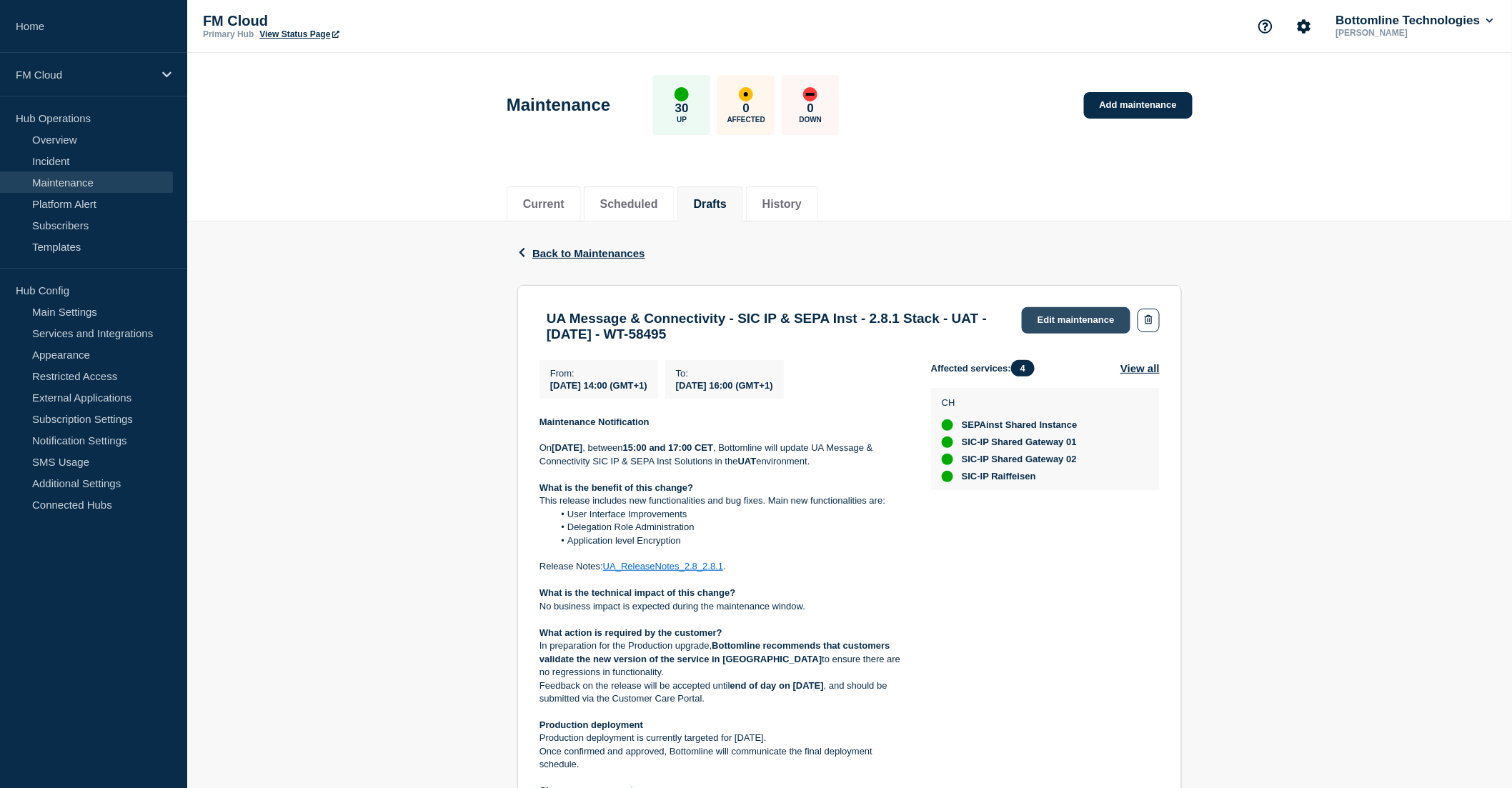
click at [1047, 324] on link "Edit maintenance" at bounding box center [1076, 320] width 109 height 27
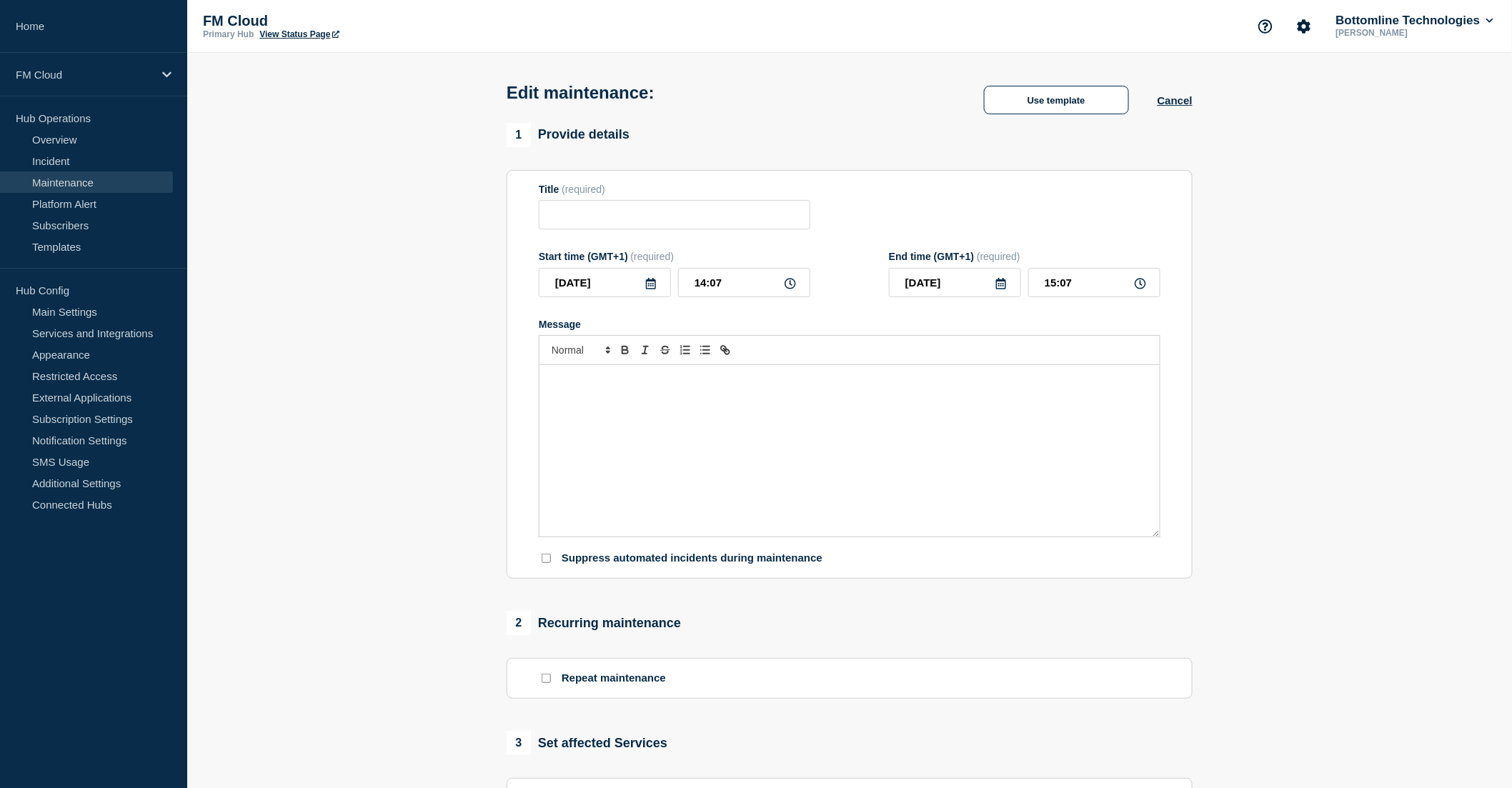
type input "UA Message & Connectivity - SIC IP & SEPA Inst - 2.8.1 Stack - UAT - [DATE] - W…"
type input "[DATE]"
type input "14:00"
type input "[DATE]"
type input "16:00"
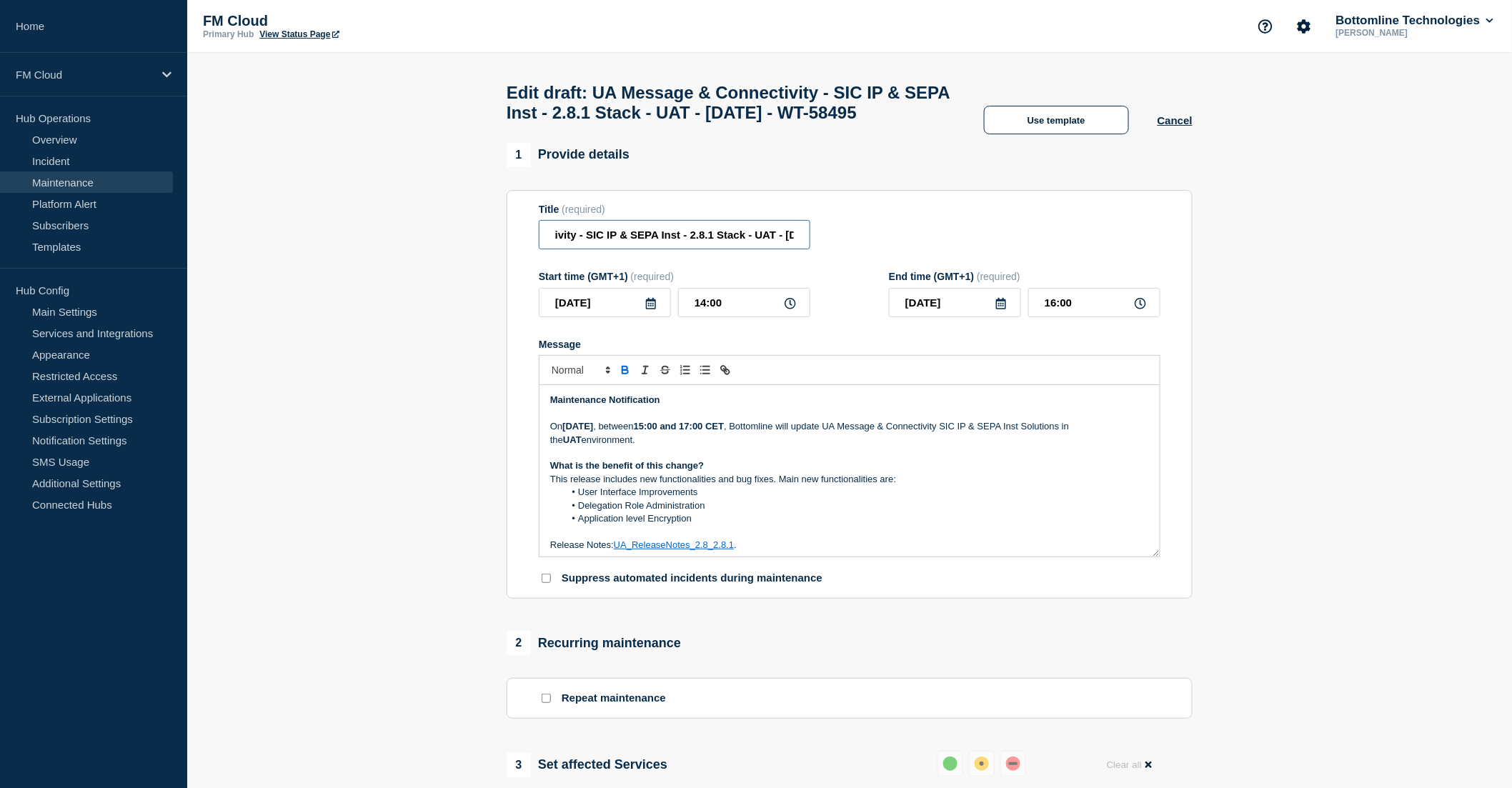
scroll to position [0, 236]
drag, startPoint x: 782, startPoint y: 262, endPoint x: 815, endPoint y: 262, distance: 33.0
click at [815, 250] on div "Title (required) UA Message & Connectivity - SIC IP & SEPA Inst - 2.8.1 Stack -…" at bounding box center [849, 226] width 622 height 47
click at [742, 249] on input "UA Message & Connectivity - SIC IP & SEPA Inst - 2.8.1 Stack - UAT - [DATE] - W…" at bounding box center [674, 234] width 272 height 29
click at [575, 249] on input "UA Message & Connectivity - SIC IP & SEPA Inst - 2.8.1 Stack - UAT - [DATE] - W…" at bounding box center [674, 234] width 272 height 29
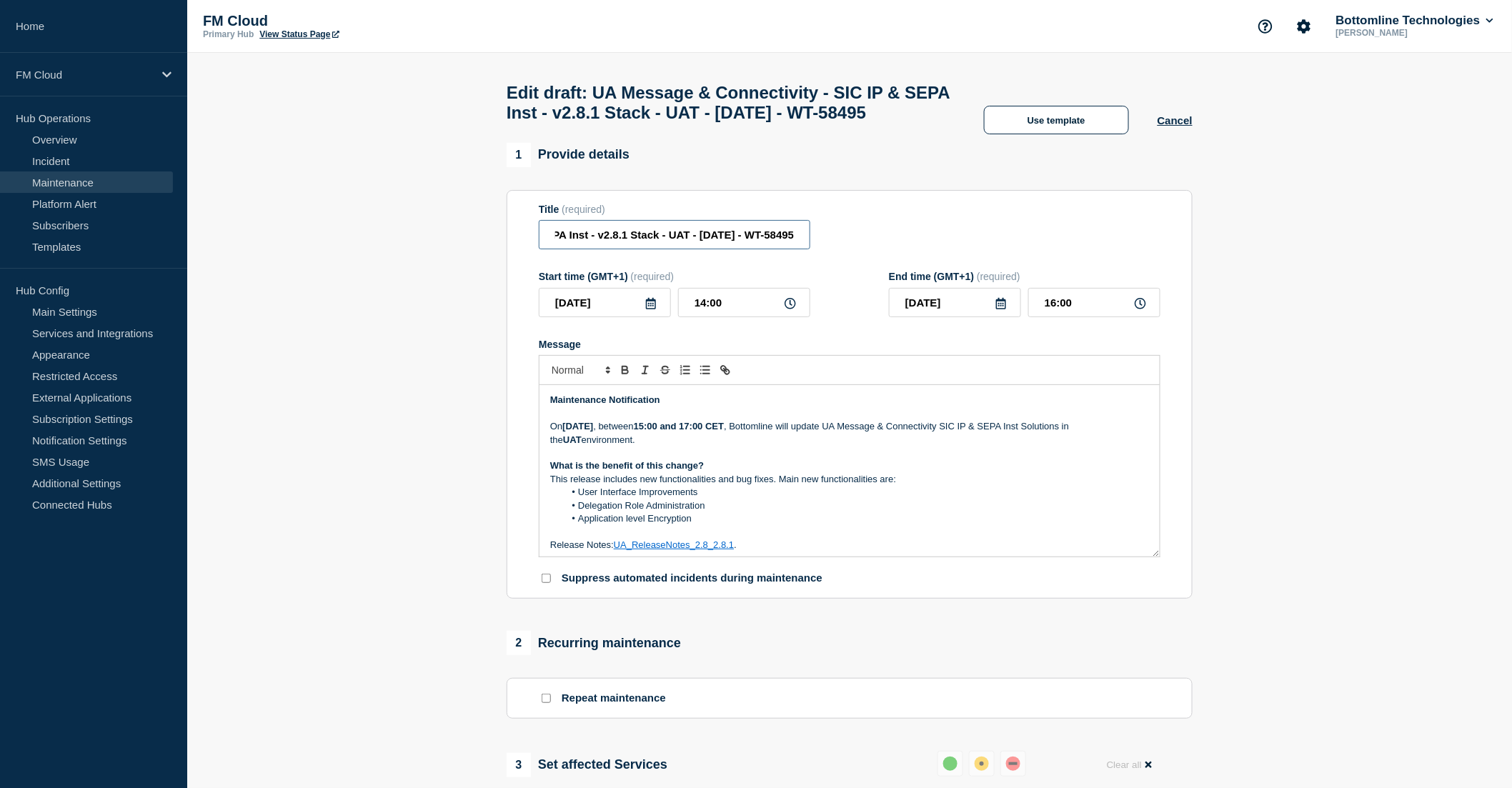
click at [624, 249] on input "UA Message & Connectivity - SIC IP & SEPA Inst - v2.8.1 Stack - UAT - 16/OCT/20…" at bounding box center [674, 234] width 272 height 29
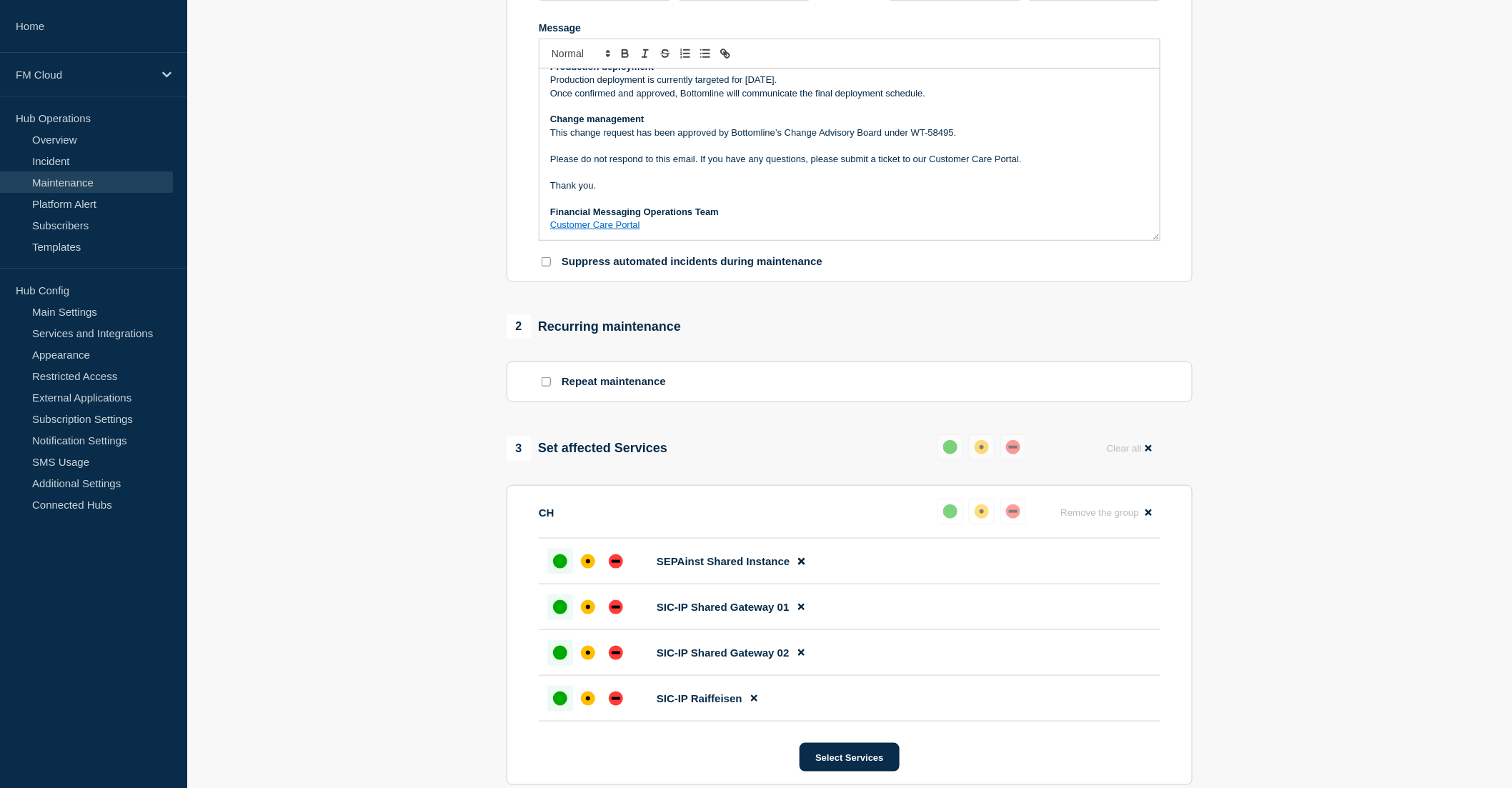
scroll to position [651, 0]
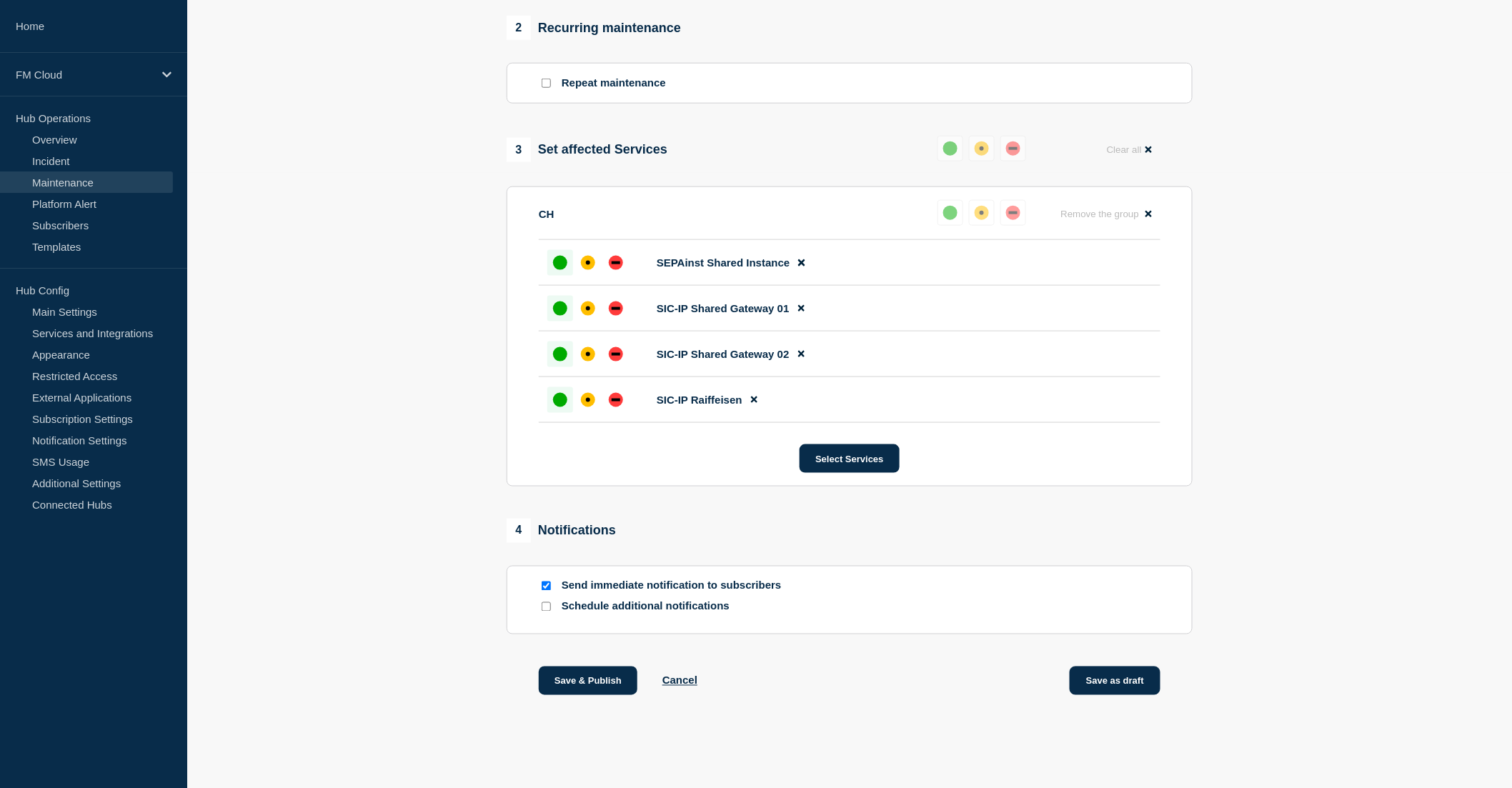
type input "UA Message & Connectivity - SIC IP & SEPA Inst - v2.8.1 - UAT - 16/OCT/2025 - W…"
click at [1136, 680] on button "Save as draft" at bounding box center [1115, 681] width 91 height 29
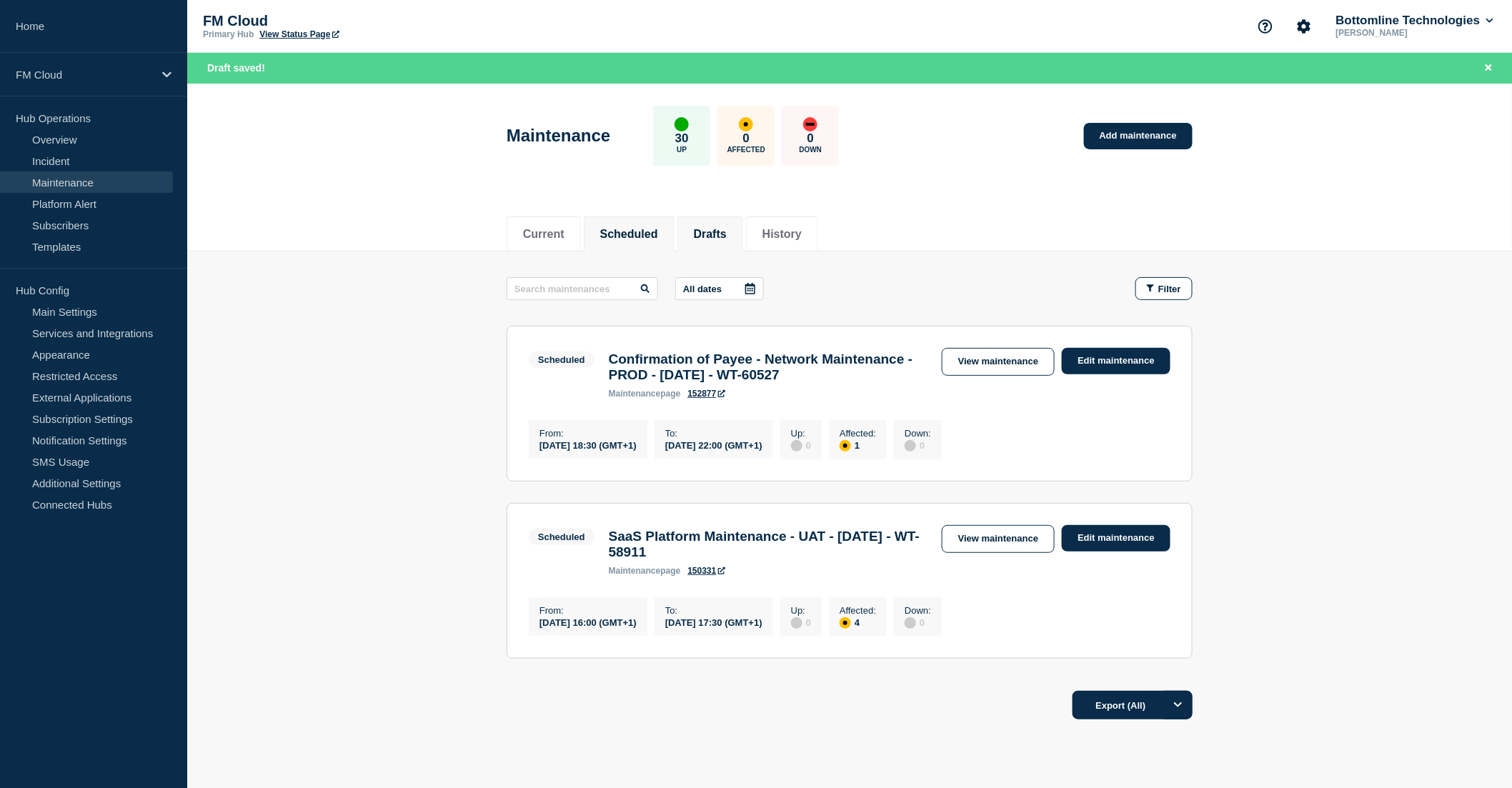
click at [724, 223] on li "Drafts" at bounding box center [710, 234] width 65 height 35
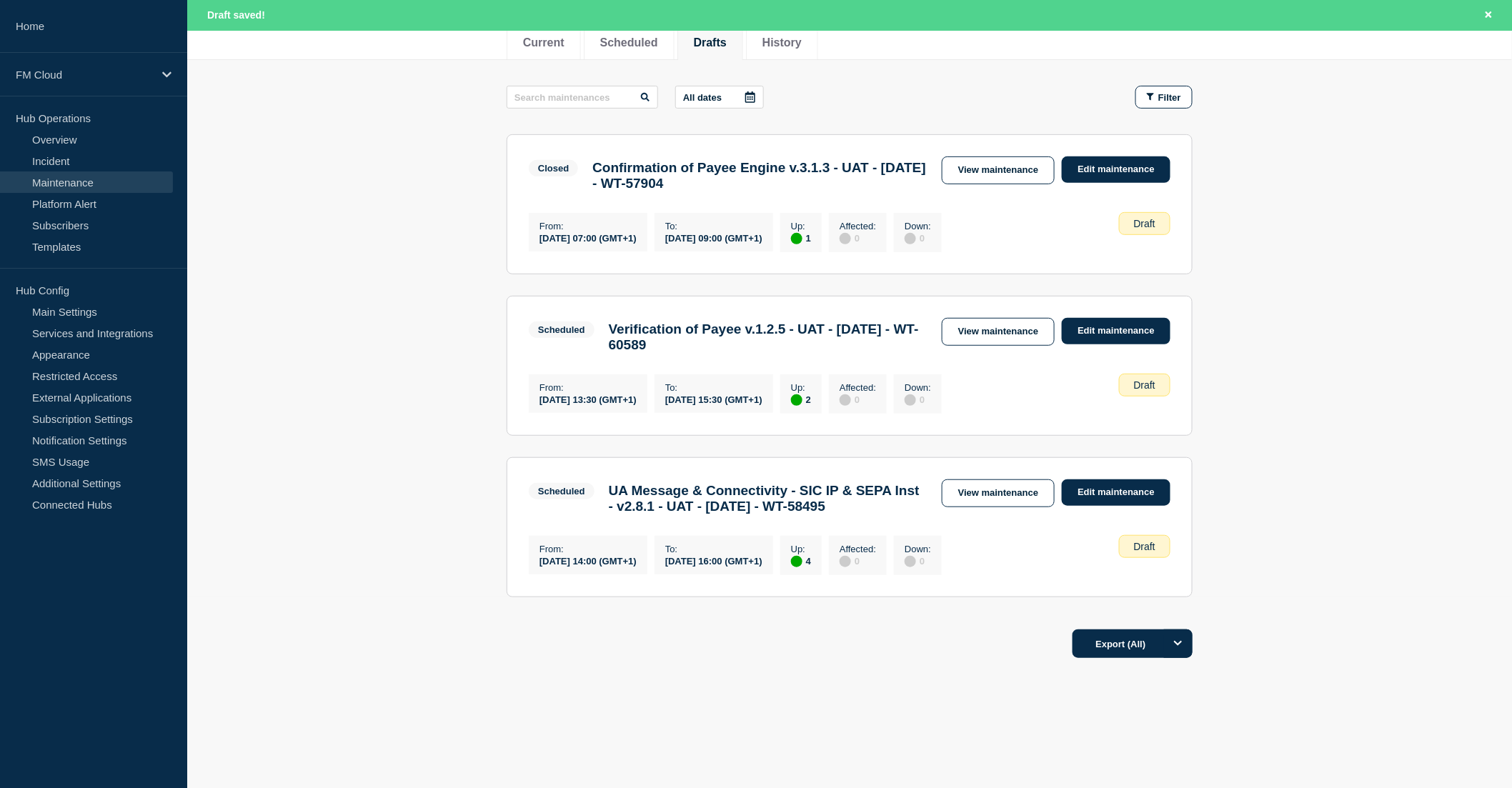
scroll to position [236, 0]
click at [1001, 480] on link "View maintenance" at bounding box center [998, 493] width 113 height 28
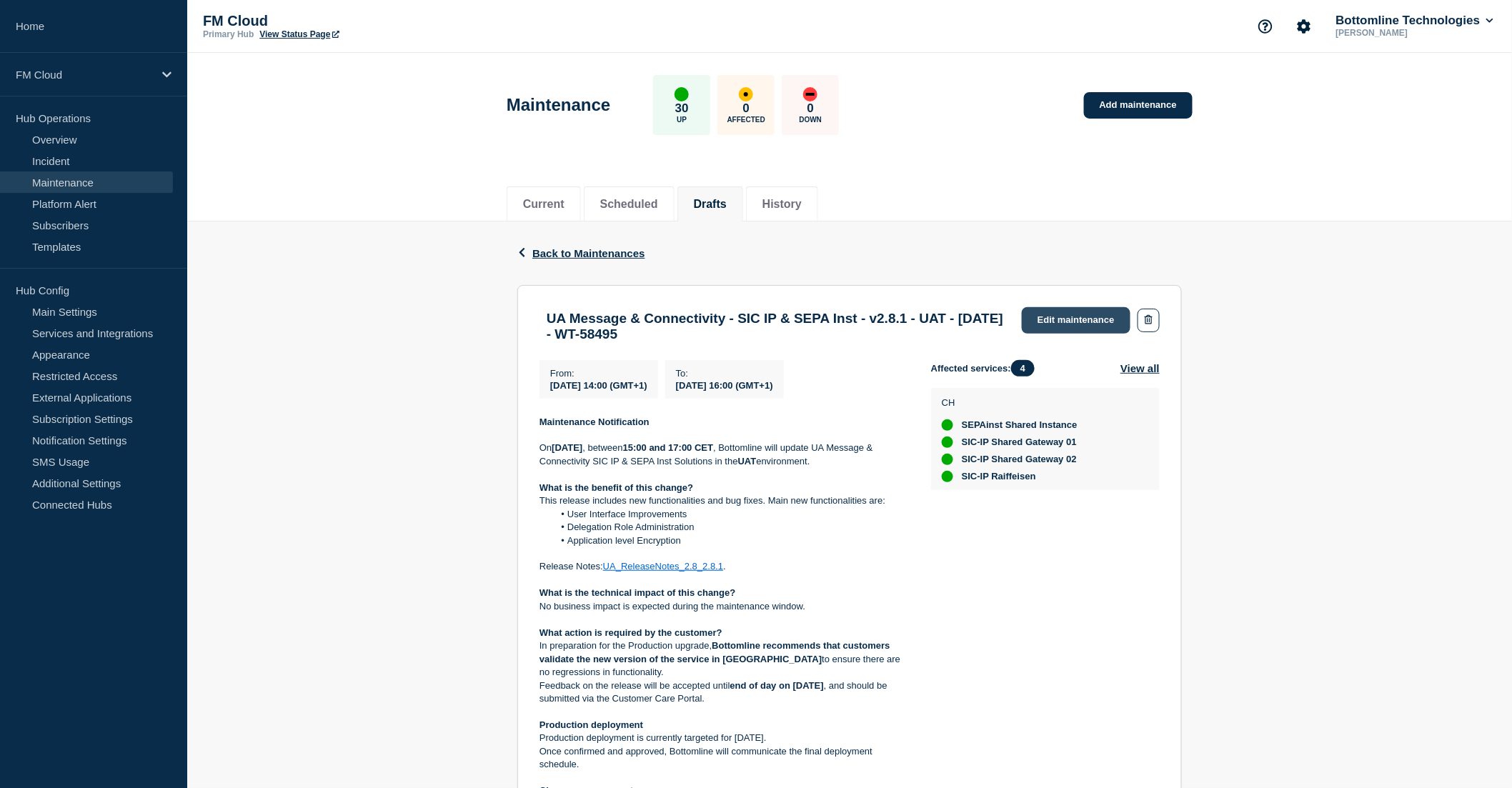
click at [1061, 319] on link "Edit maintenance" at bounding box center [1076, 320] width 109 height 27
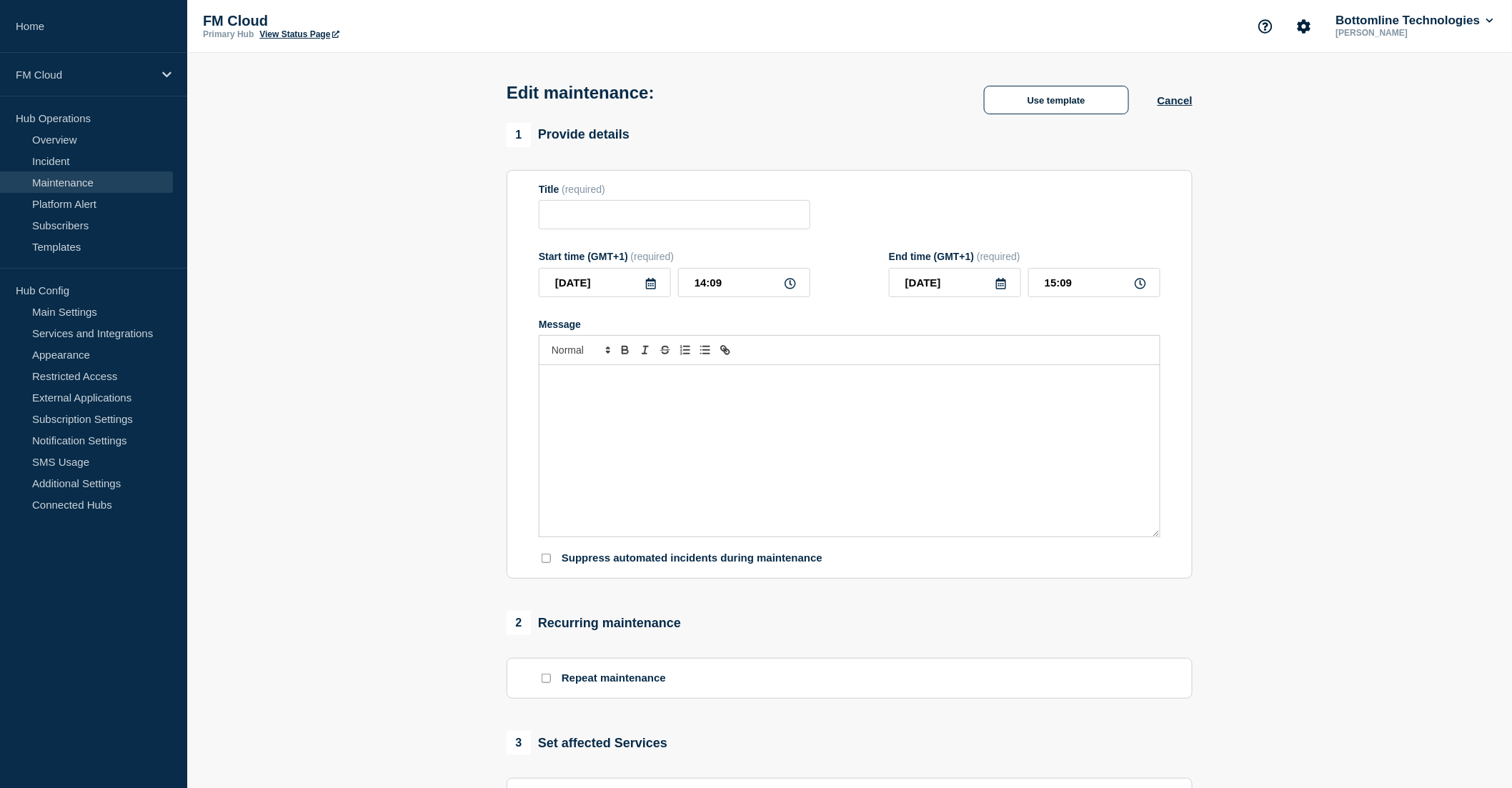
type input "UA Message & Connectivity - SIC IP & SEPA Inst - v2.8.1 - UAT - 16/OCT/2025 - W…"
type input "[DATE]"
type input "14:00"
type input "[DATE]"
type input "16:00"
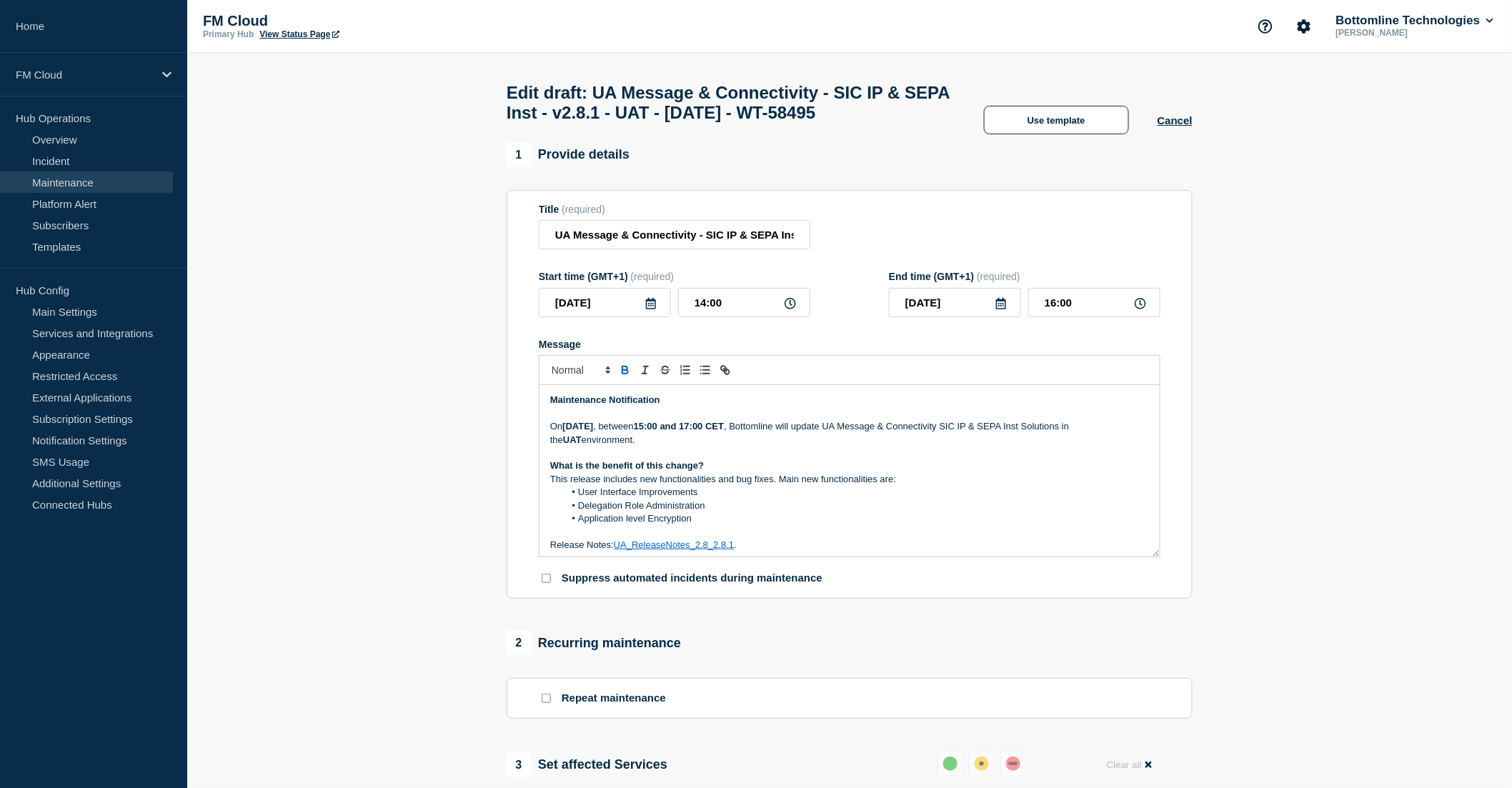
click at [588, 431] on strong "[DATE]" at bounding box center [577, 426] width 31 height 11
click at [593, 431] on strong "Thursday 21 October 2025" at bounding box center [577, 426] width 31 height 11
click at [719, 446] on p "On Thursday 16 October 2025 , between 15:00 and 17:00 CET , Bottomline will upd…" at bounding box center [849, 433] width 599 height 27
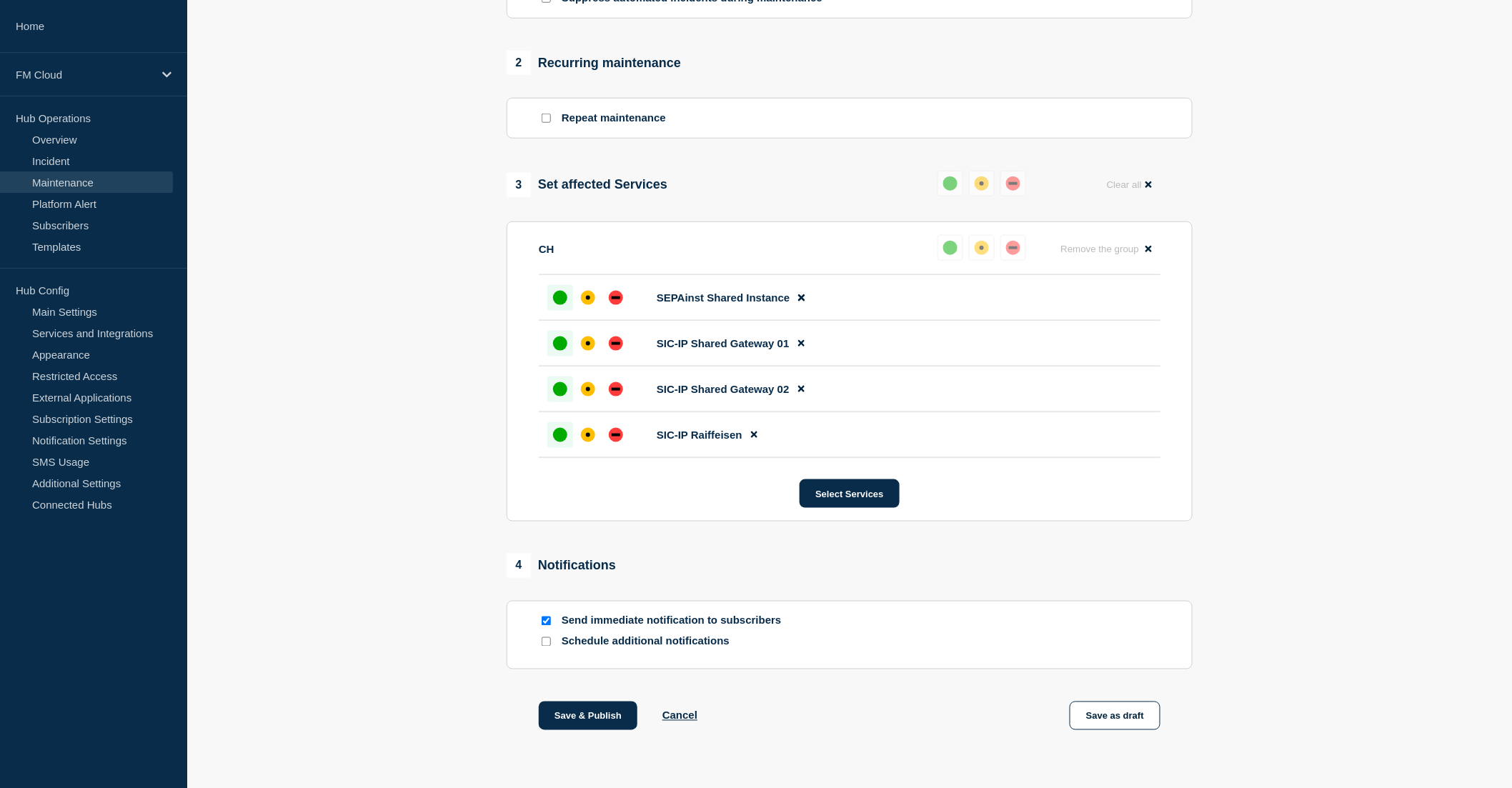
scroll to position [651, 0]
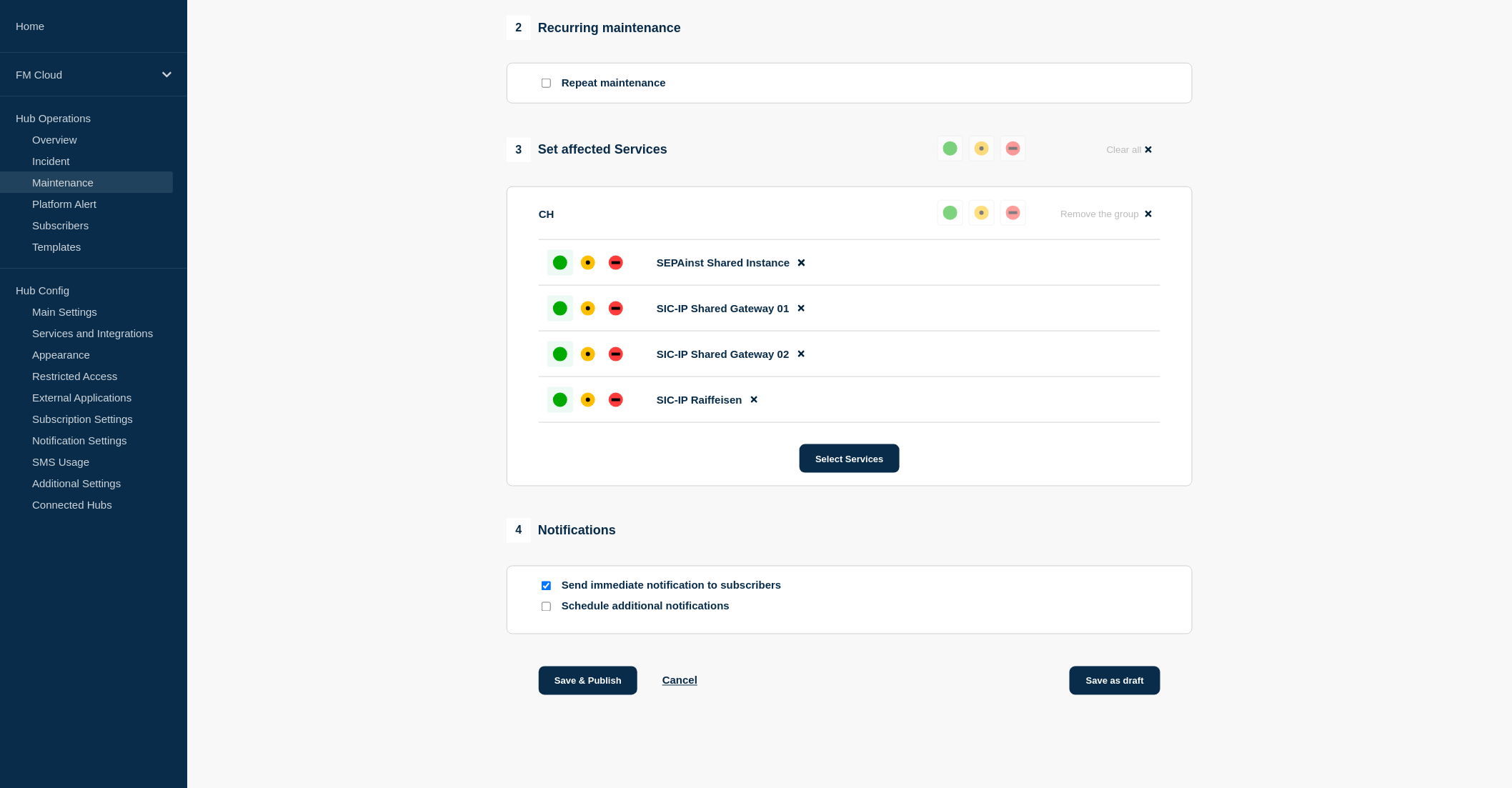
click at [1126, 674] on button "Save as draft" at bounding box center [1115, 681] width 91 height 29
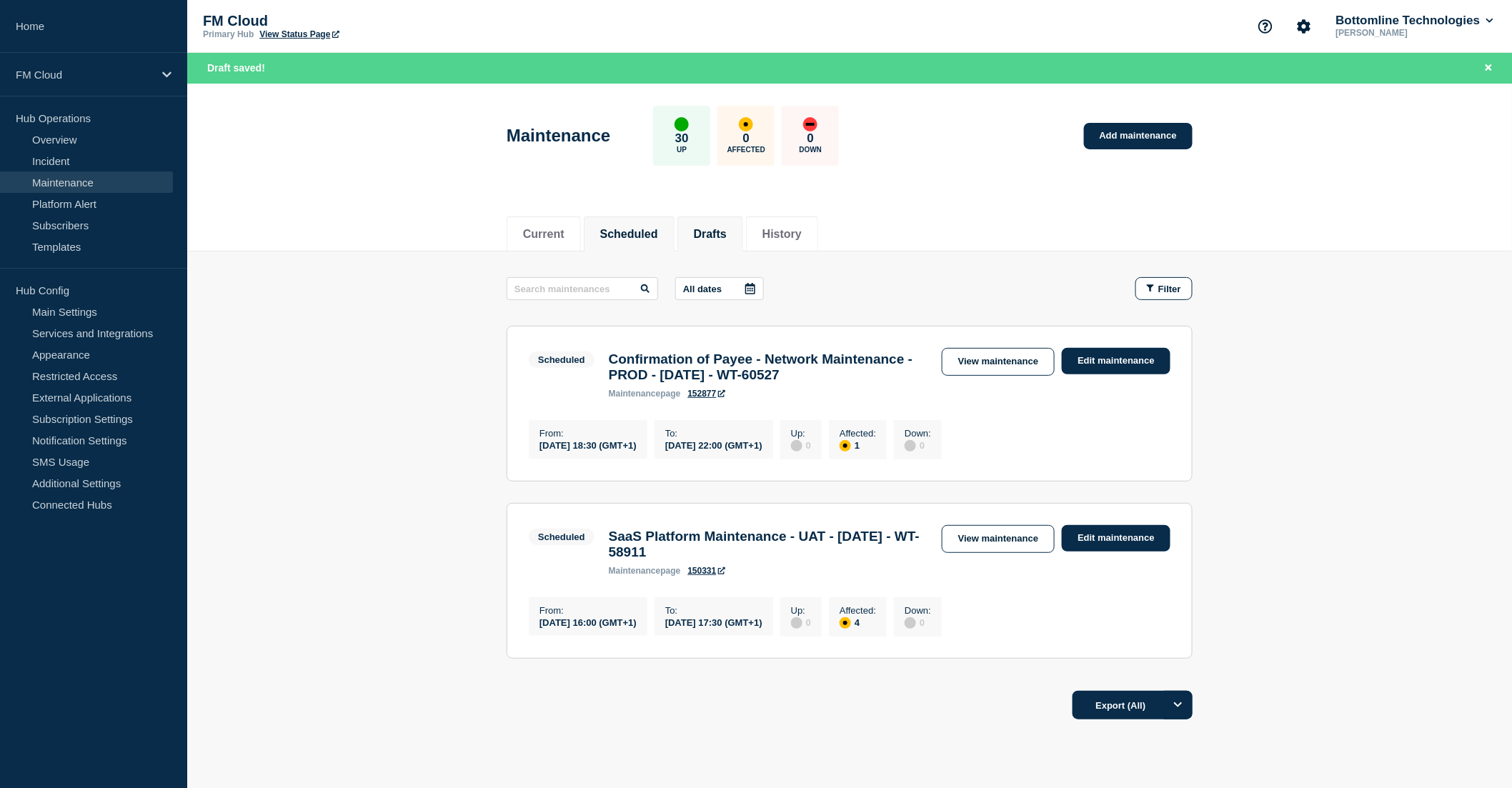
click at [727, 237] on button "Drafts" at bounding box center [710, 234] width 33 height 13
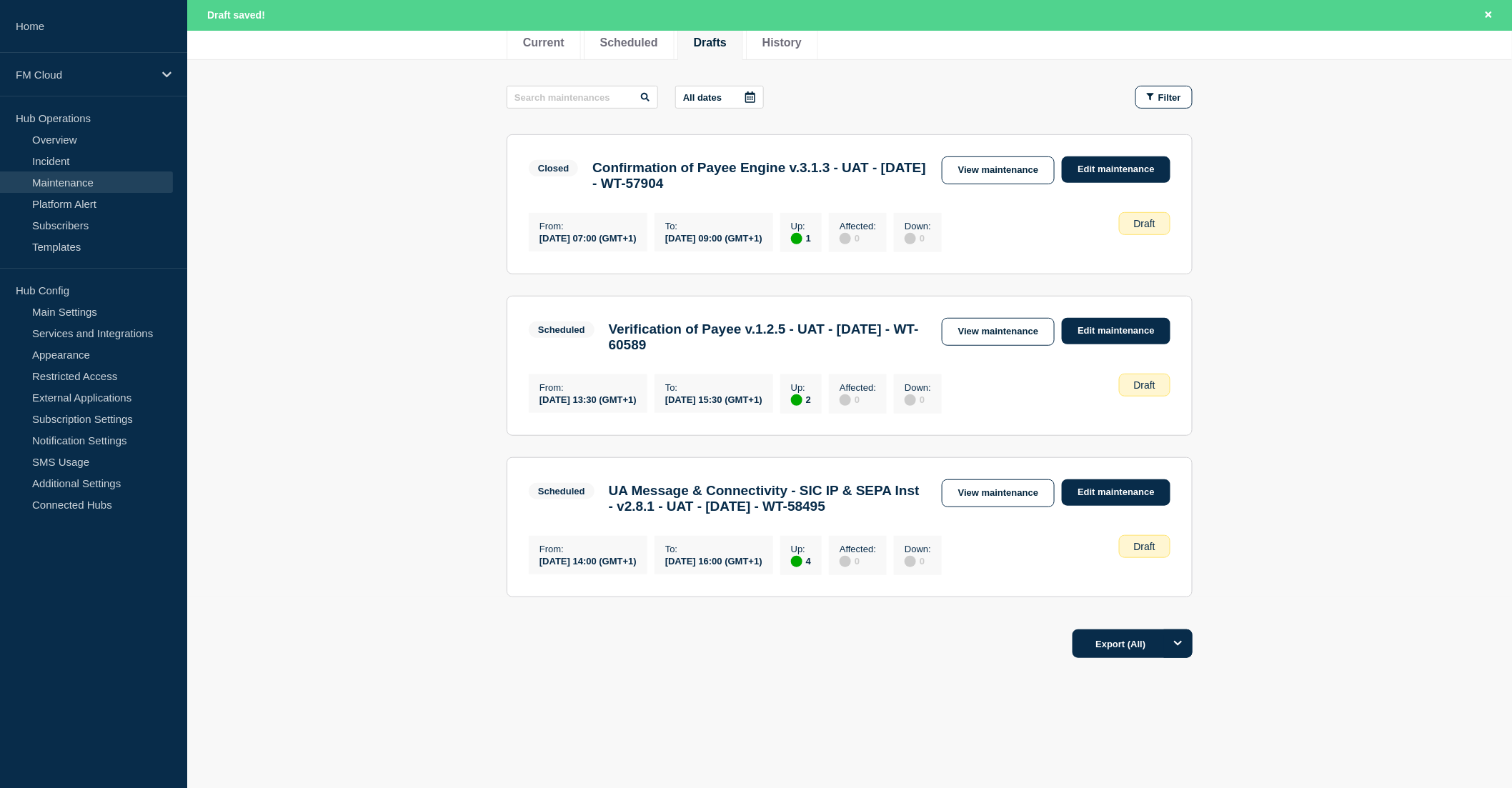
scroll to position [236, 0]
click at [1029, 480] on link "View maintenance" at bounding box center [998, 493] width 113 height 28
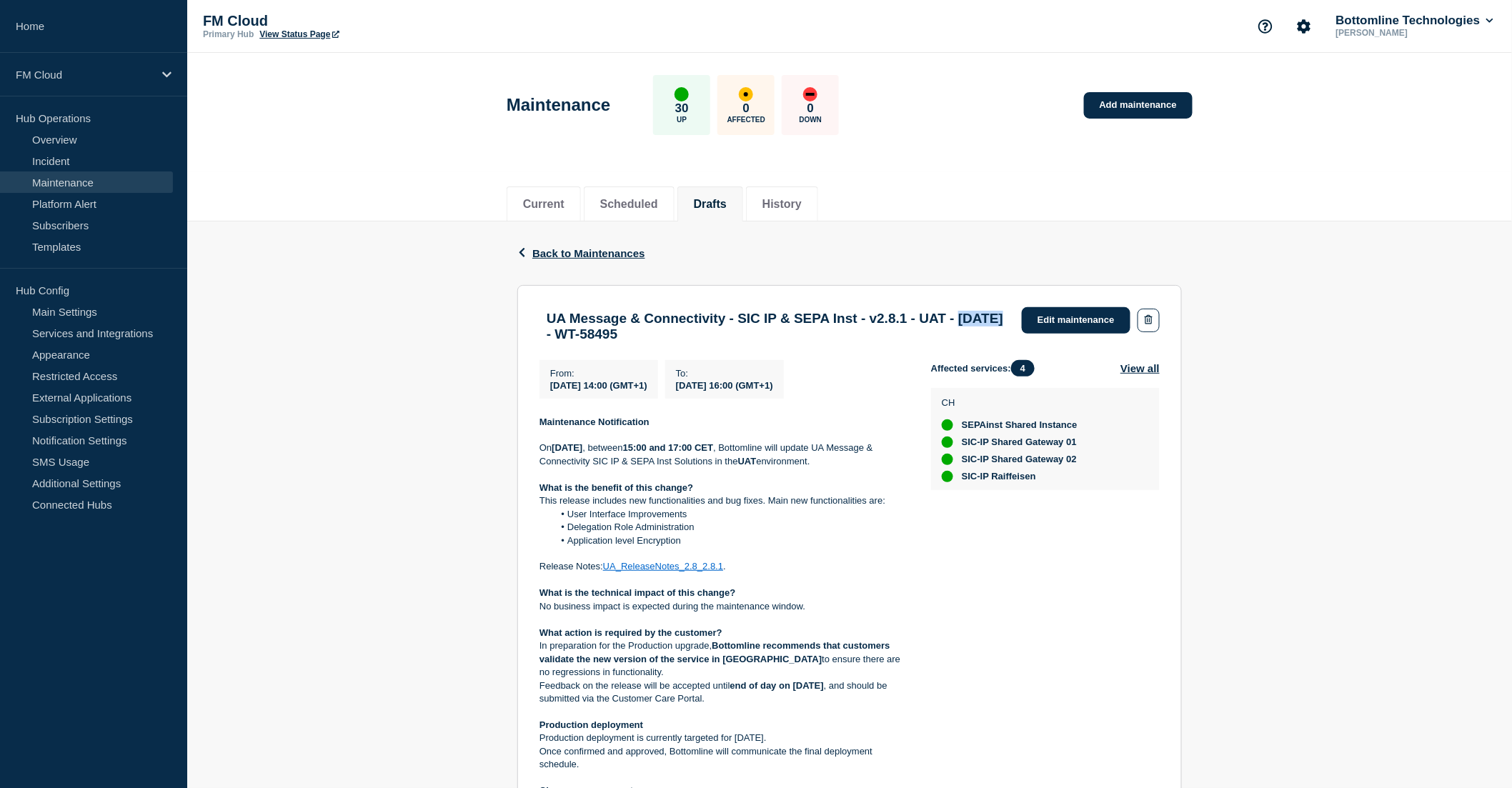
drag, startPoint x: 555, startPoint y: 338, endPoint x: 608, endPoint y: 339, distance: 53.0
click at [608, 339] on h3 "UA Message & Connectivity - SIC IP & SEPA Inst - v2.8.1 - UAT - 16/OCT/2025 - W…" at bounding box center [776, 326] width 461 height 32
drag, startPoint x: 583, startPoint y: 392, endPoint x: 605, endPoint y: 393, distance: 22.0
click at [605, 391] on span "[DATE] 14:00 (GMT+1)" at bounding box center [598, 385] width 97 height 11
drag, startPoint x: 560, startPoint y: 457, endPoint x: 623, endPoint y: 455, distance: 63.0
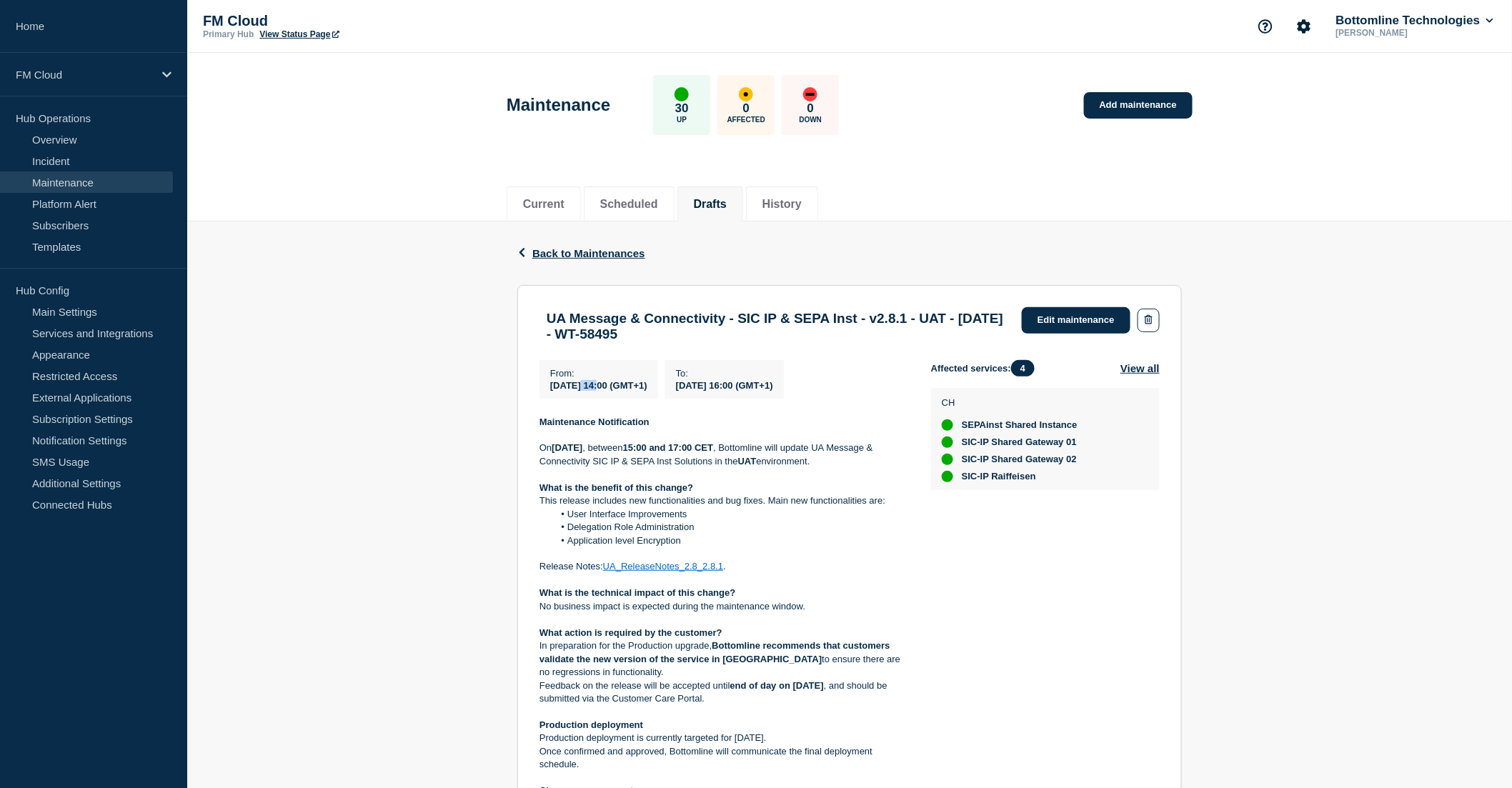
click at [582, 453] on strong "Thursday 16 October 2025" at bounding box center [567, 447] width 31 height 11
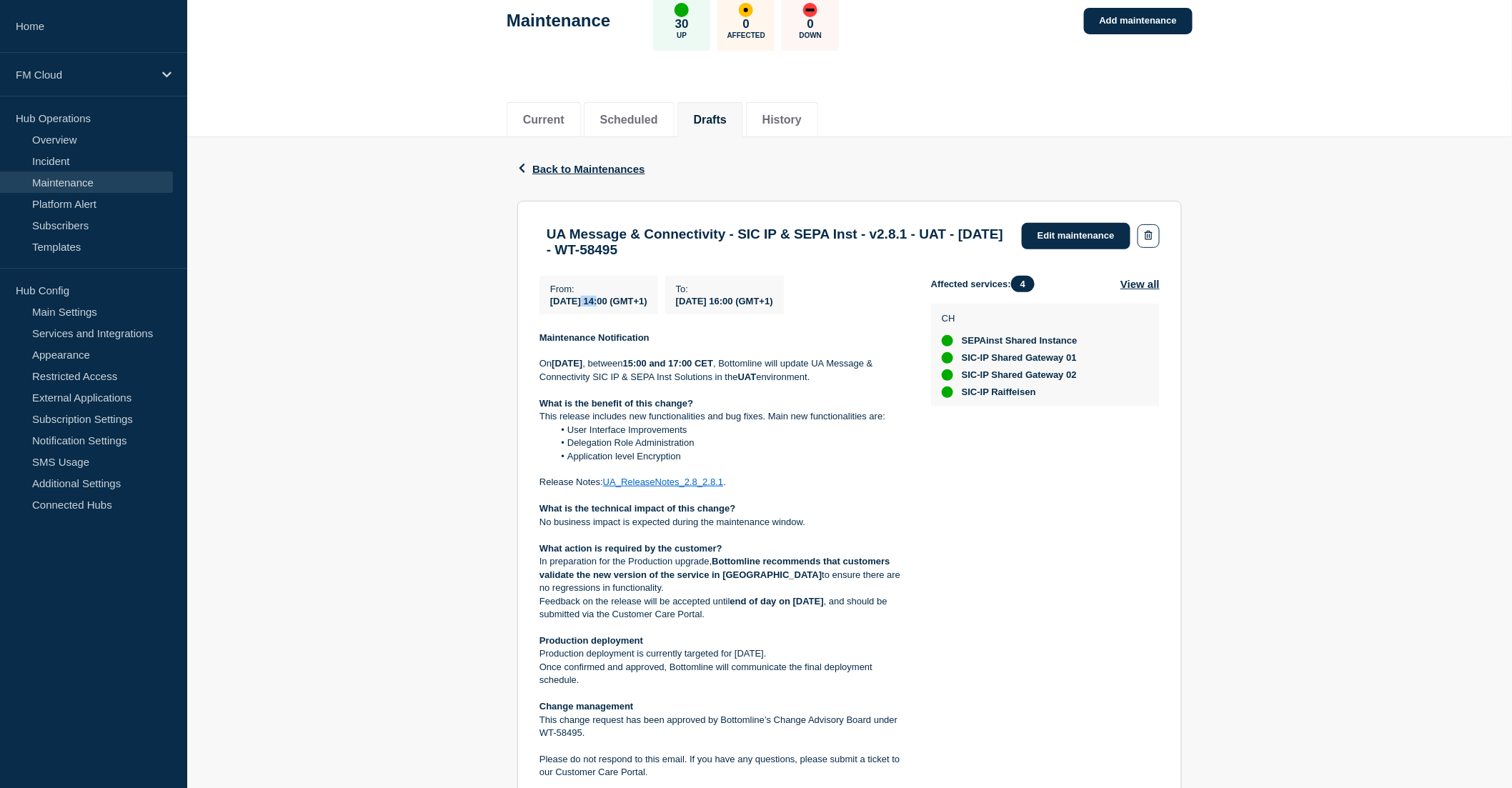
scroll to position [79, 0]
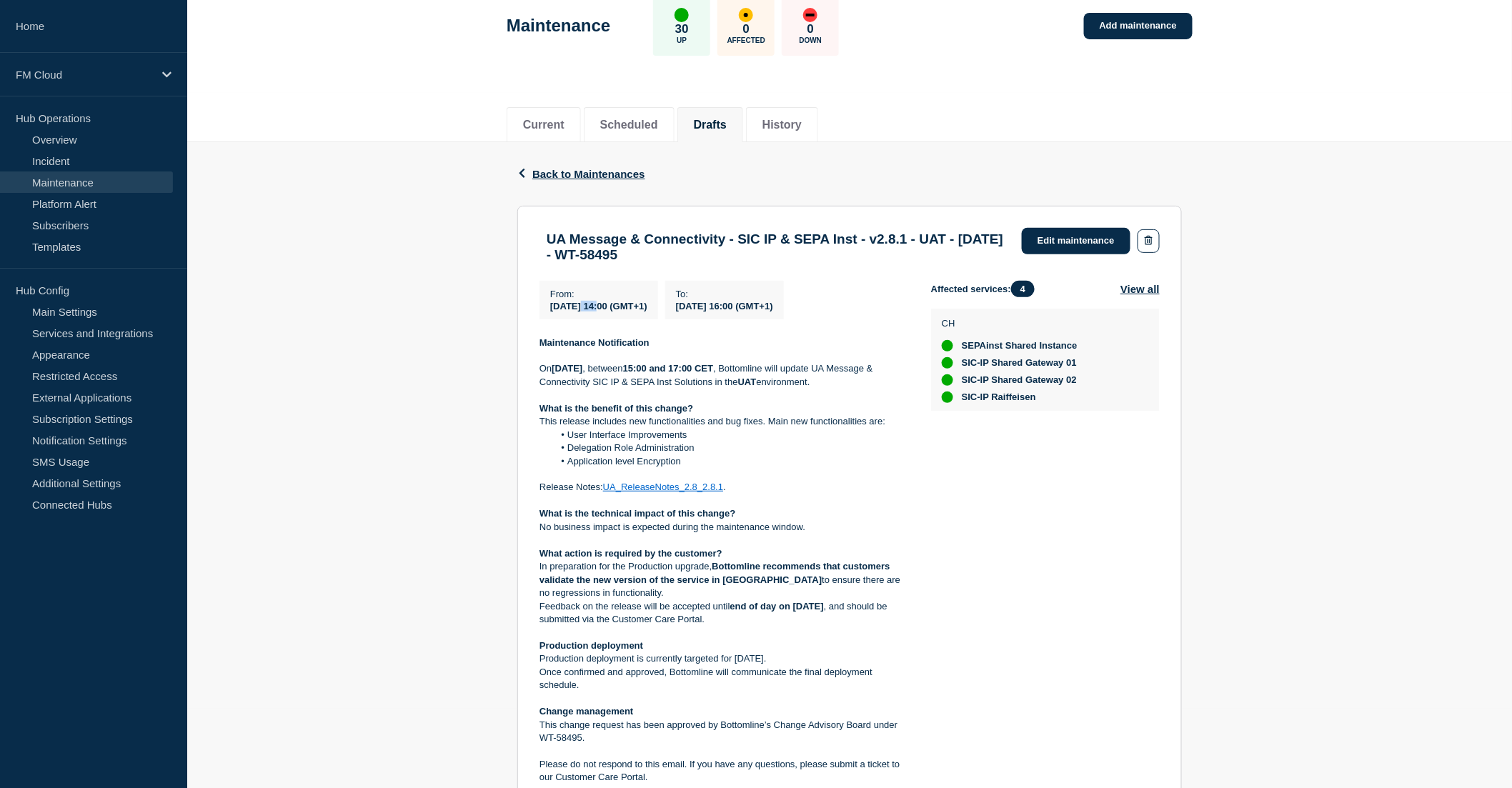
click at [698, 491] on link "UA_ReleaseNotes_2.8_2.8.1" at bounding box center [663, 487] width 120 height 11
click at [1081, 240] on link "Edit maintenance" at bounding box center [1076, 241] width 109 height 27
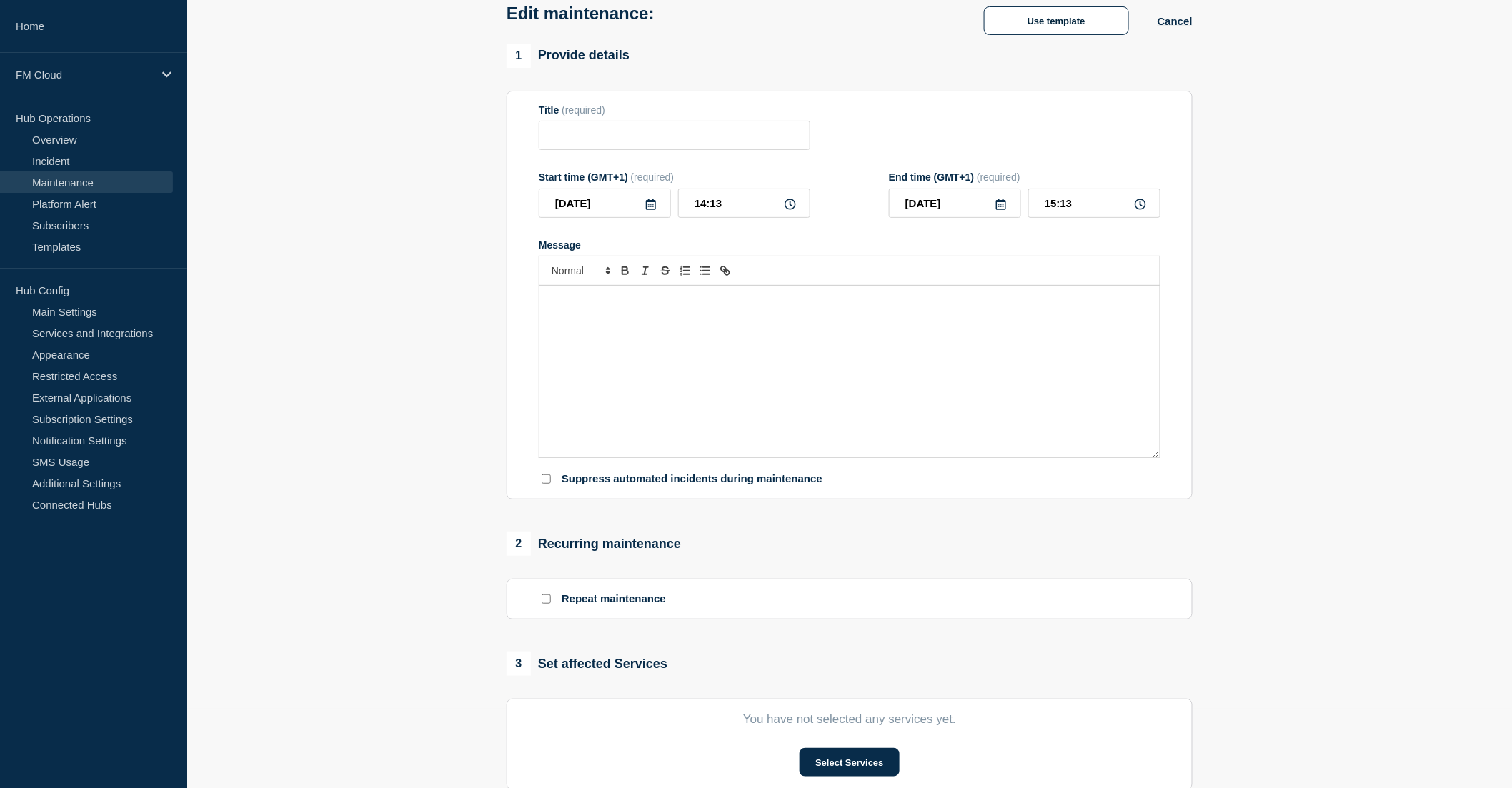
type input "UA Message & Connectivity - SIC IP & SEPA Inst - v2.8.1 - UAT - 16/OCT/2025 - W…"
type input "[DATE]"
type input "14:00"
type input "[DATE]"
type input "16:00"
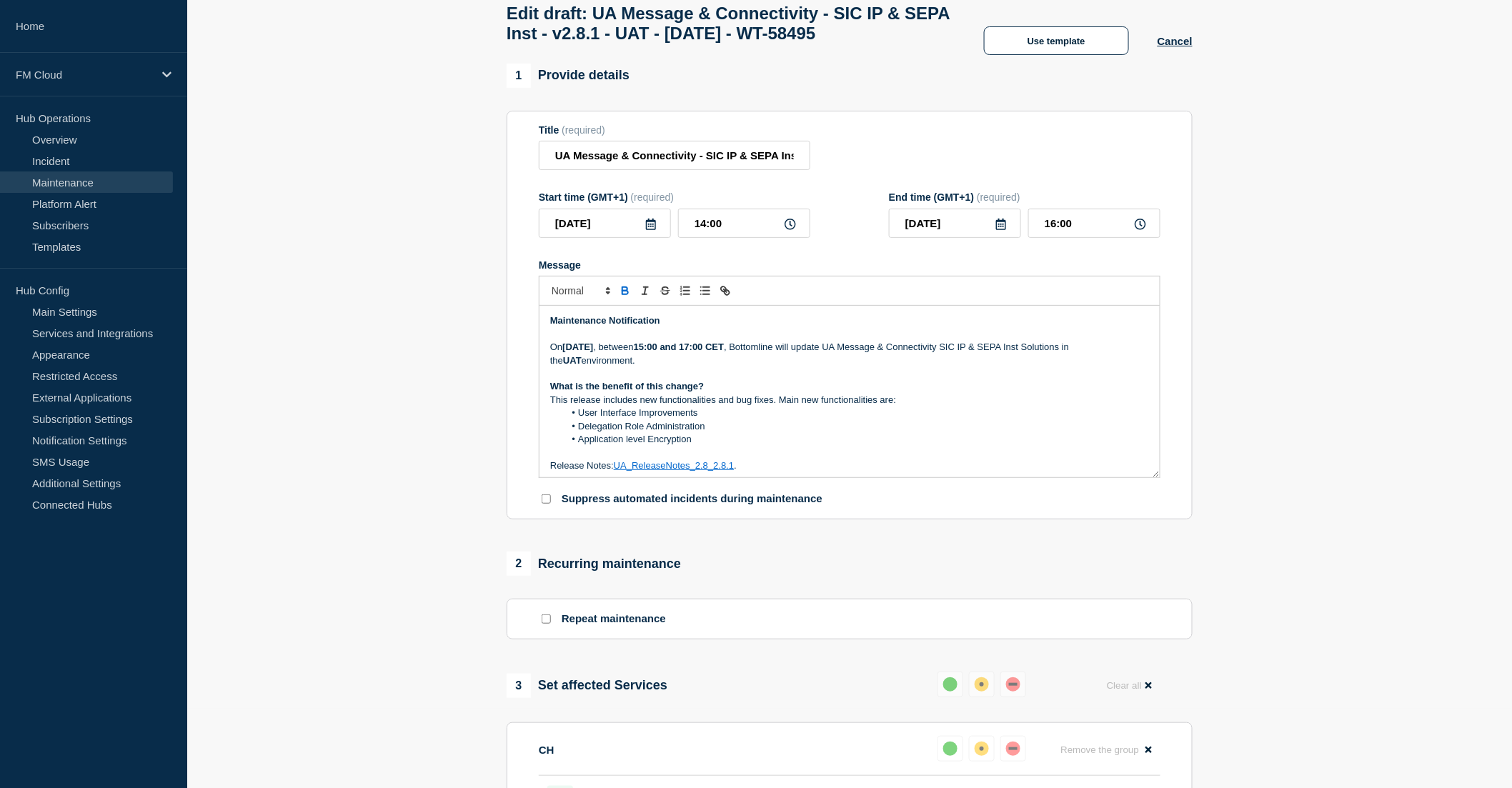
click at [759, 472] on p "Release Notes: UA_ReleaseNotes_2.8_2.8.1 ." at bounding box center [849, 466] width 599 height 13
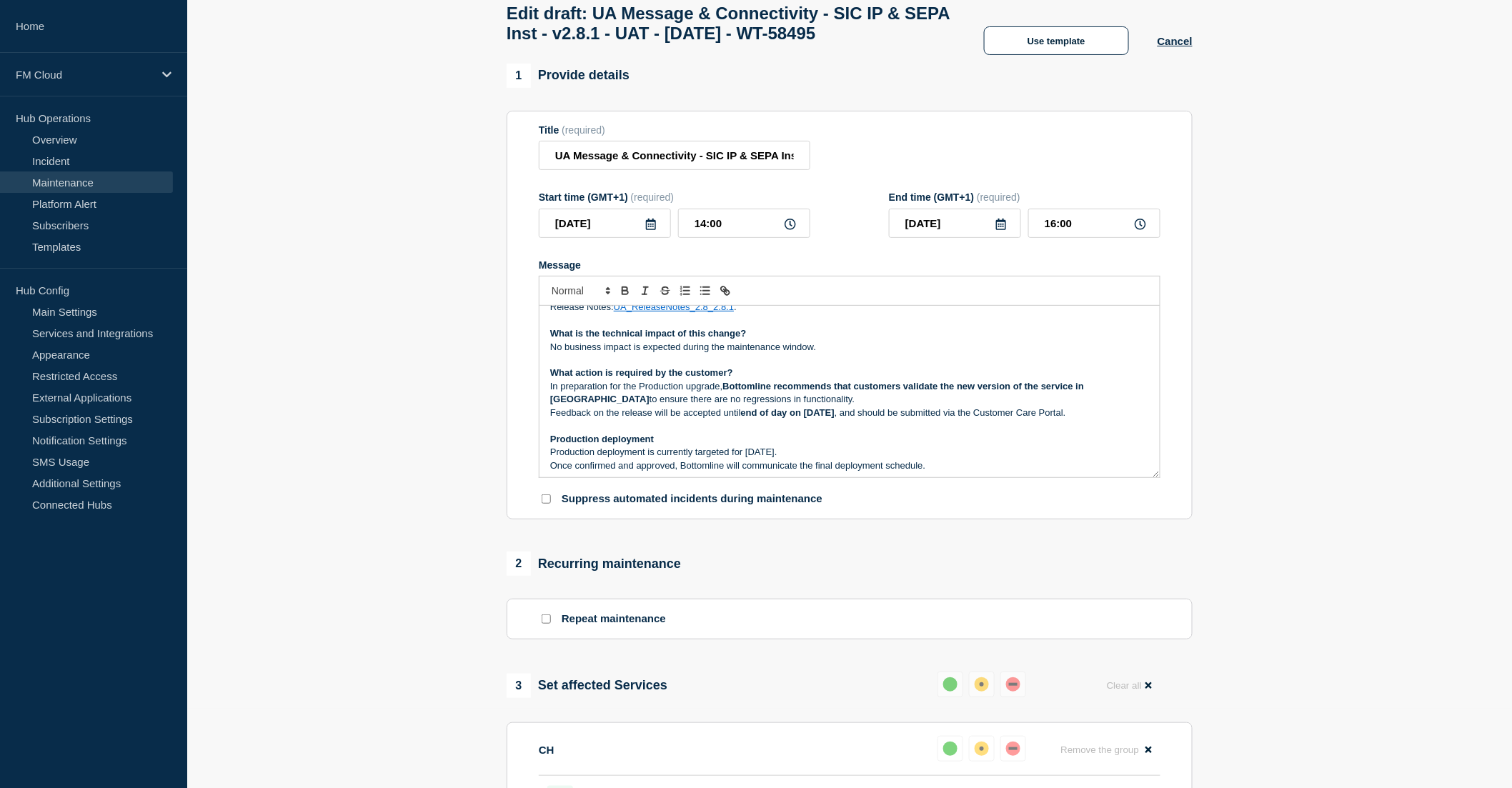
scroll to position [79, 0]
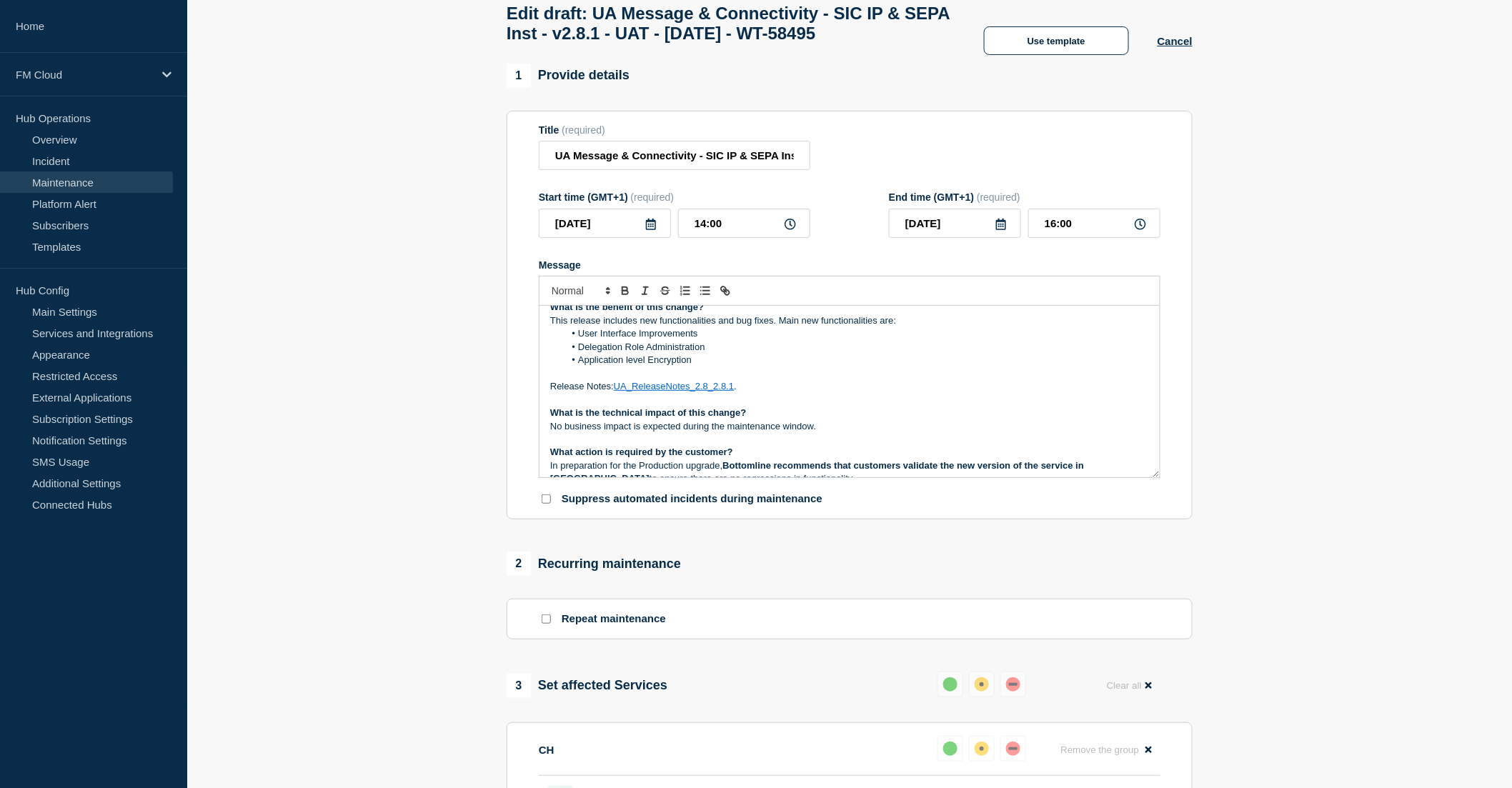
click at [701, 392] on link "UA_ReleaseNotes_2.8_2.8.1" at bounding box center [674, 386] width 120 height 11
click at [724, 417] on link at bounding box center [707, 412] width 34 height 11
type input "[URL][DOMAIN_NAME]"
paste input "https://bottomline.thruinc.net/Publishing/Link.aspx?LinkID=1UIRIE92QNZ3R"
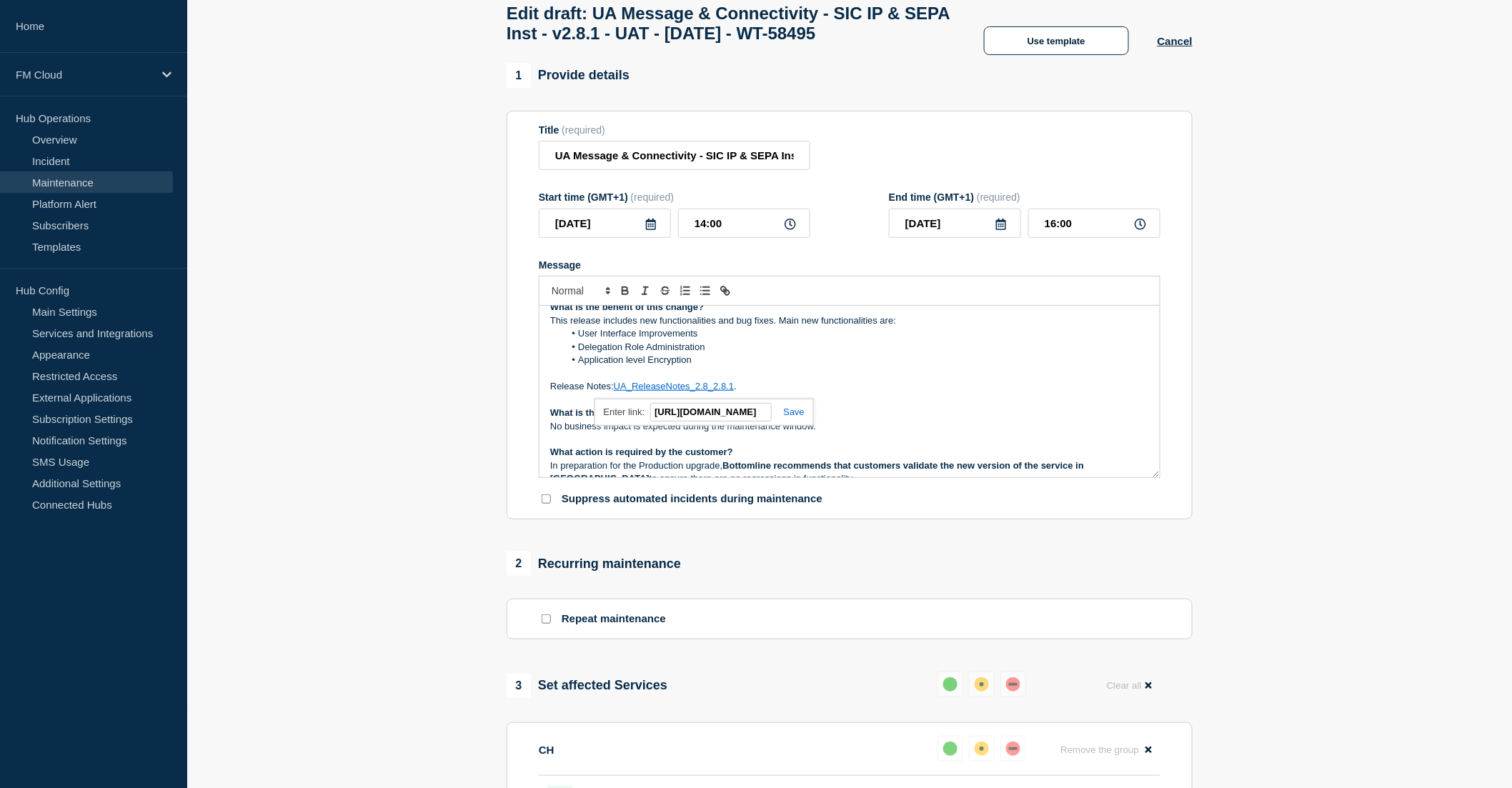
type input "https://bottomline.thruinc.net/Publishing/Link.aspx?LinkID=1UIRIE92QNZ3R"
click at [787, 417] on link at bounding box center [788, 412] width 33 height 11
click at [838, 407] on p "Message" at bounding box center [849, 400] width 599 height 13
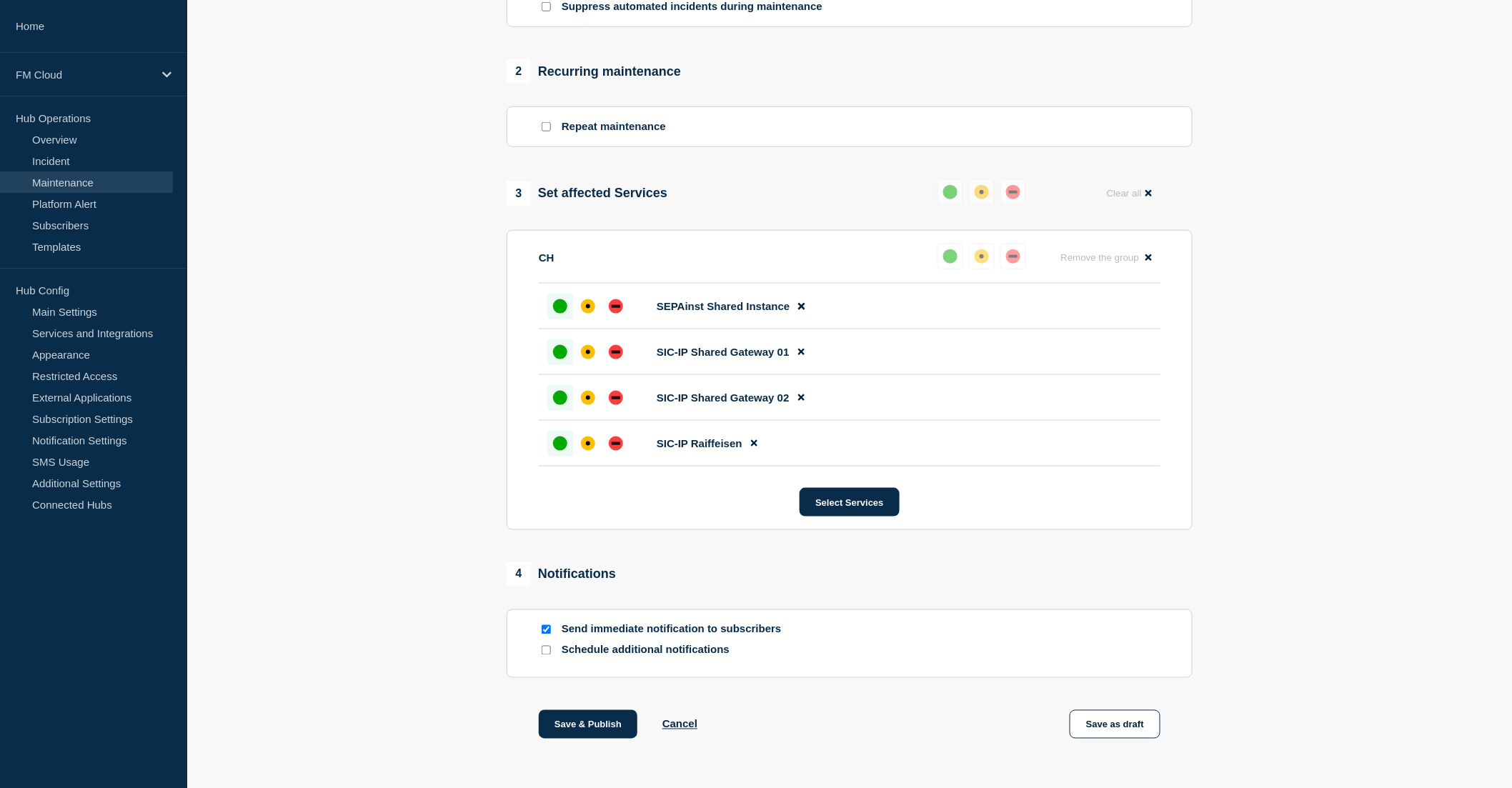
scroll to position [635, 0]
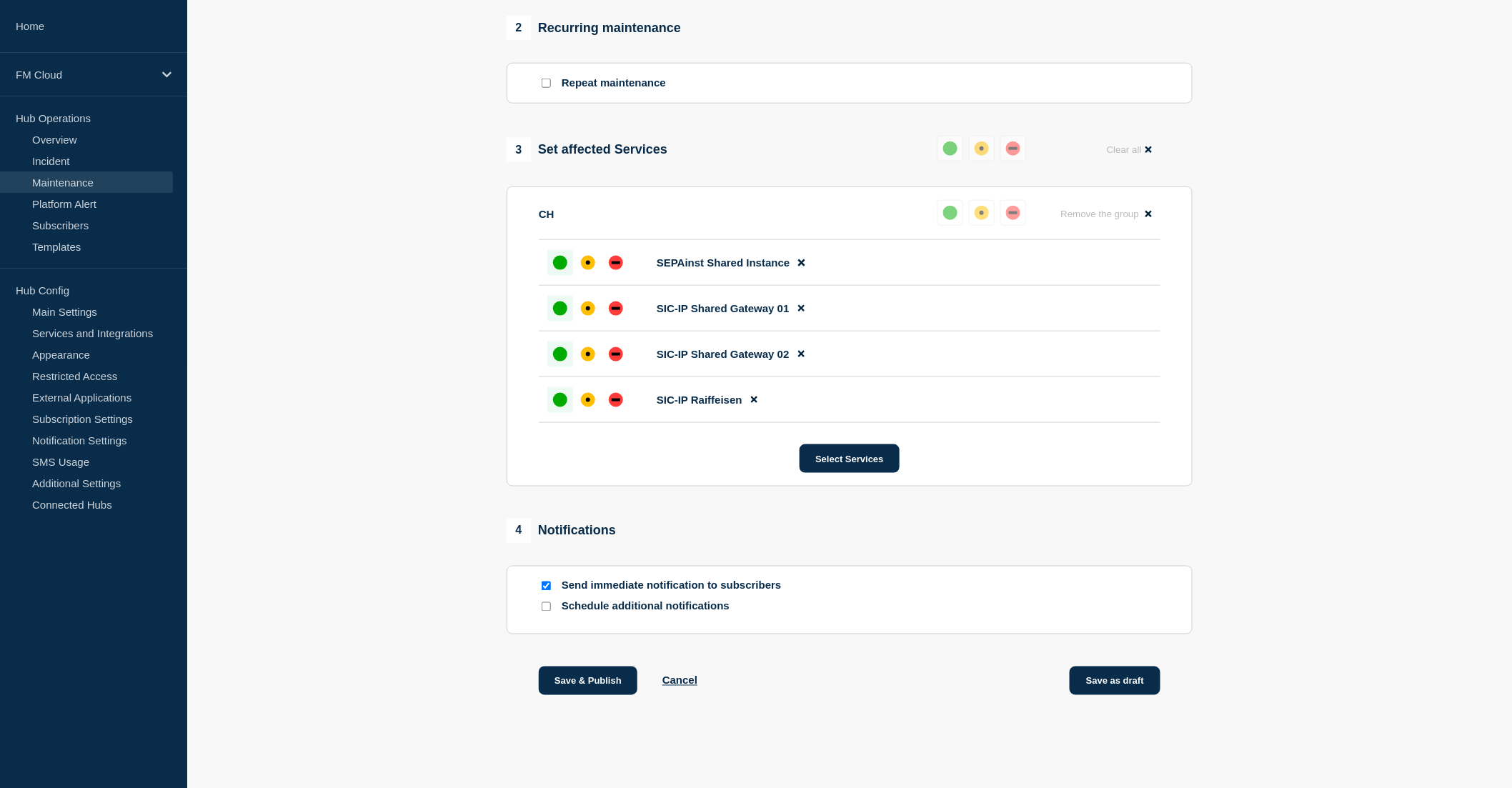
click at [1124, 695] on button "Save as draft" at bounding box center [1115, 681] width 91 height 29
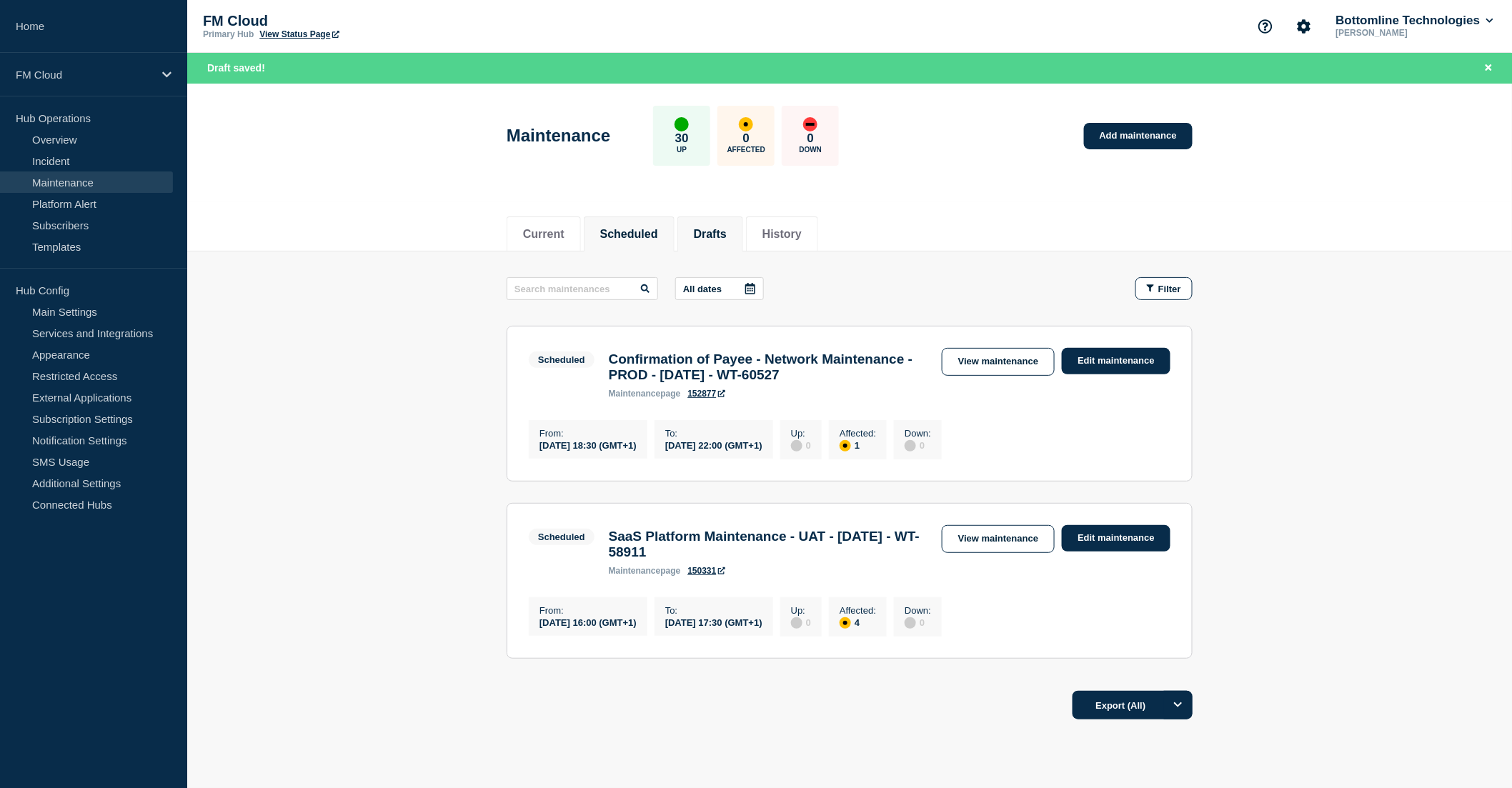
click at [727, 234] on button "Drafts" at bounding box center [710, 234] width 33 height 13
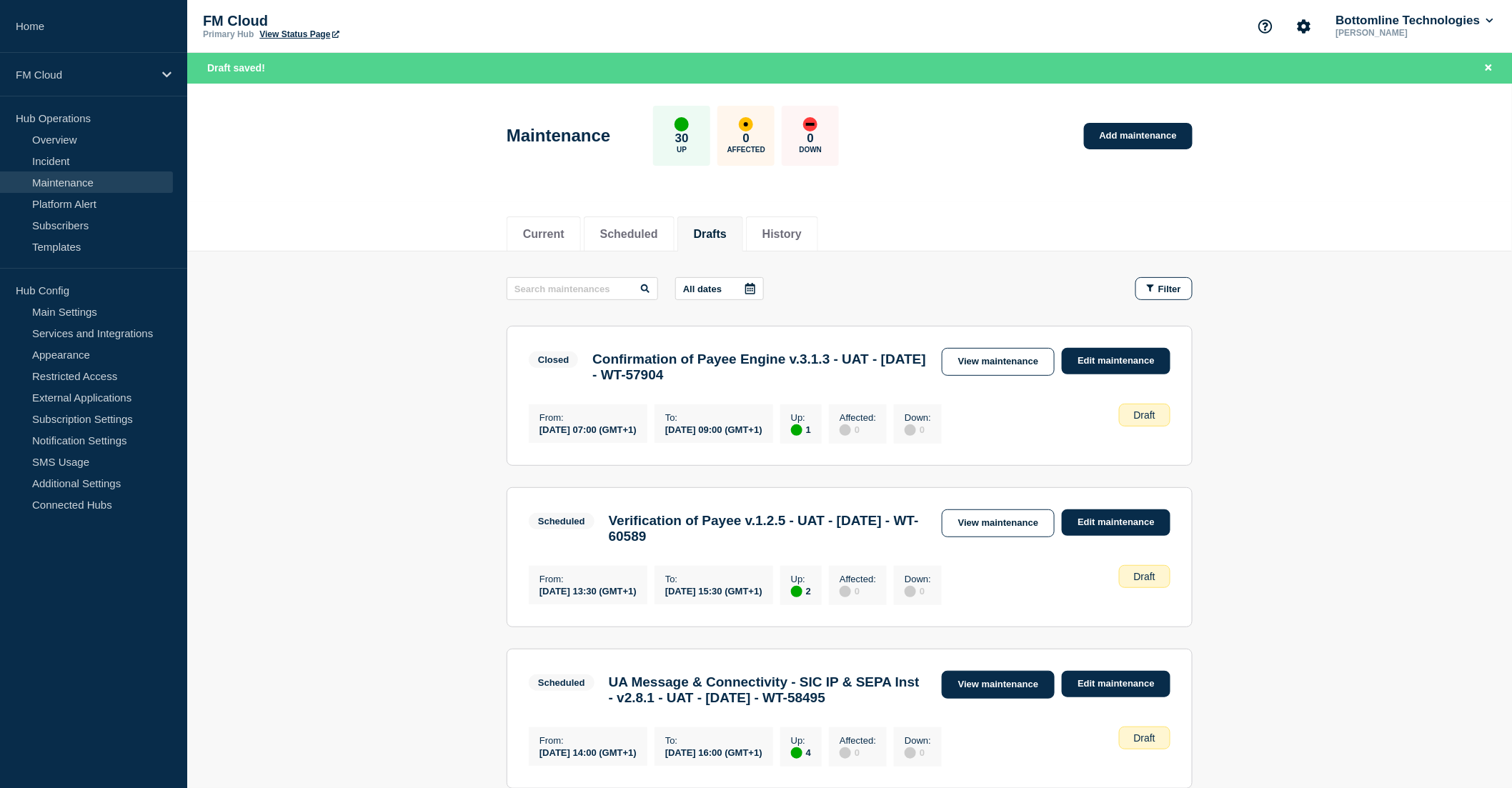
click at [996, 699] on link "View maintenance" at bounding box center [998, 684] width 113 height 28
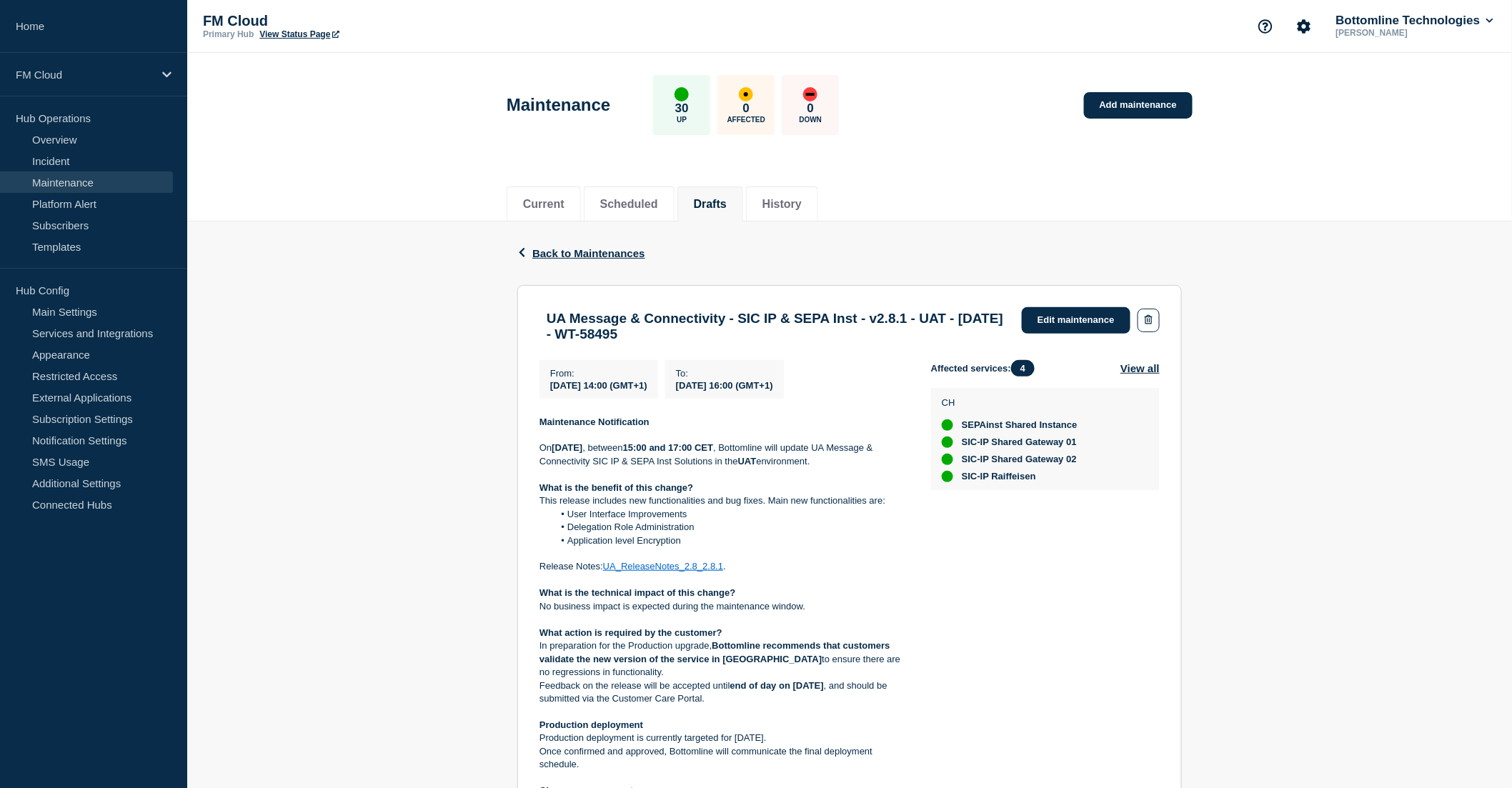
click at [701, 572] on link "UA_ReleaseNotes_2.8_2.8.1" at bounding box center [663, 566] width 120 height 11
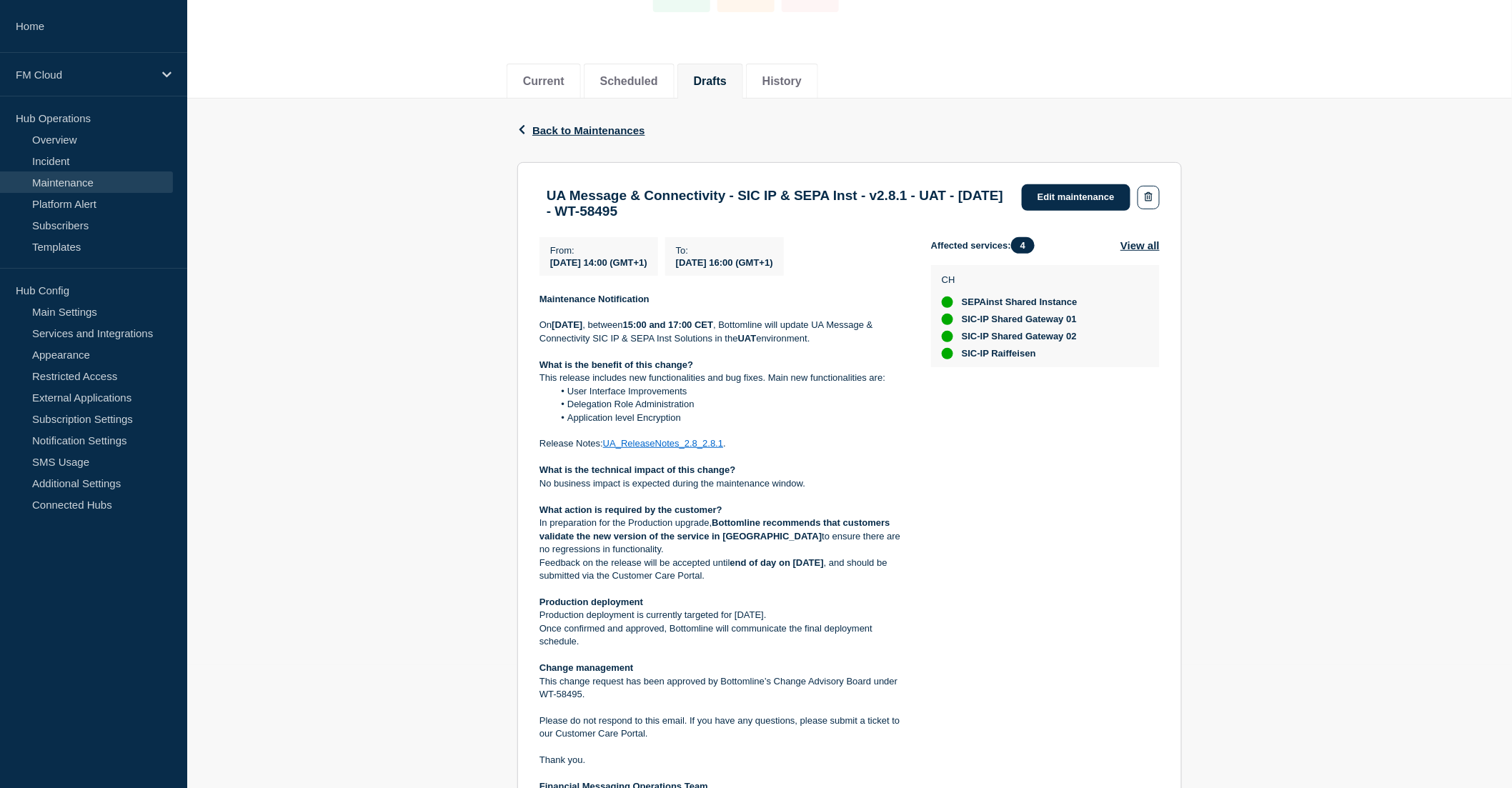
scroll to position [159, 0]
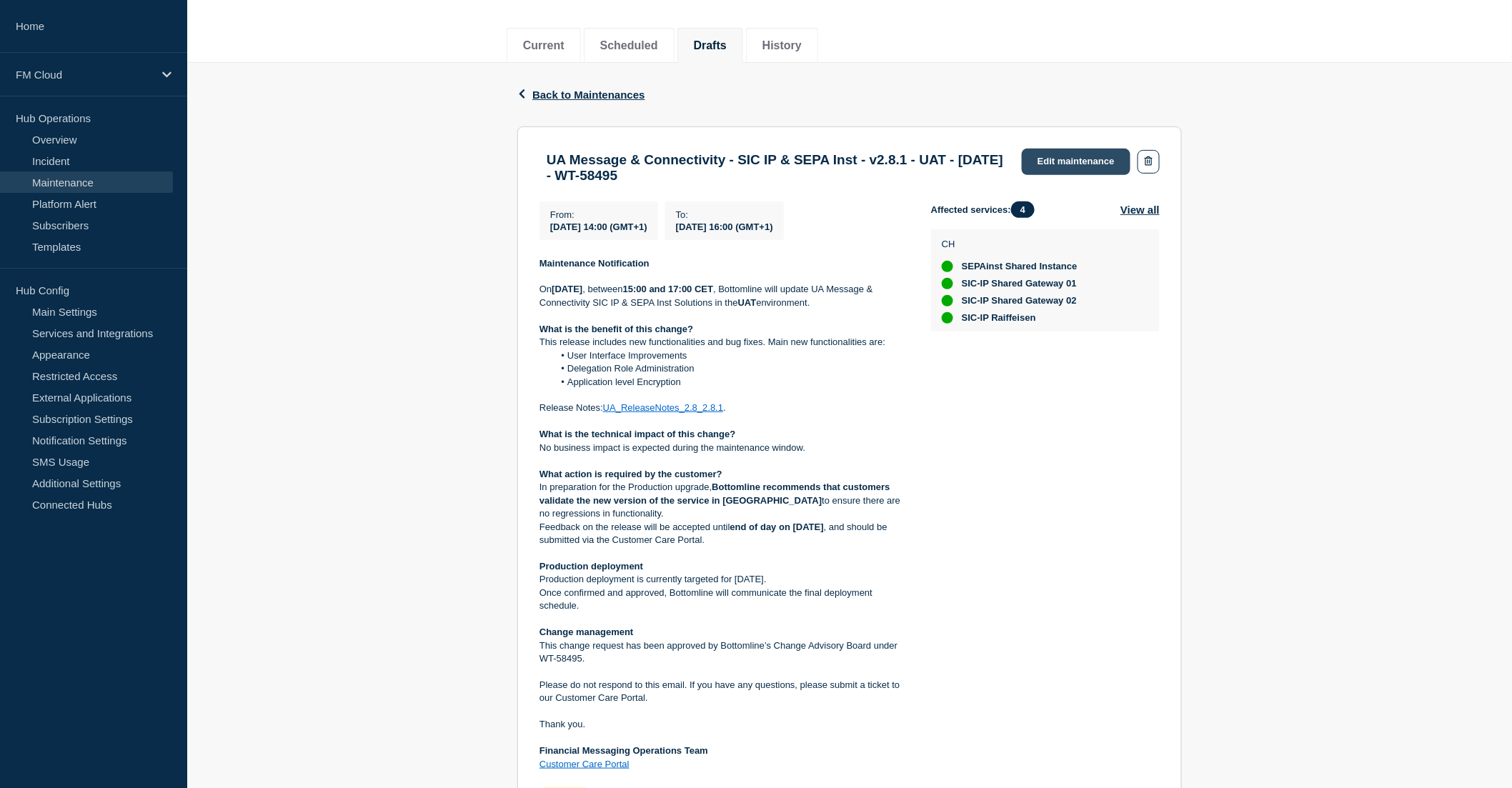
click at [1053, 155] on link "Edit maintenance" at bounding box center [1076, 162] width 109 height 27
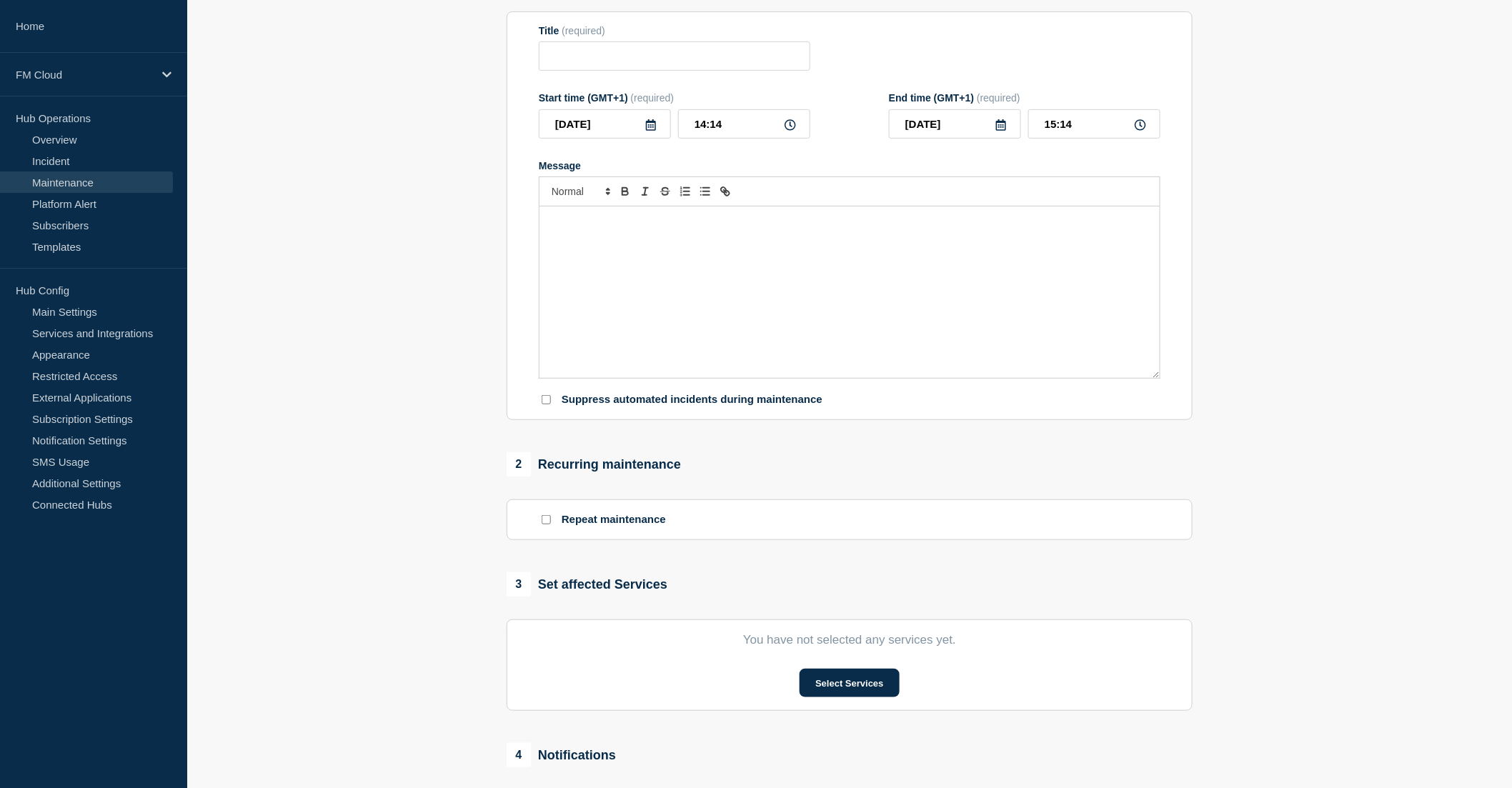
type input "UA Message & Connectivity - SIC IP & SEPA Inst - v2.8.1 - UAT - 16/OCT/2025 - W…"
type input "[DATE]"
type input "14:00"
type input "[DATE]"
type input "16:00"
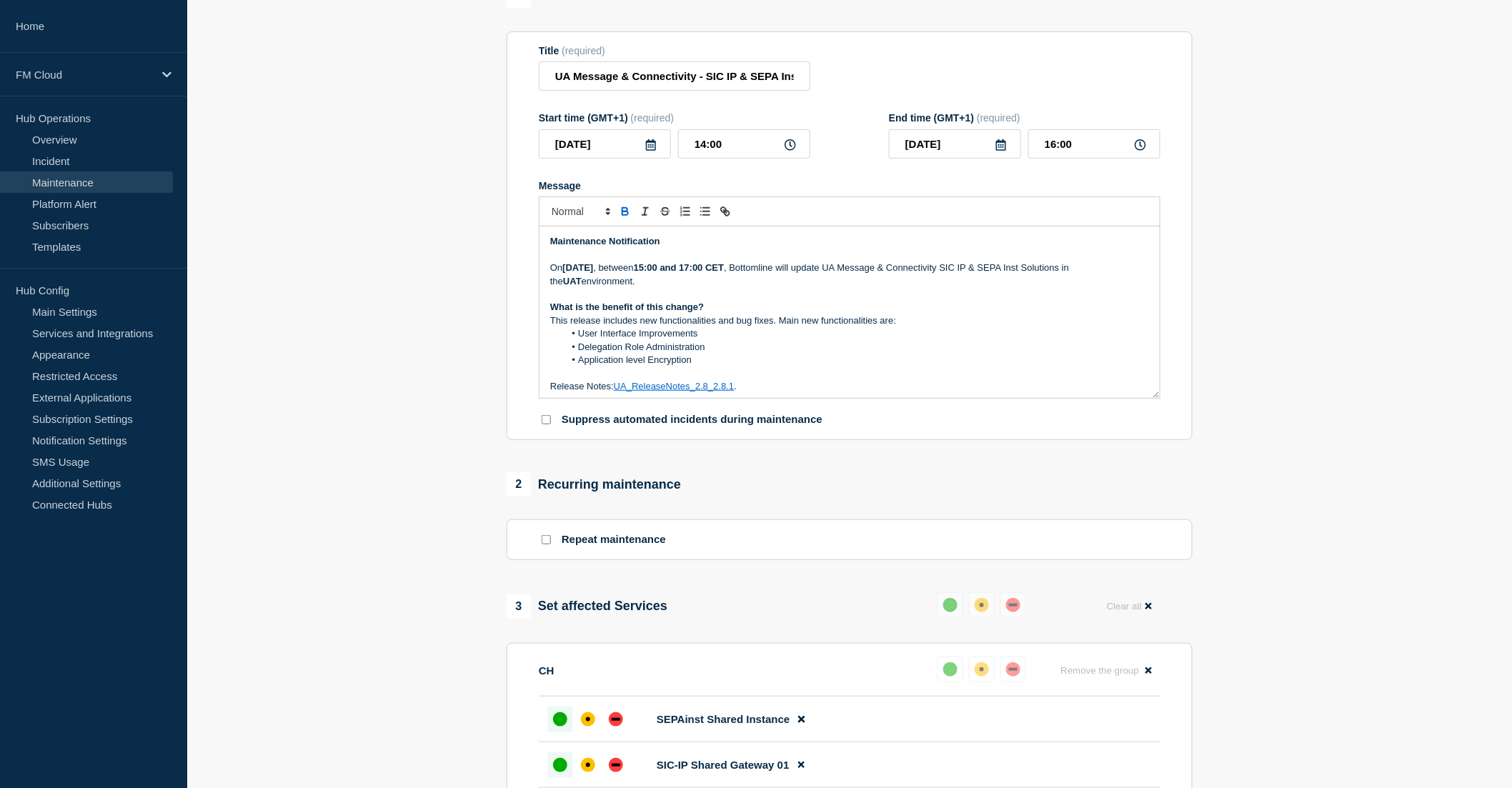
click at [842, 327] on p "This release includes new functionalities and bug fixes. Main new functionaliti…" at bounding box center [849, 321] width 599 height 13
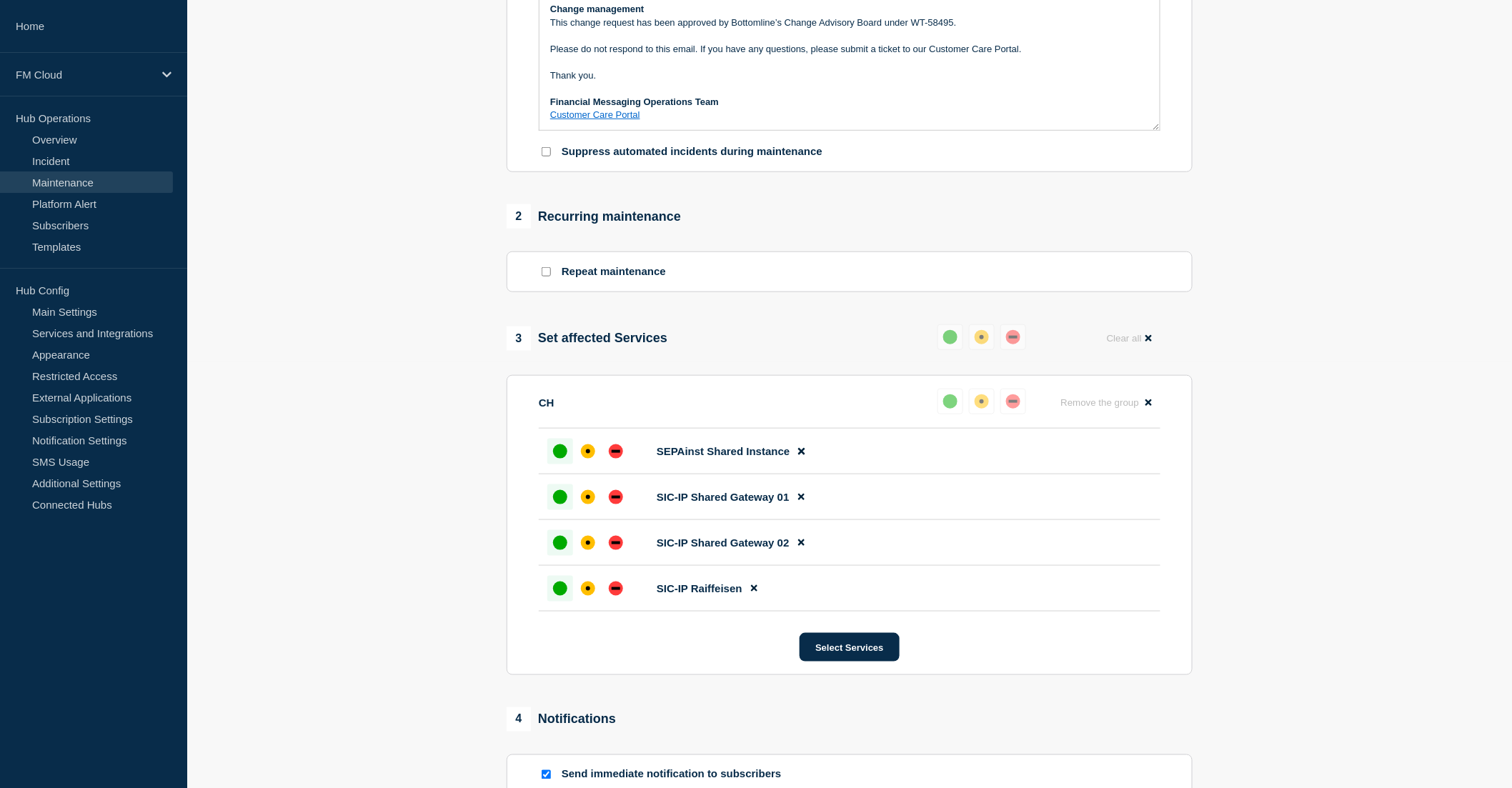
scroll to position [635, 0]
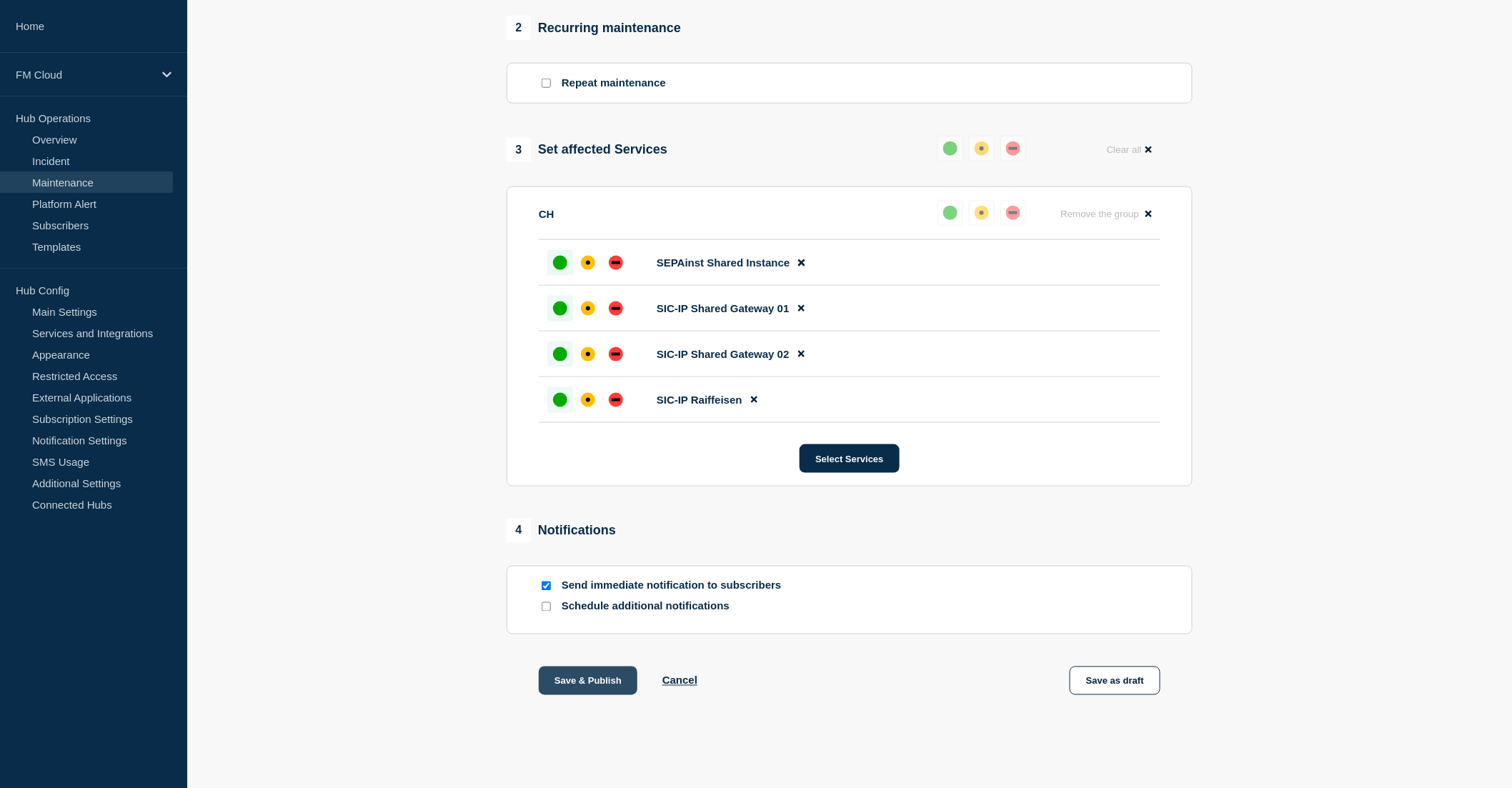
click at [568, 690] on button "Save & Publish" at bounding box center [587, 681] width 98 height 29
